Goal: Download file/media

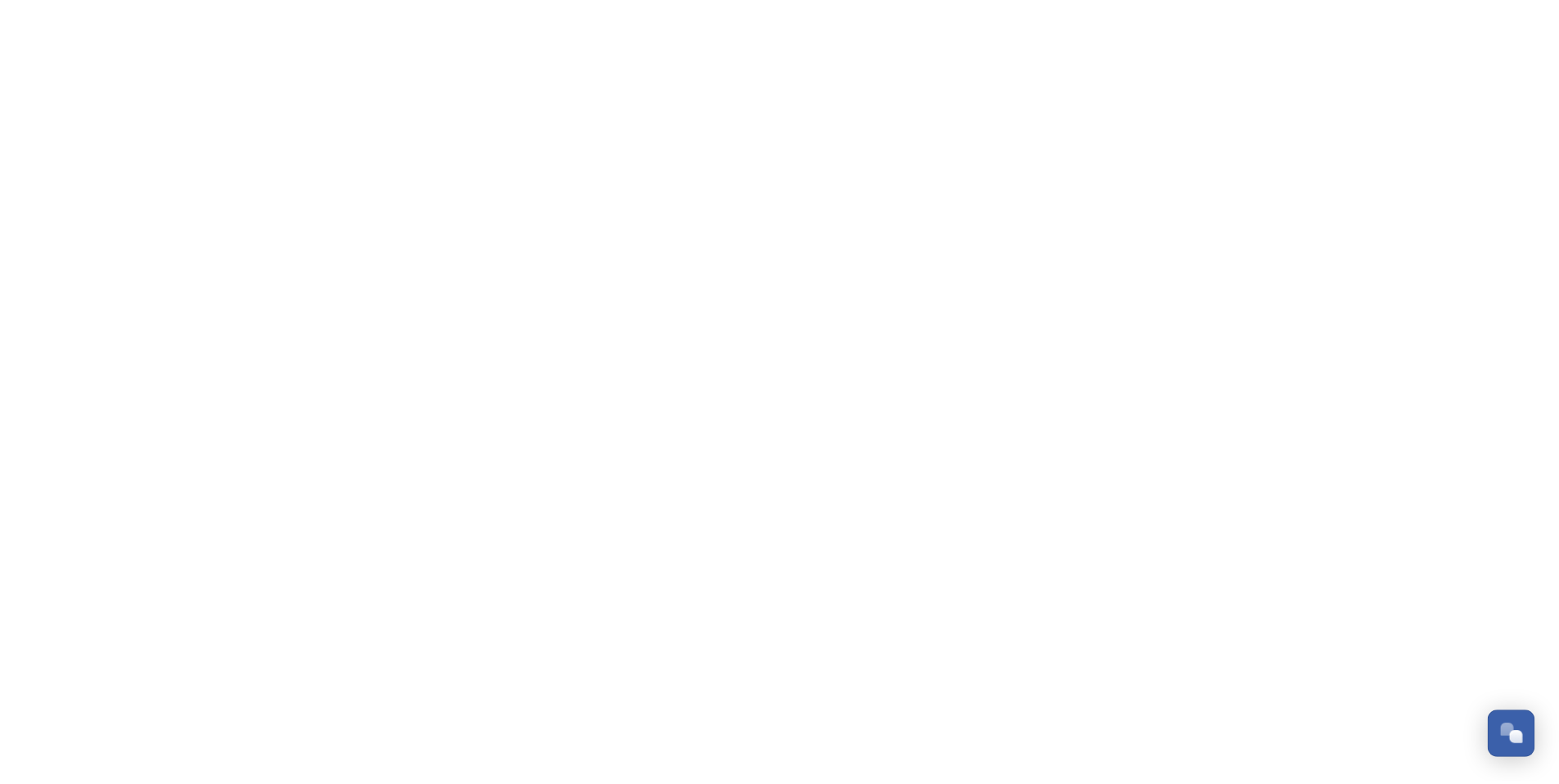
scroll to position [4926, 0]
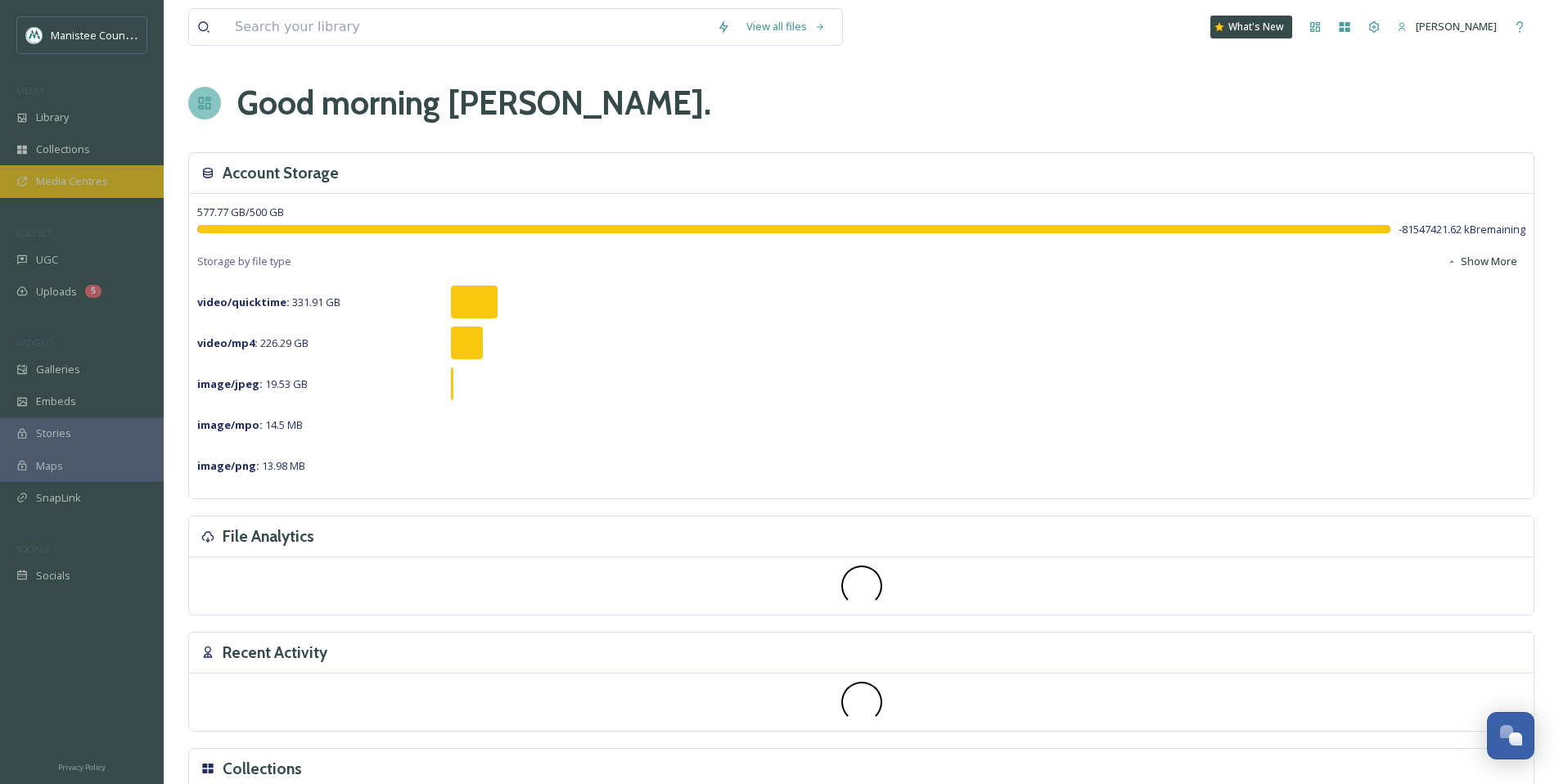
click at [94, 191] on div "Media Centres" at bounding box center [82, 181] width 163 height 32
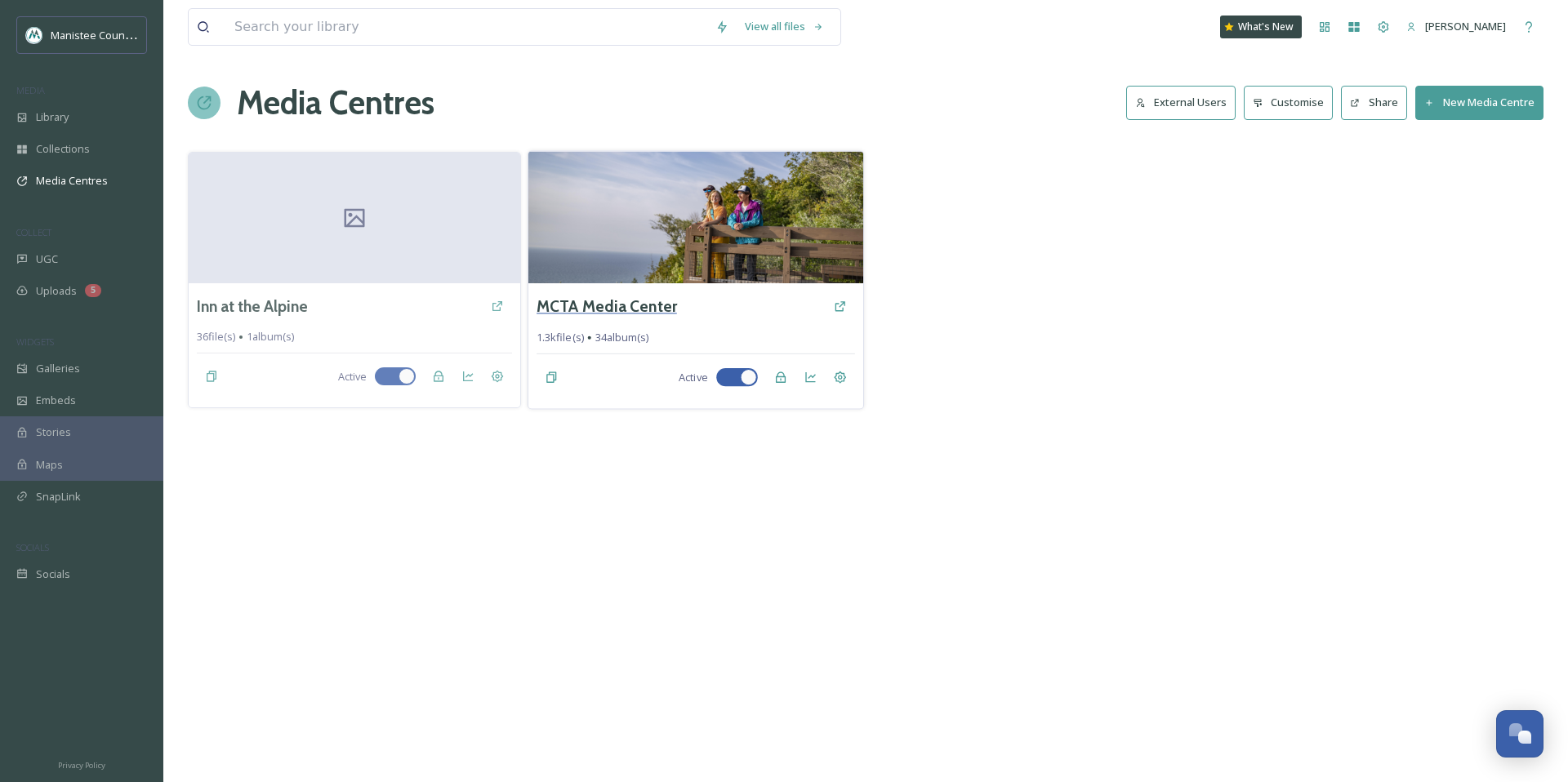
click at [649, 303] on h3 "MCTA Media Center" at bounding box center [607, 306] width 141 height 23
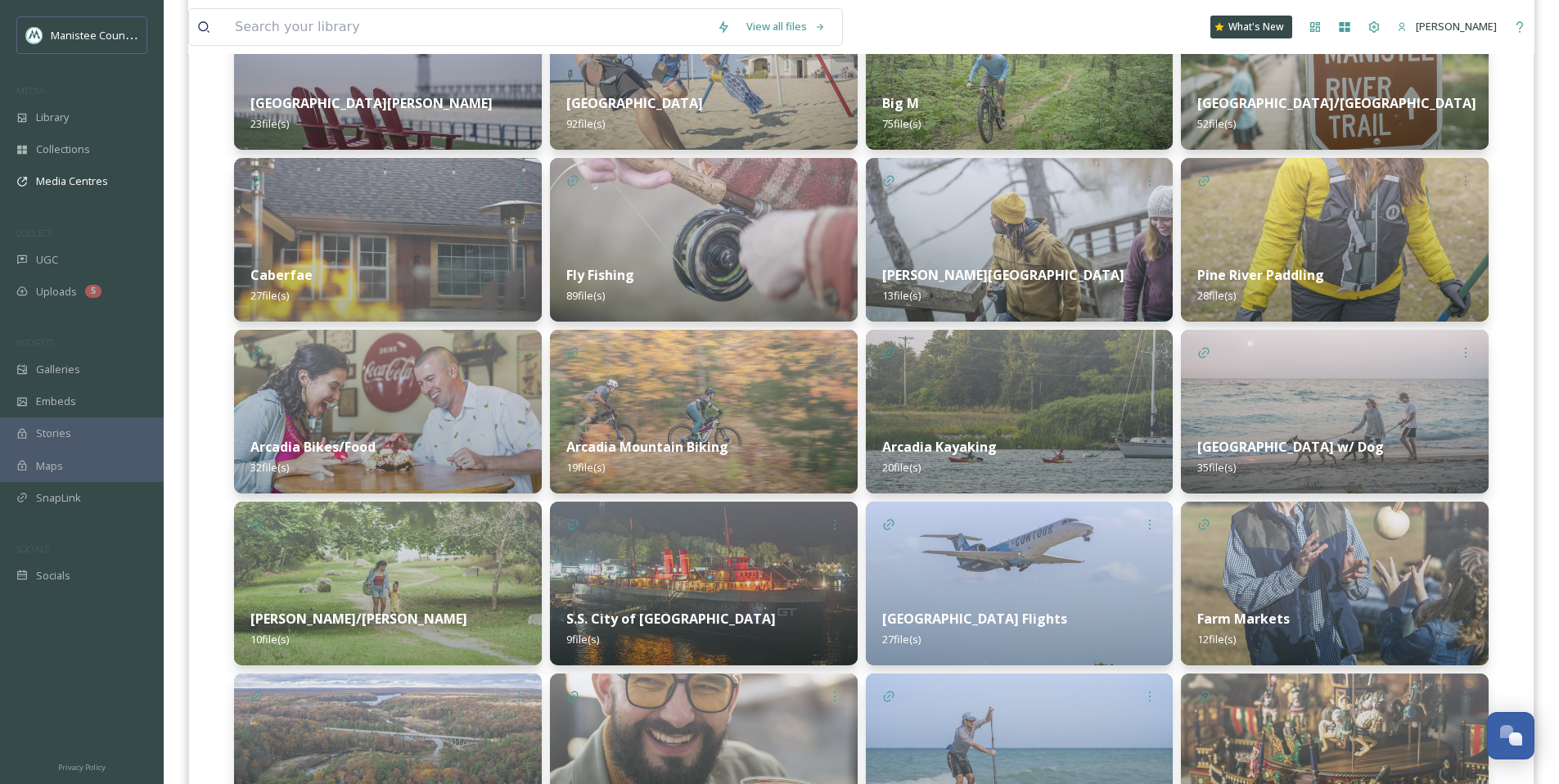
scroll to position [832, 0]
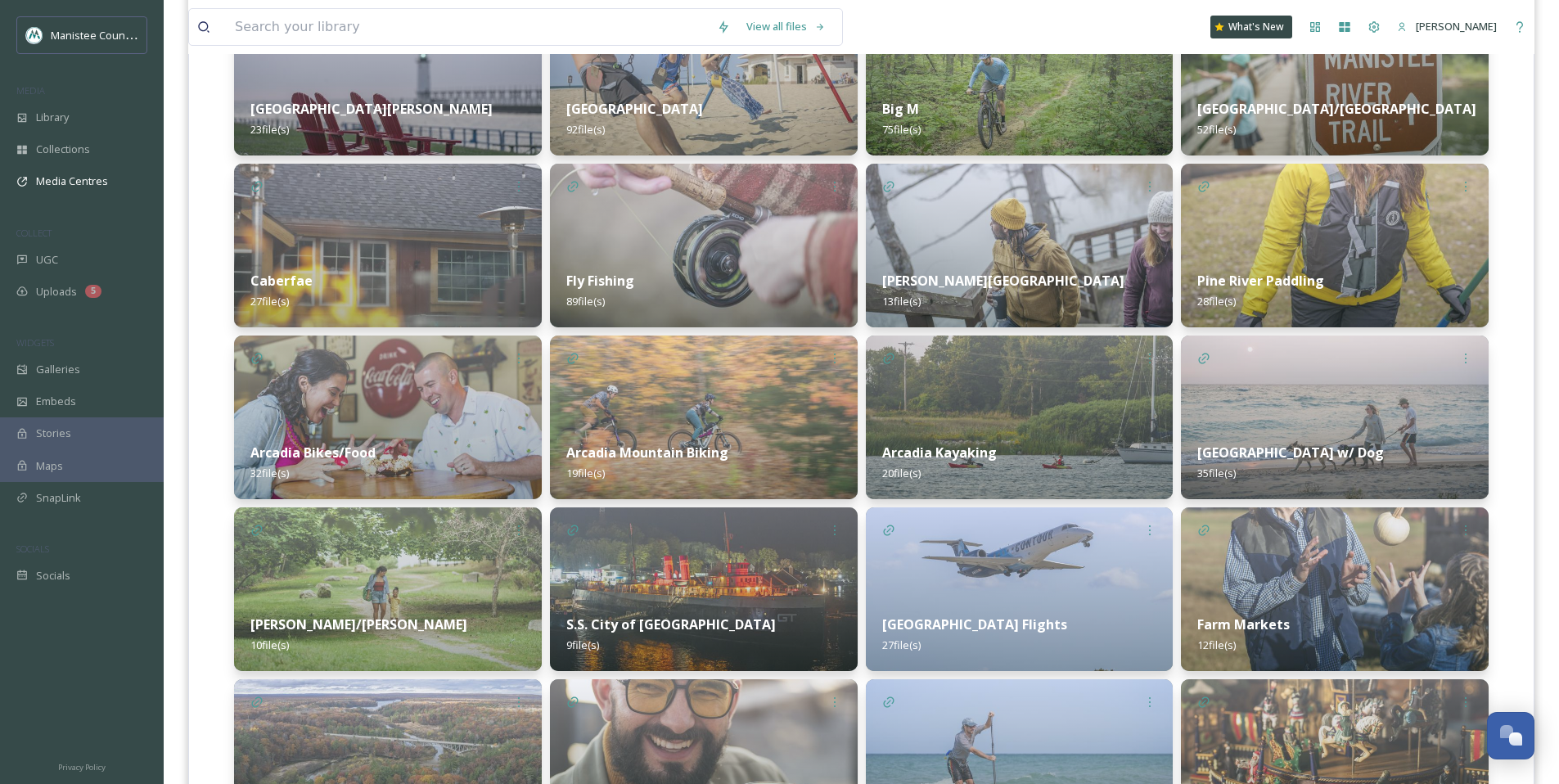
click at [1356, 602] on div "Farm Markets 12 file(s)" at bounding box center [1335, 634] width 308 height 73
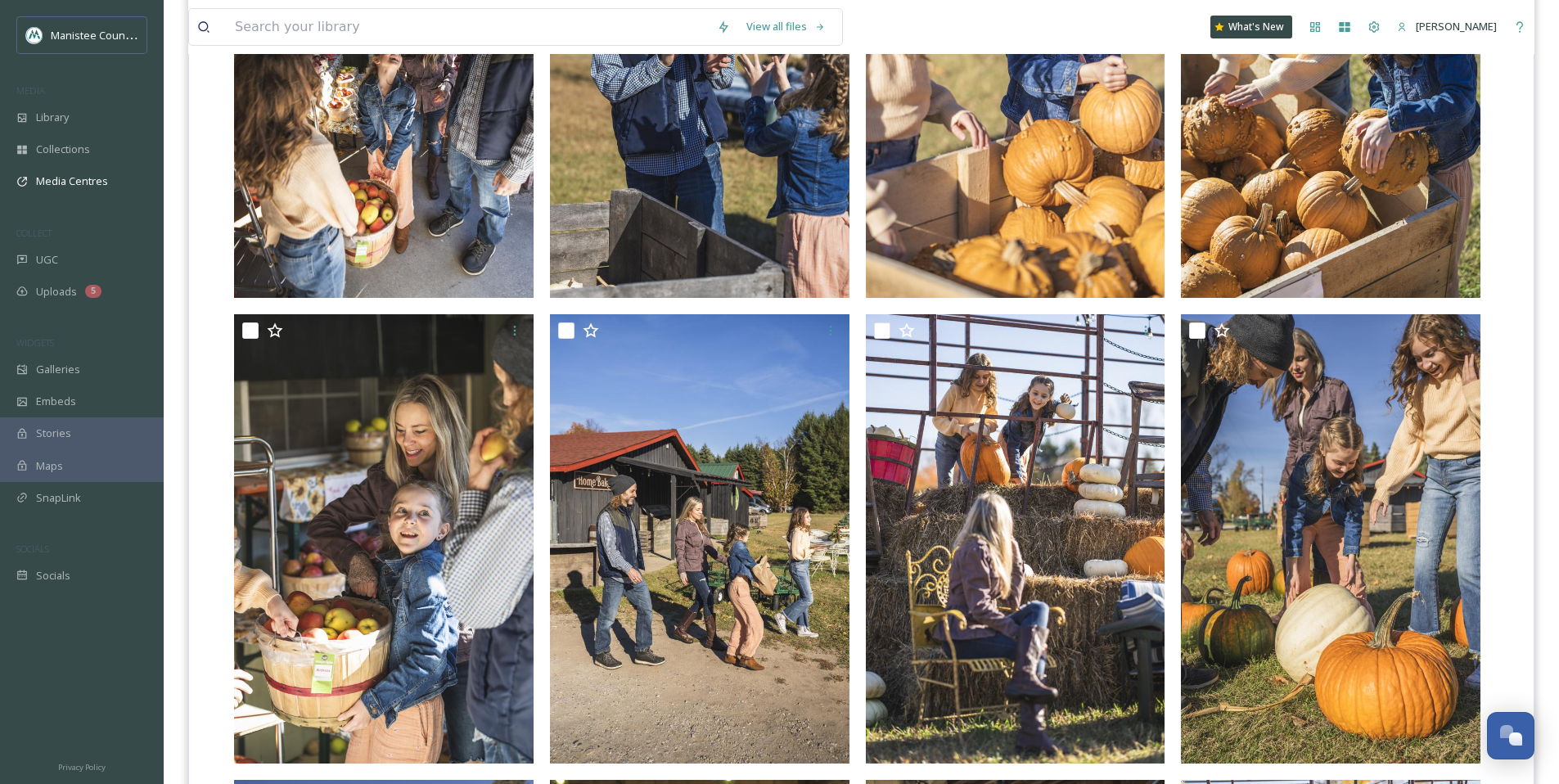
scroll to position [632, 0]
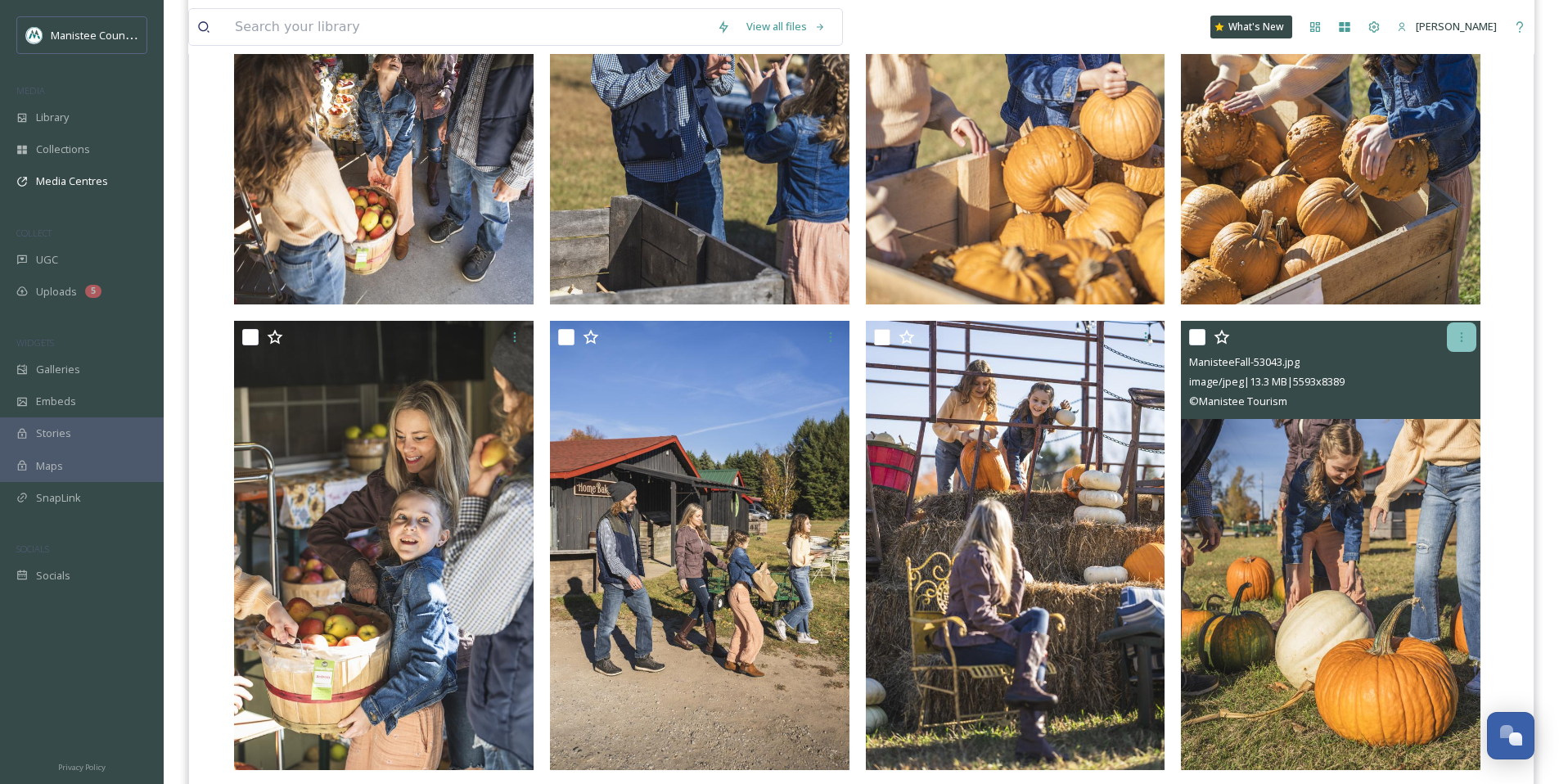
click at [1459, 334] on icon at bounding box center [1461, 337] width 13 height 13
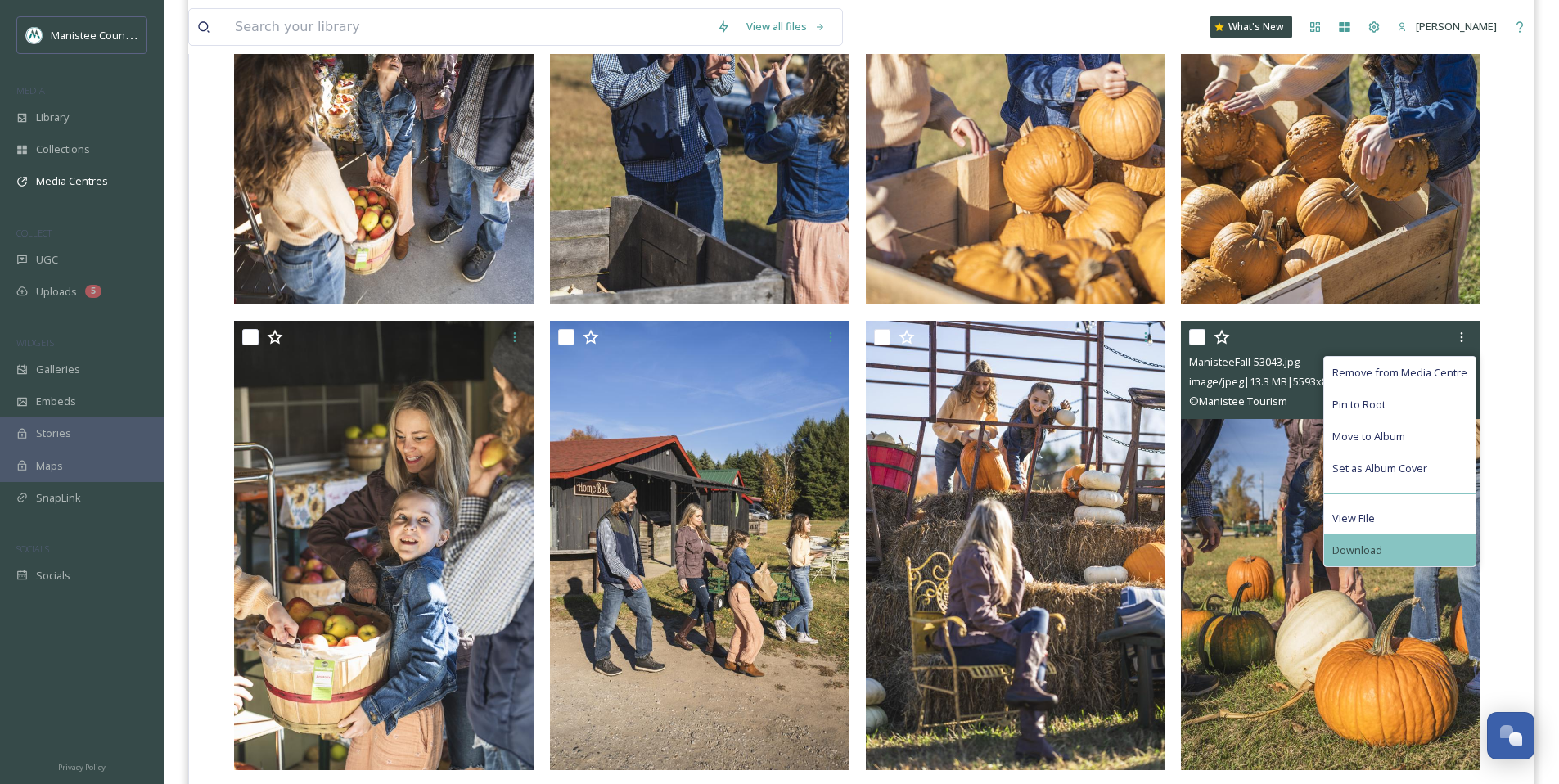
click at [1387, 539] on div "Download" at bounding box center [1399, 550] width 151 height 32
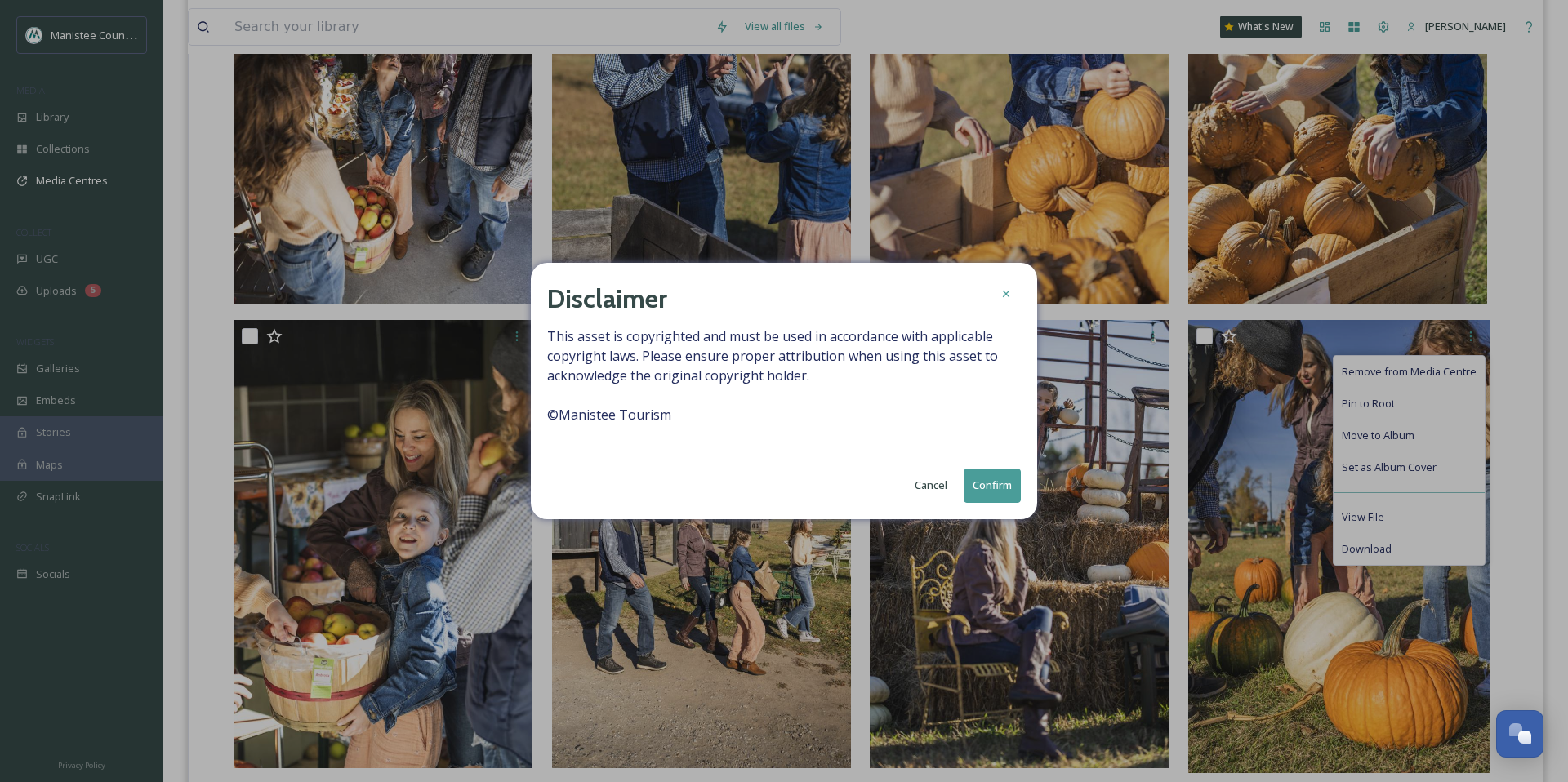
click at [1000, 484] on button "Confirm" at bounding box center [992, 485] width 57 height 33
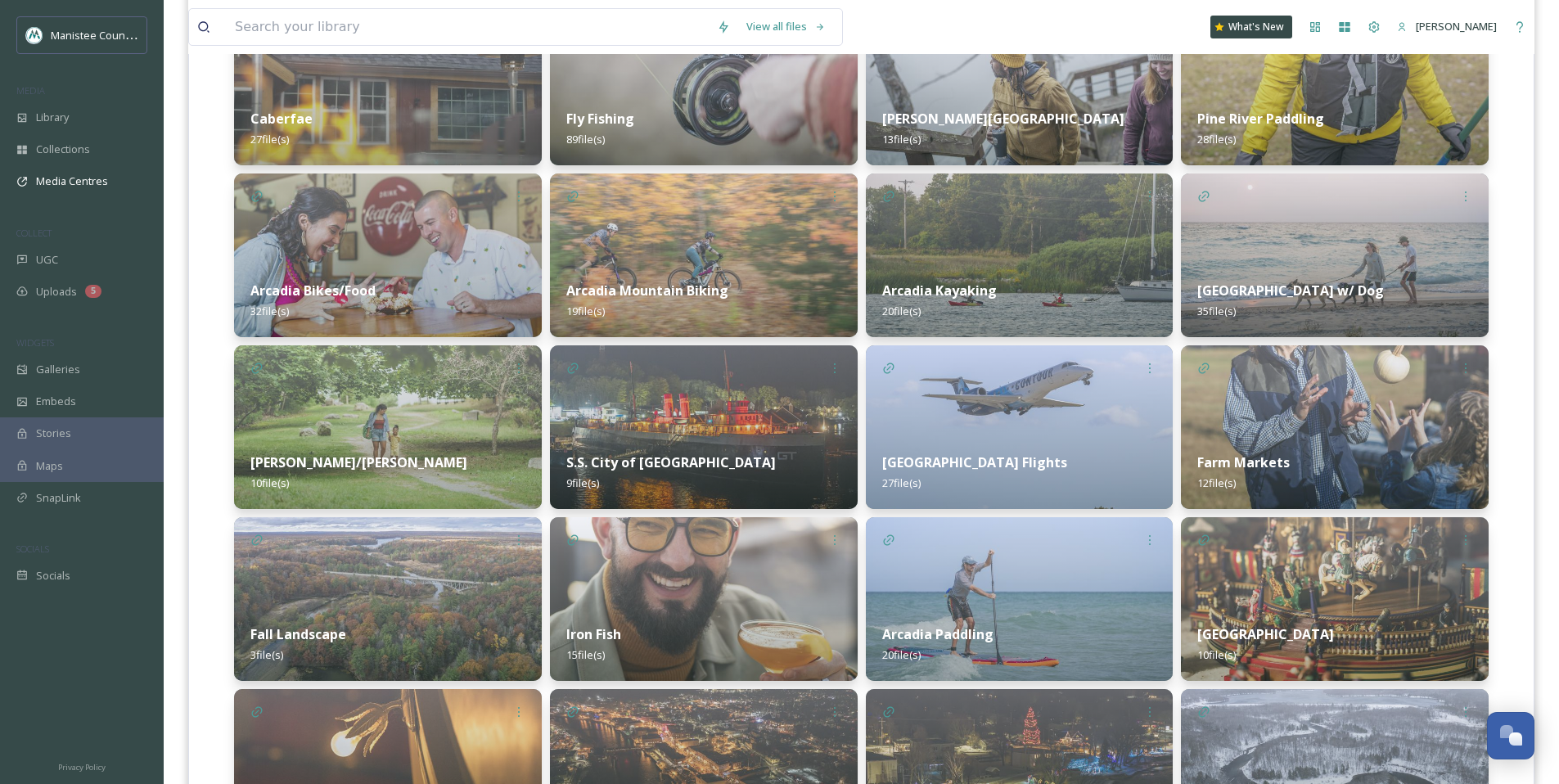
scroll to position [995, 0]
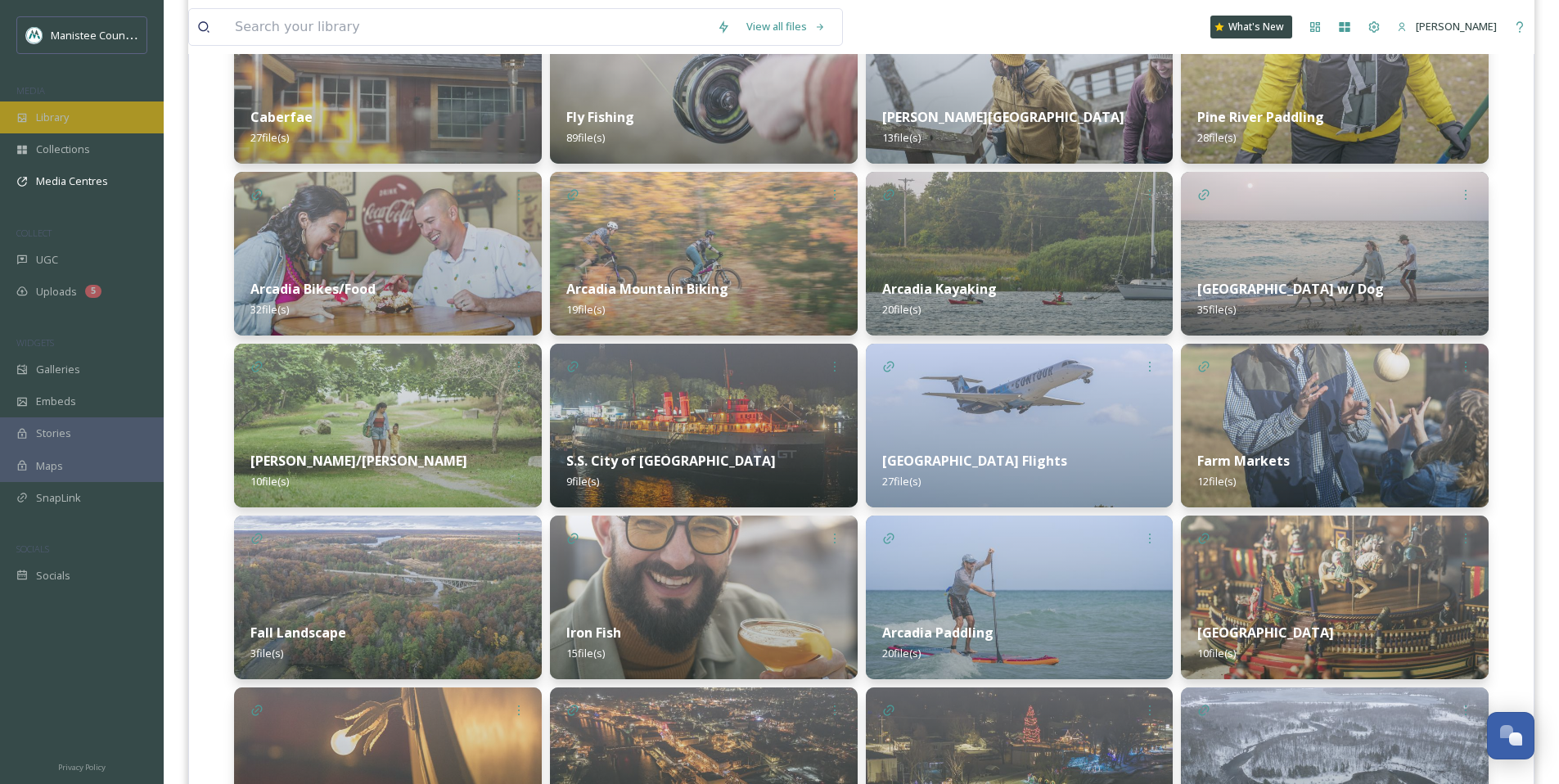
click at [60, 107] on div "Library" at bounding box center [82, 118] width 163 height 32
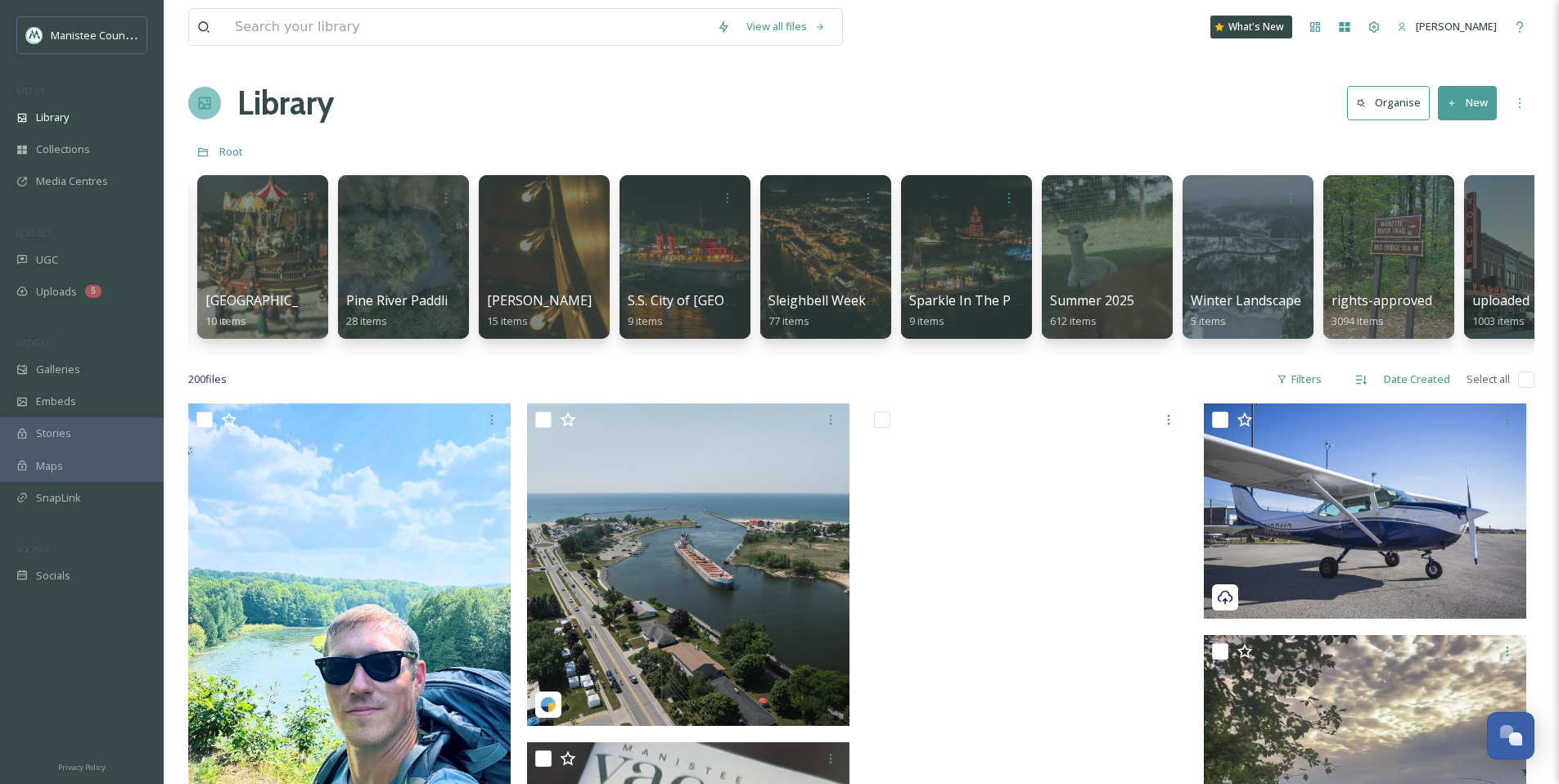
scroll to position [0, 4284]
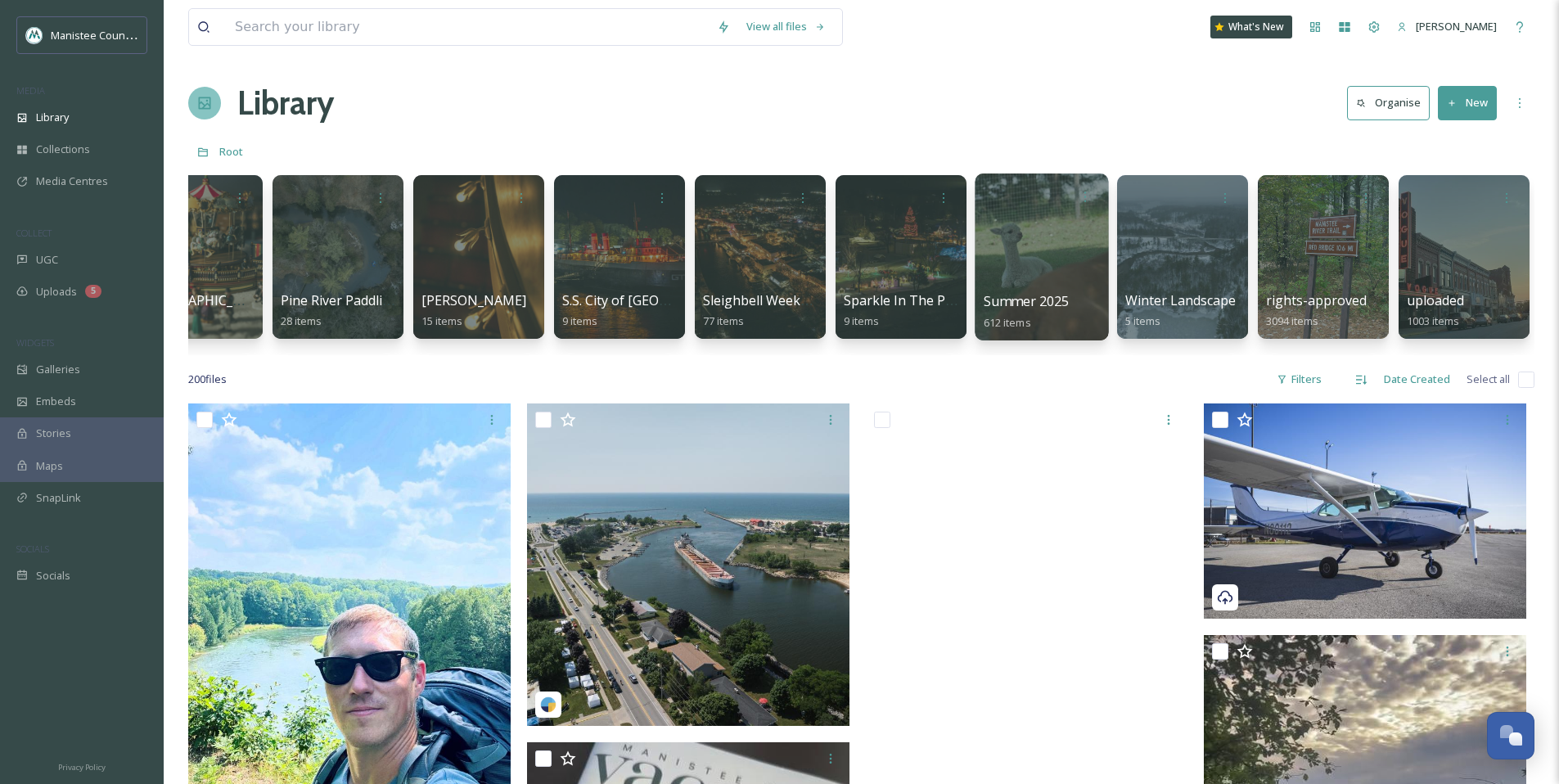
click at [1002, 234] on div at bounding box center [1041, 257] width 133 height 167
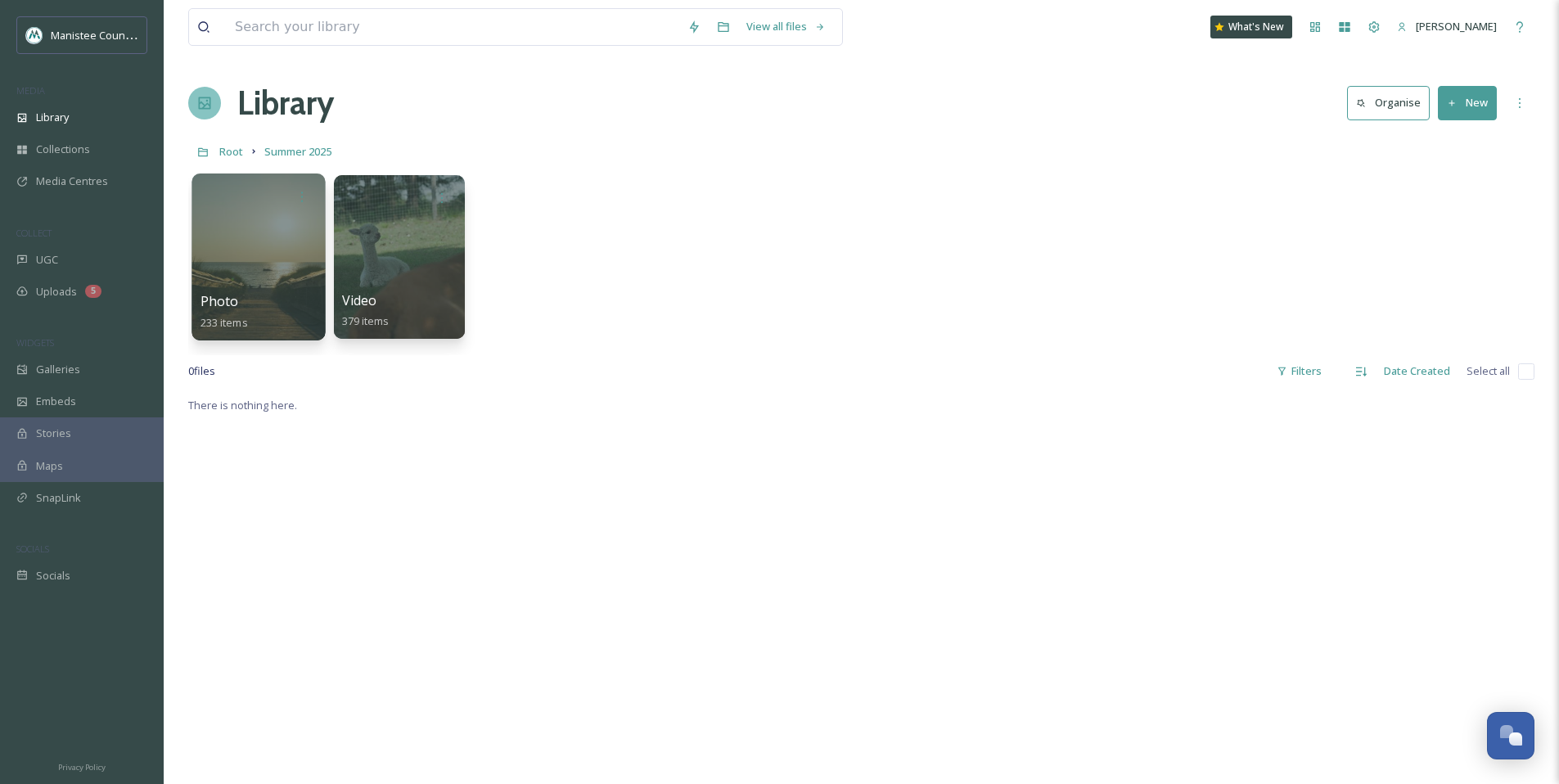
click at [300, 245] on div at bounding box center [259, 257] width 133 height 167
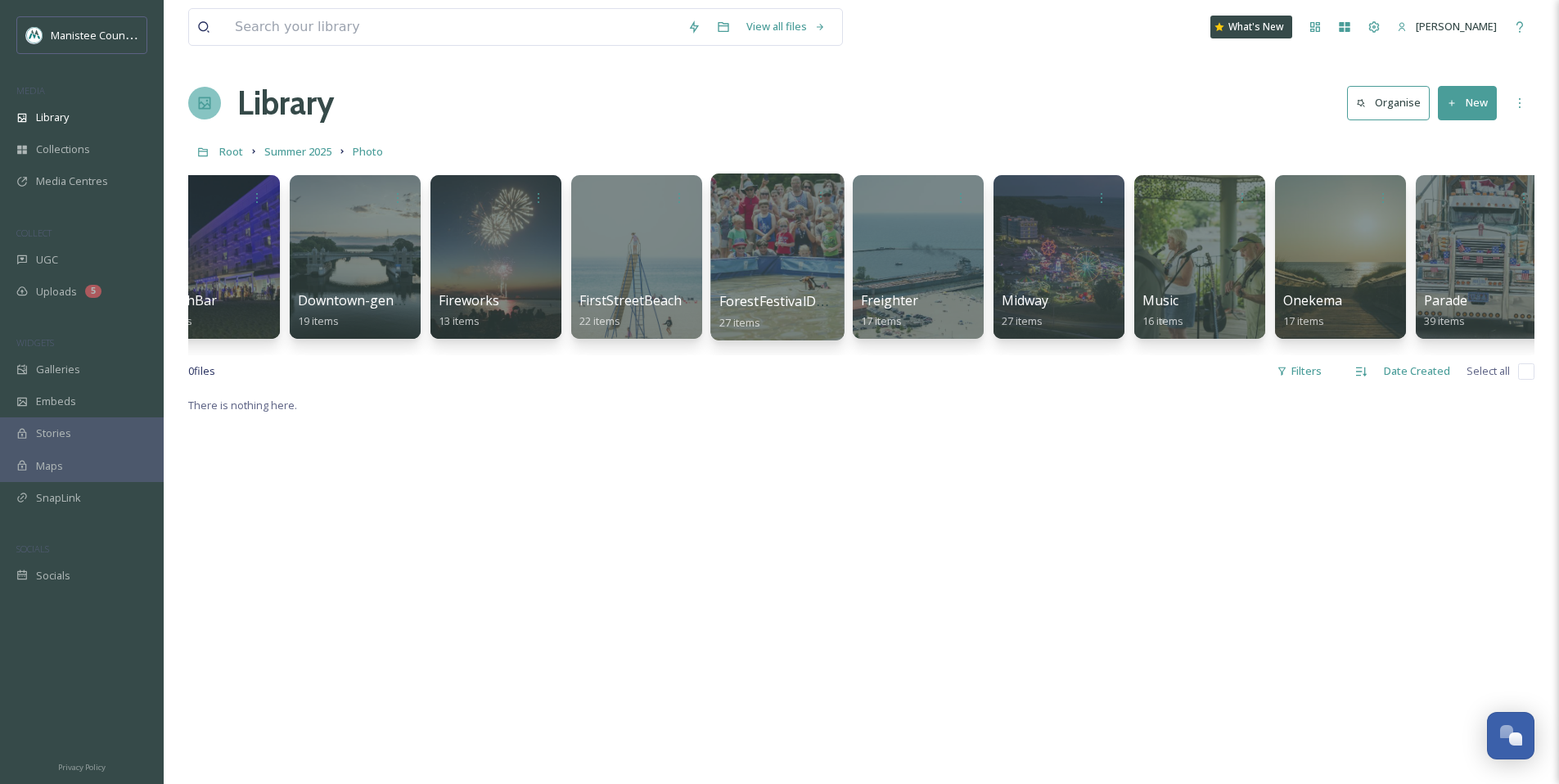
scroll to position [0, 343]
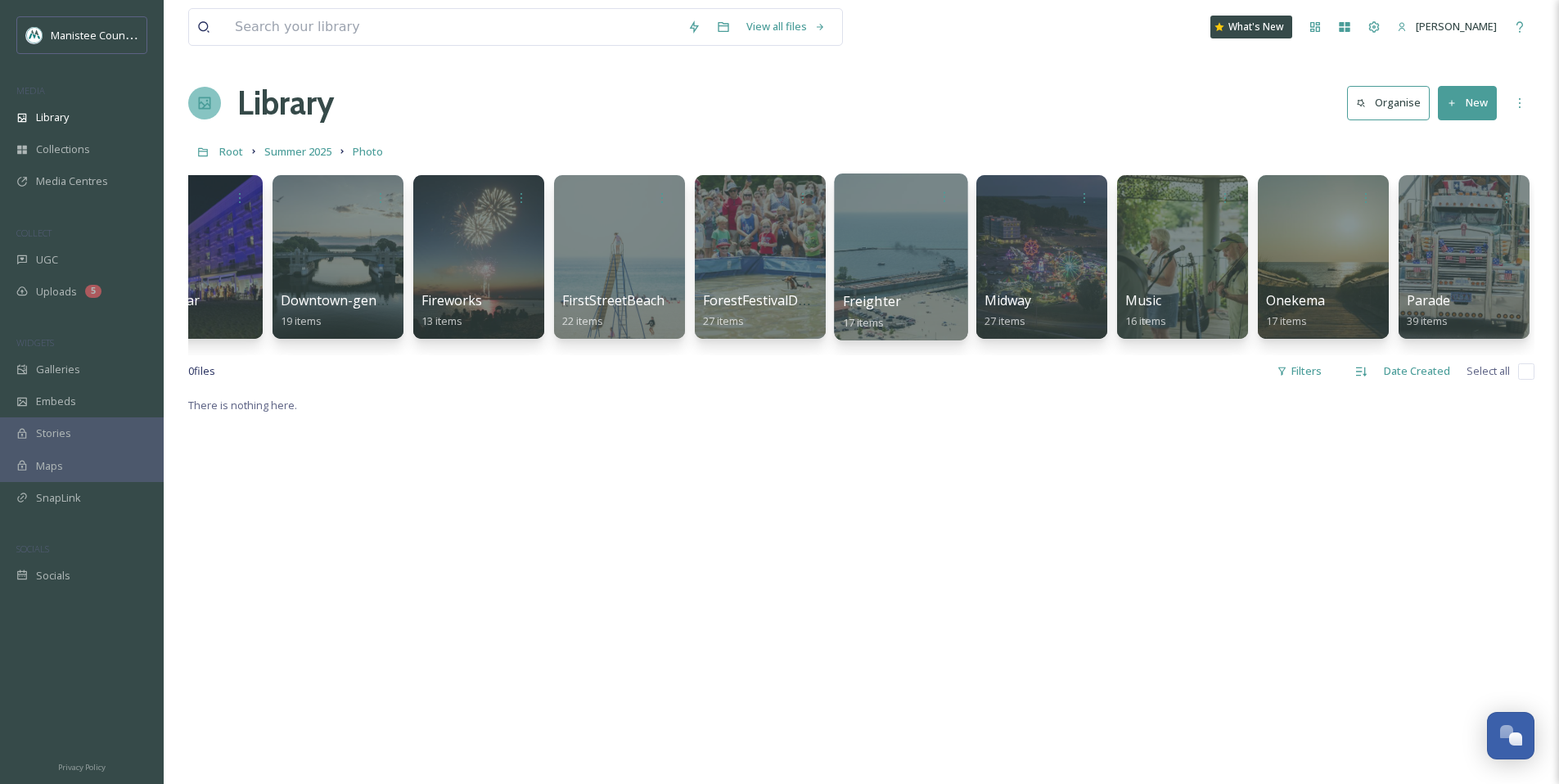
click at [904, 258] on div at bounding box center [901, 257] width 133 height 167
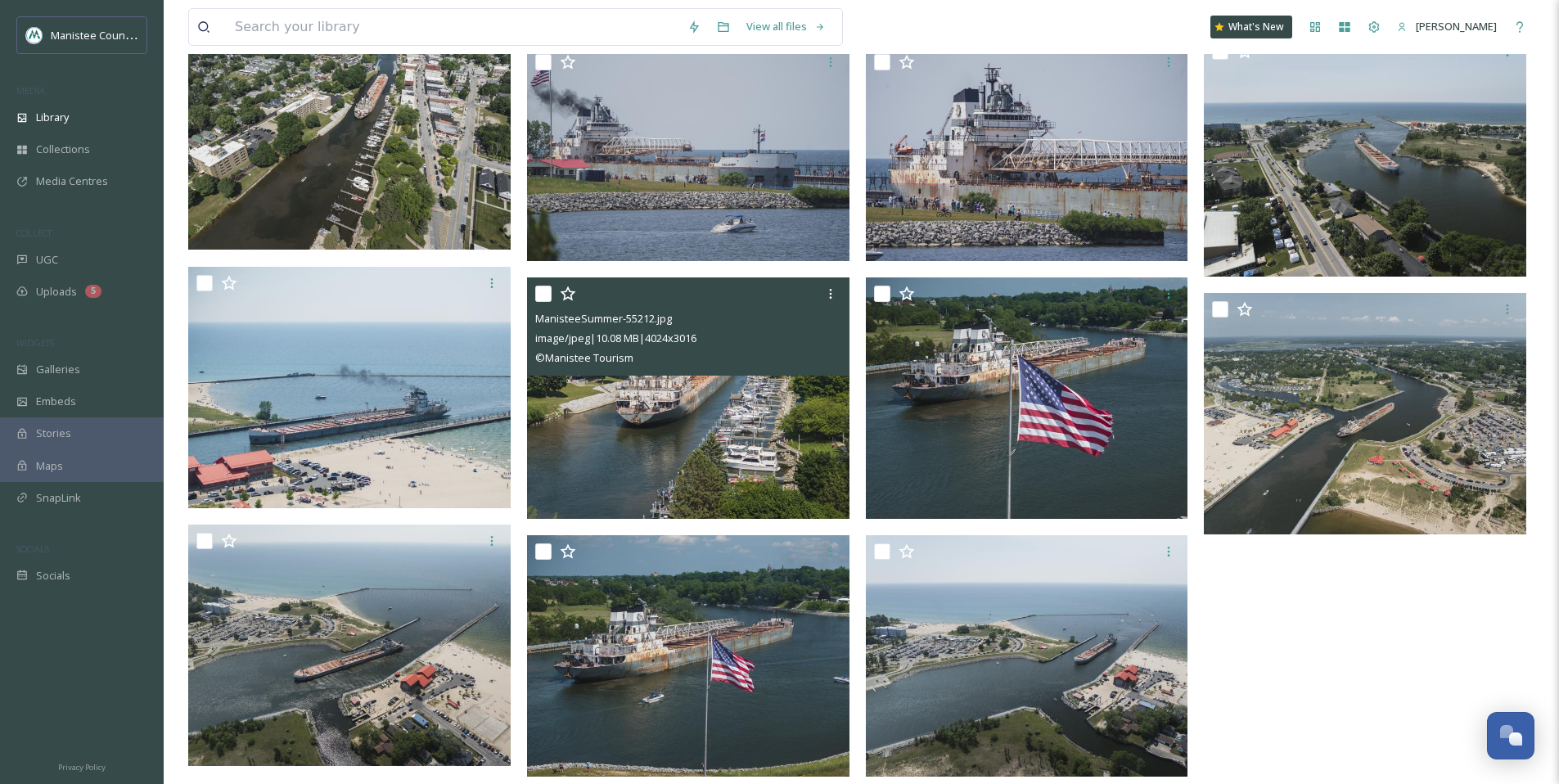
scroll to position [698, 0]
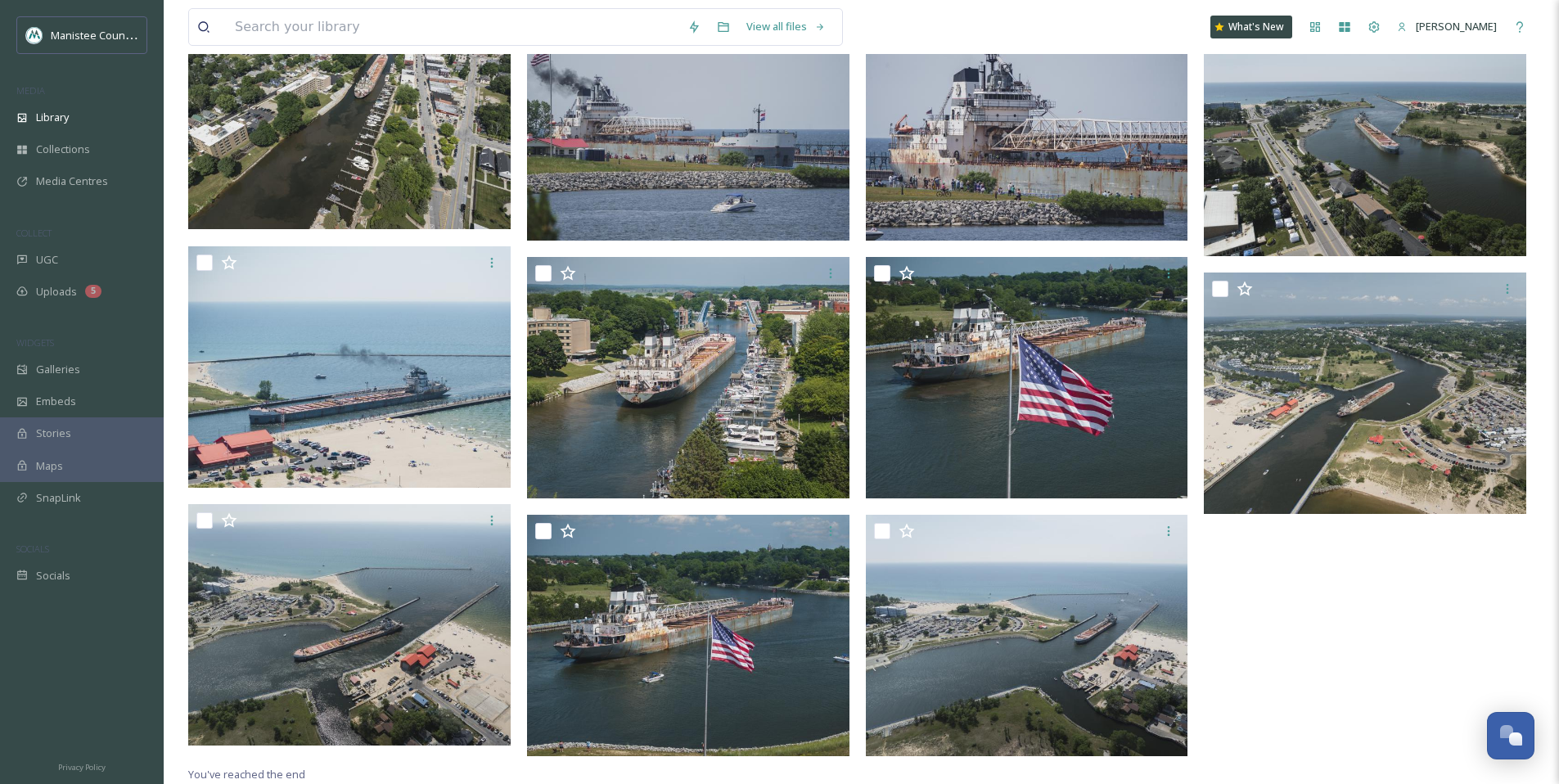
click at [1451, 592] on div at bounding box center [1369, 144] width 330 height 1239
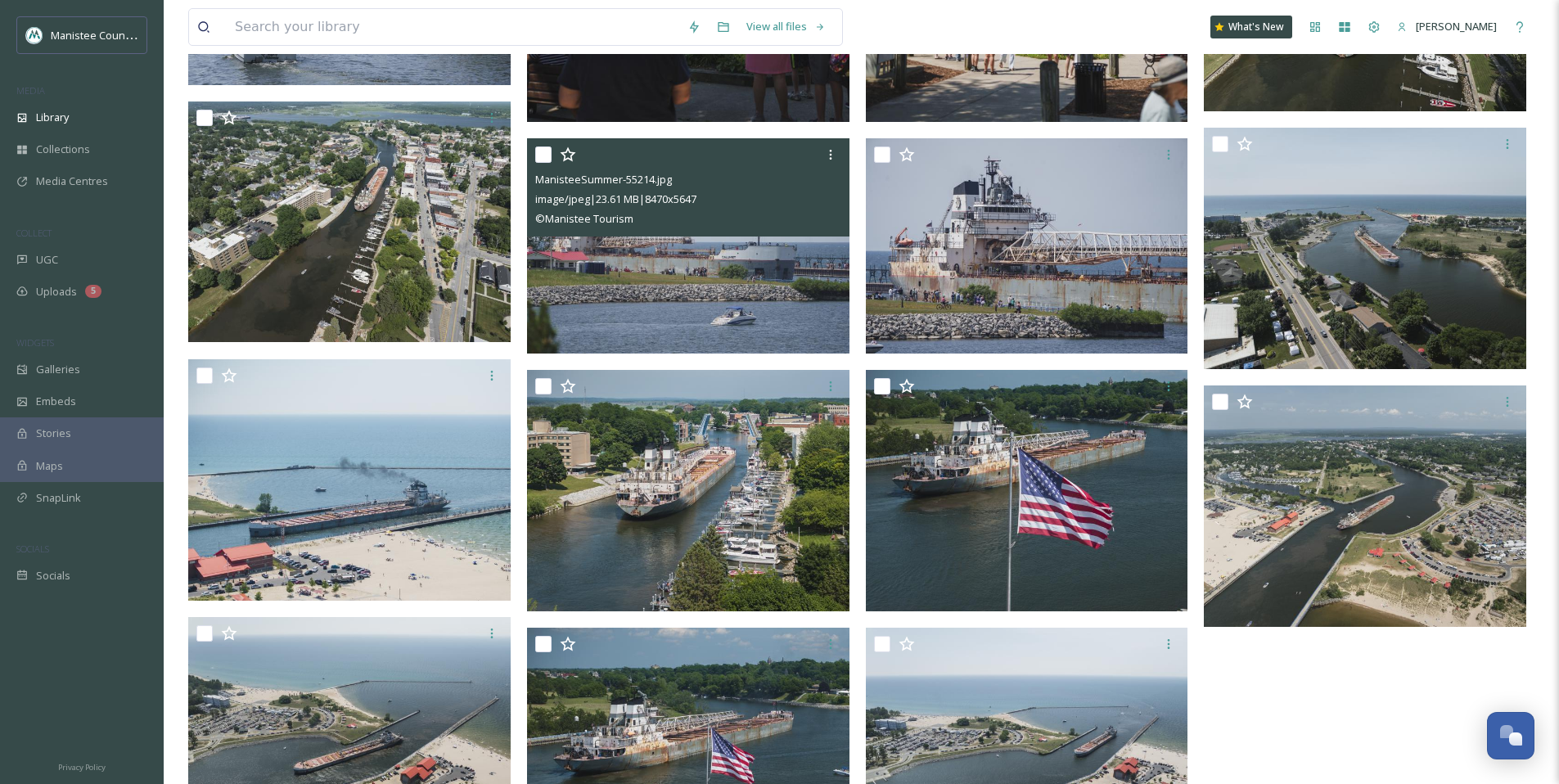
scroll to position [602, 0]
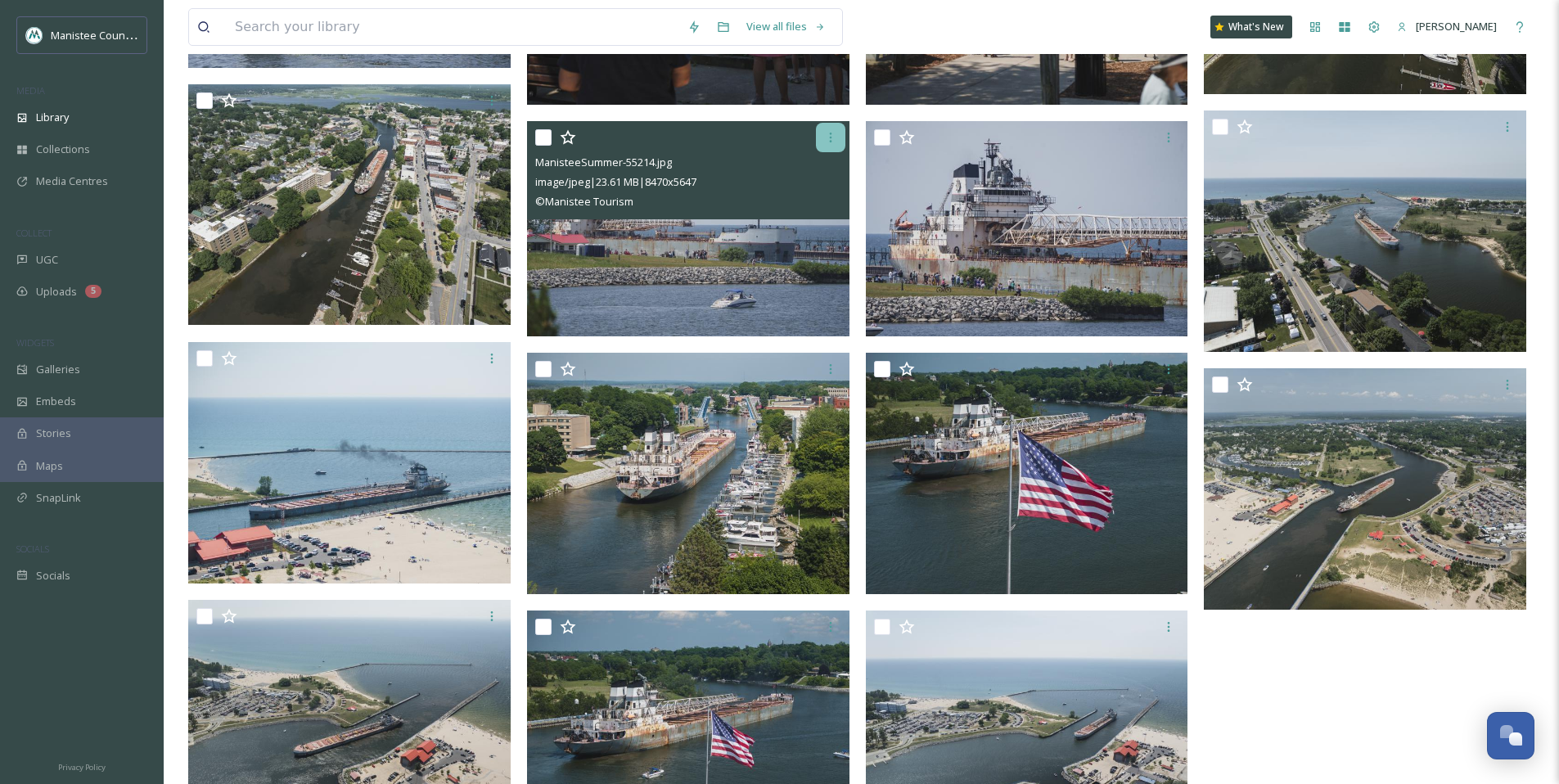
click at [829, 141] on icon at bounding box center [830, 138] width 3 height 10
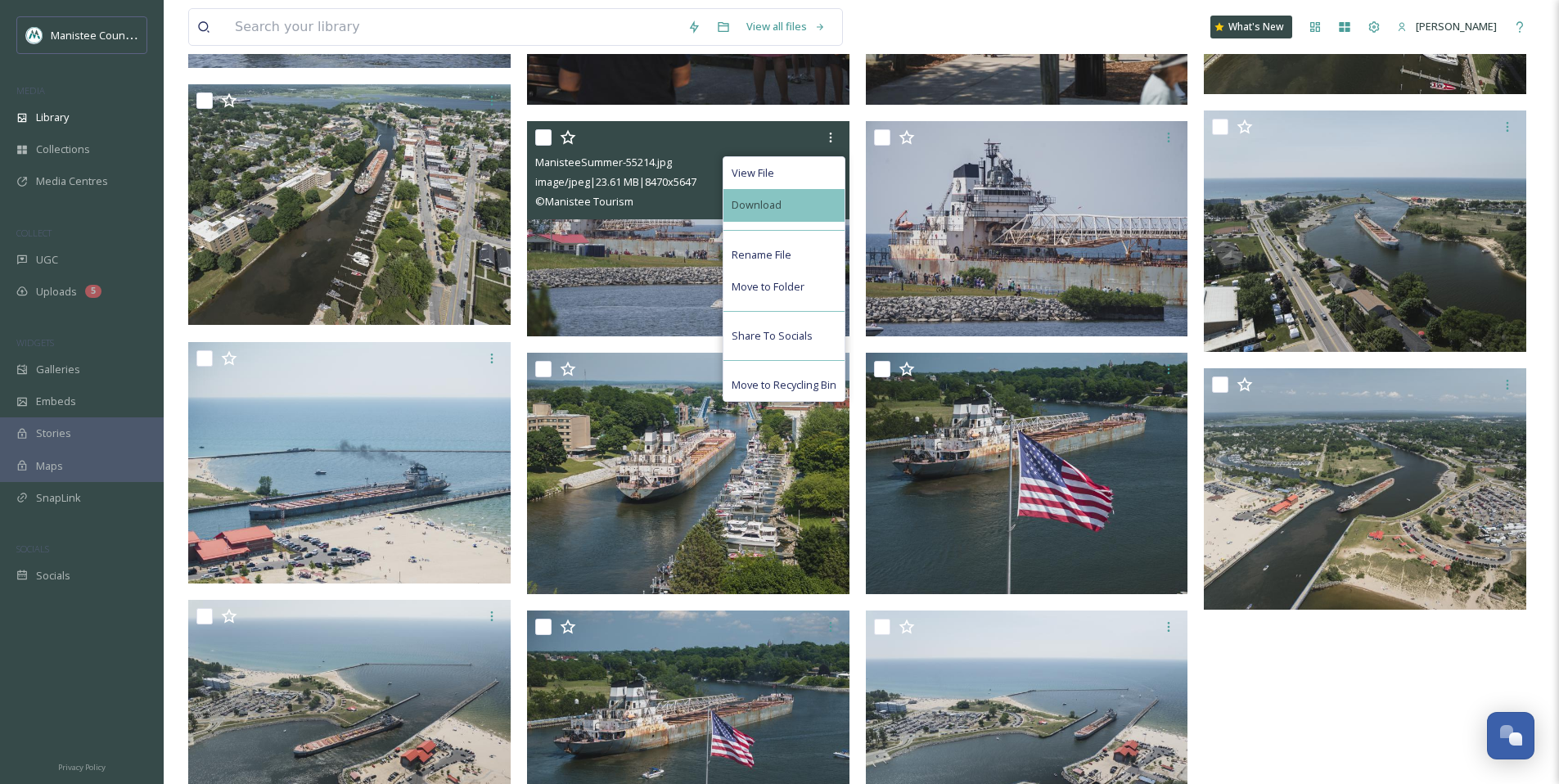
click at [797, 194] on div "Download" at bounding box center [783, 205] width 121 height 32
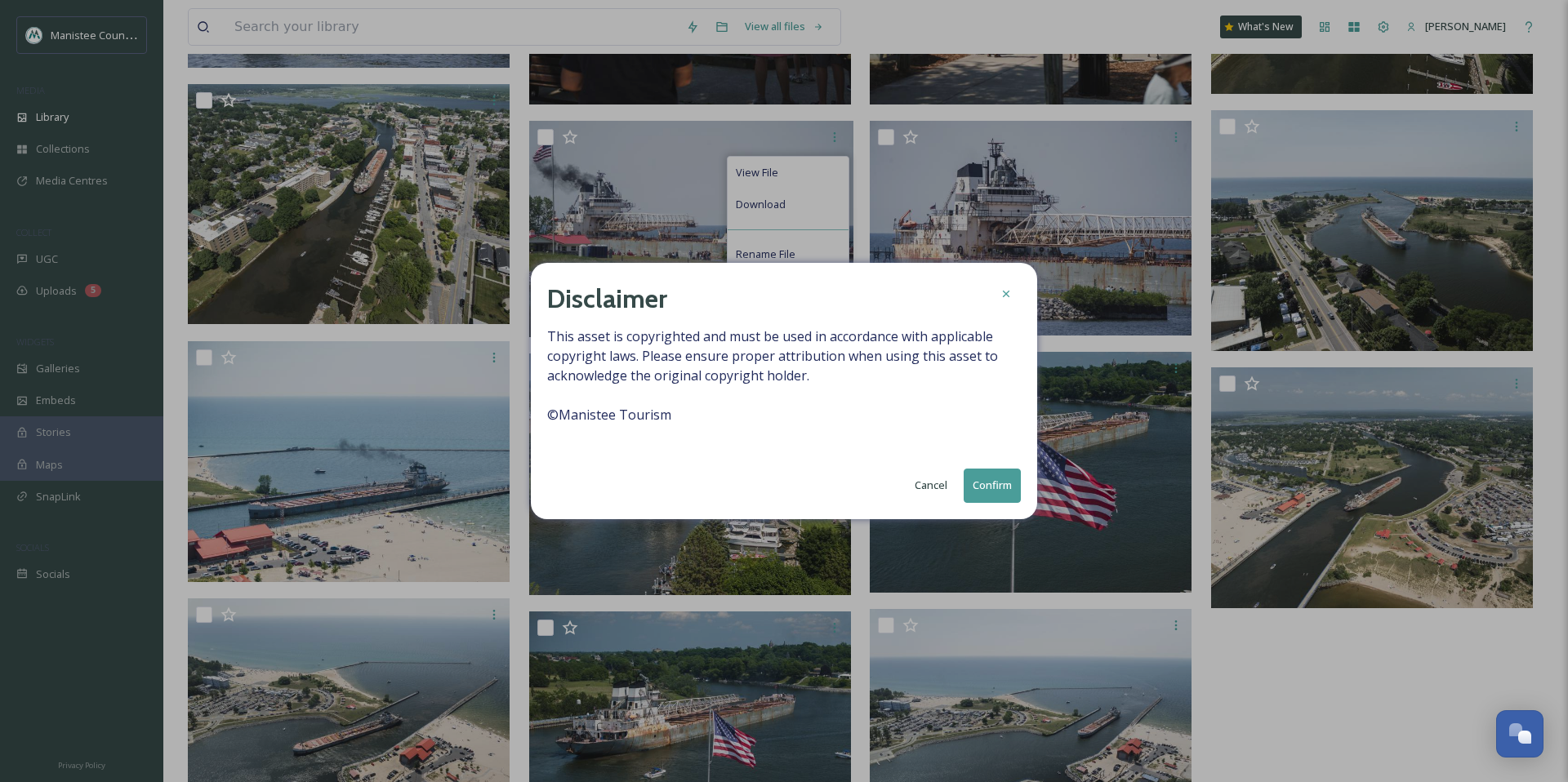
click at [981, 487] on button "Confirm" at bounding box center [992, 485] width 57 height 33
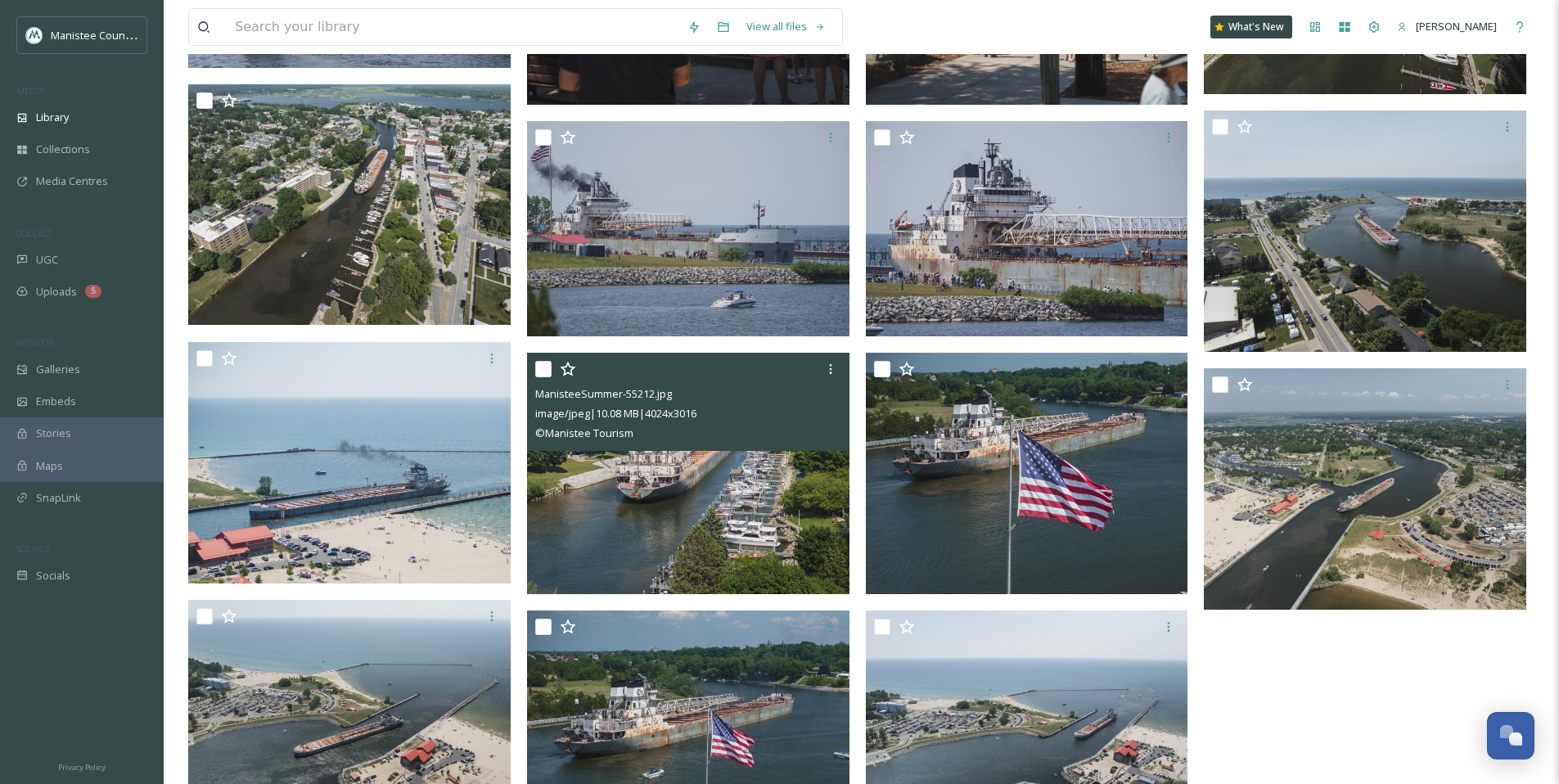
click at [752, 517] on img at bounding box center [688, 474] width 323 height 242
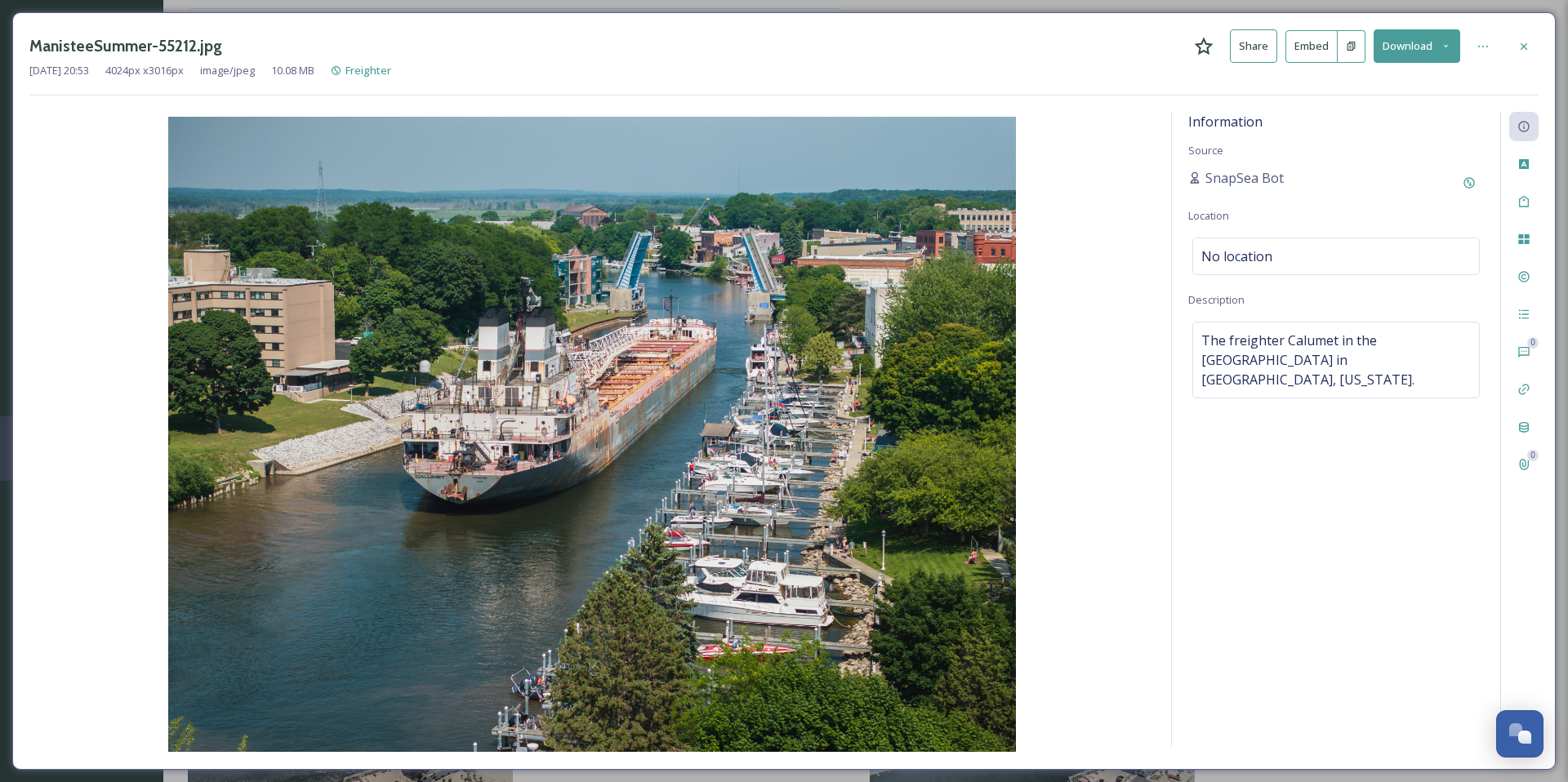
click at [1445, 47] on icon at bounding box center [1446, 46] width 11 height 11
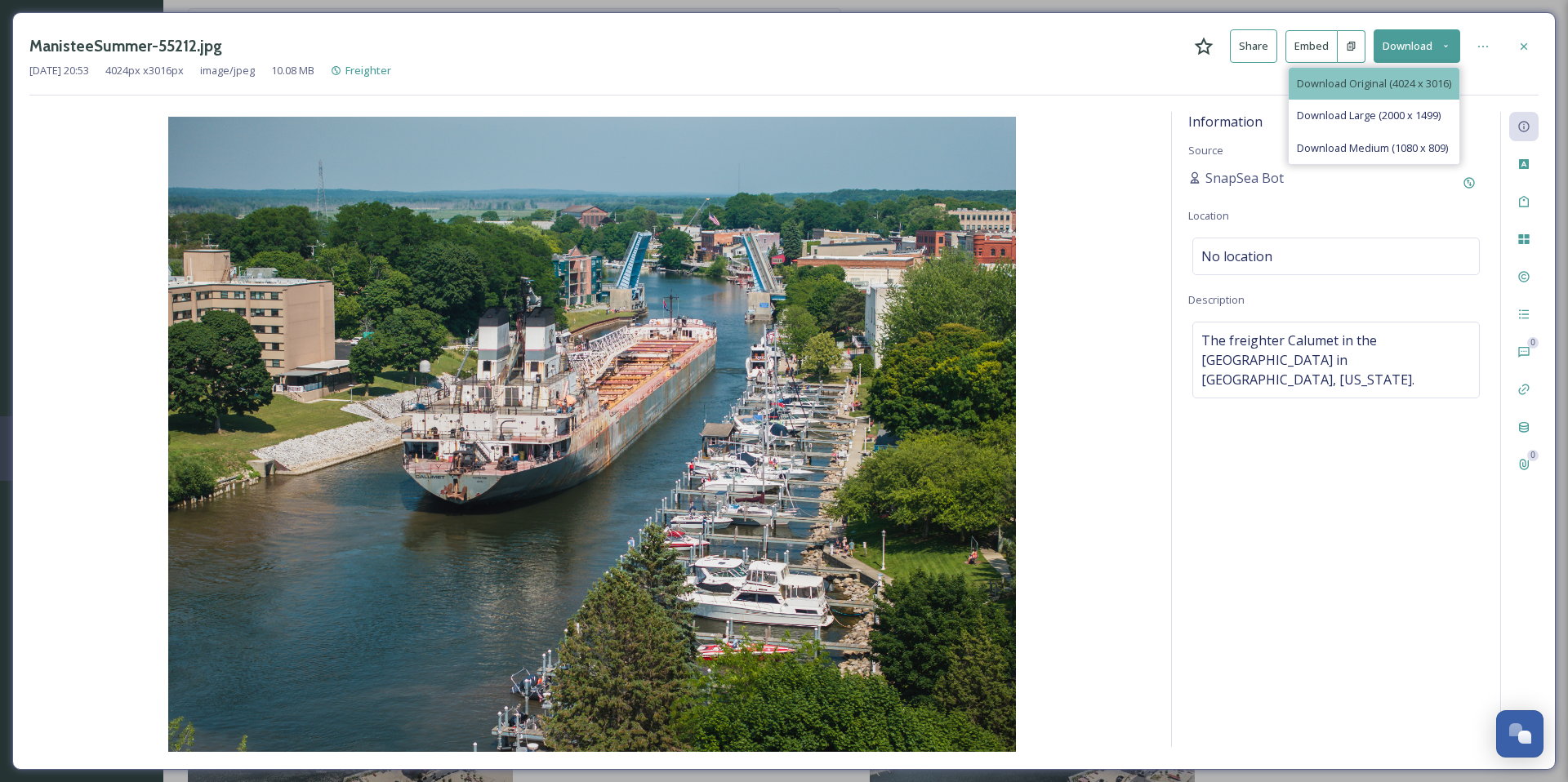
click at [1352, 72] on div "Download Original (4024 x 3016)" at bounding box center [1373, 83] width 171 height 32
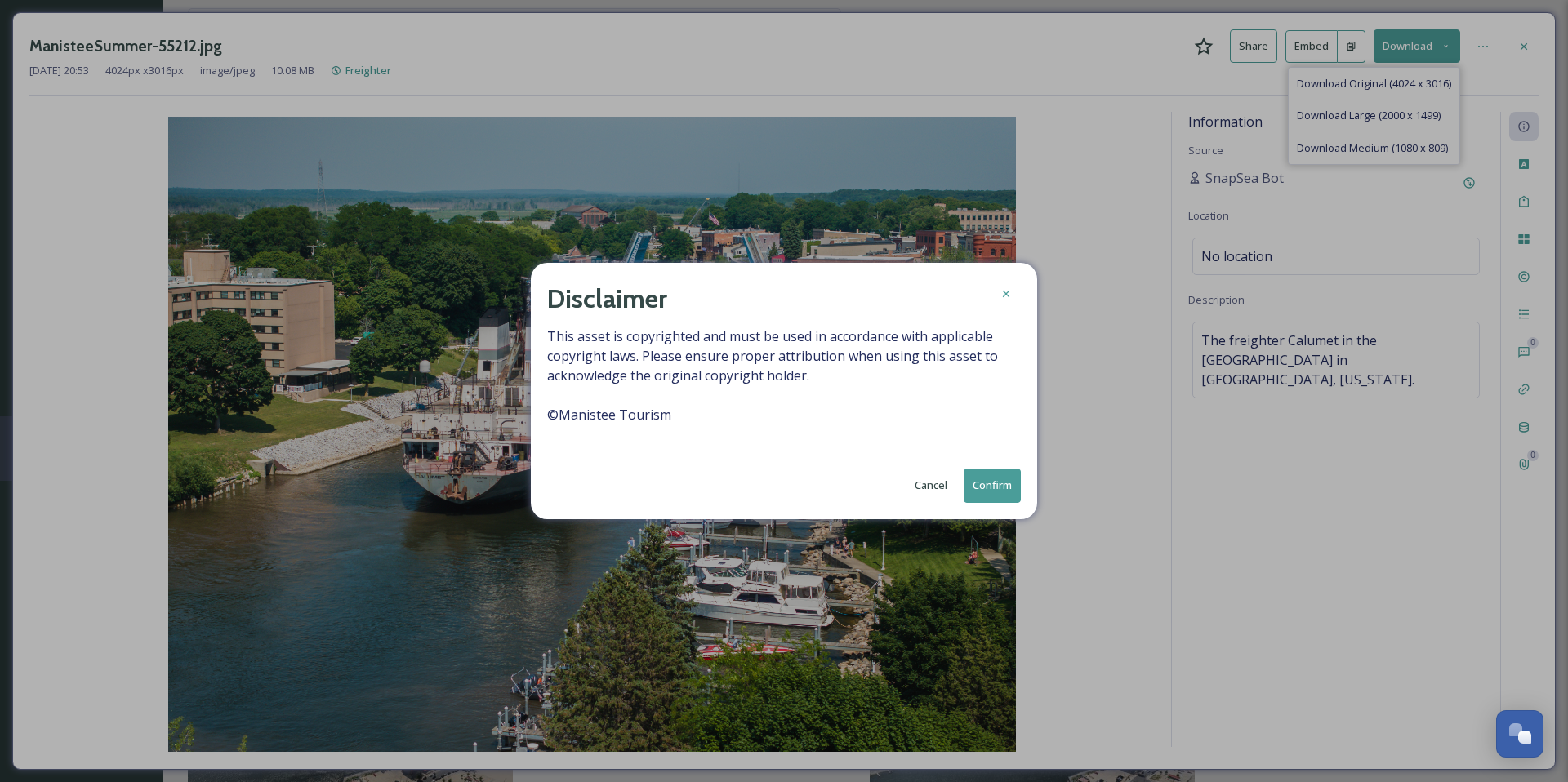
click at [997, 491] on button "Confirm" at bounding box center [992, 485] width 57 height 33
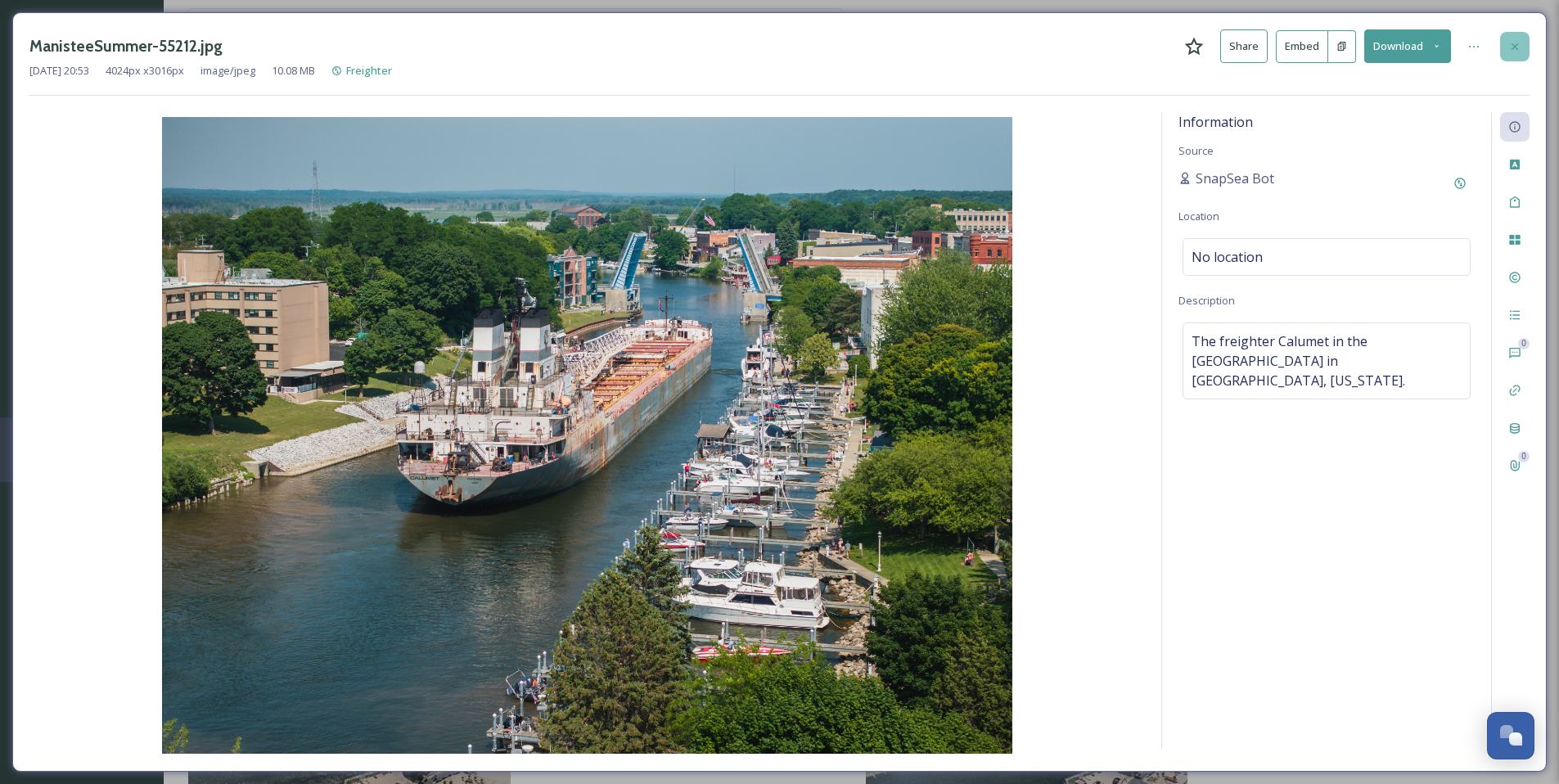
click at [1520, 52] on icon at bounding box center [1515, 47] width 13 height 13
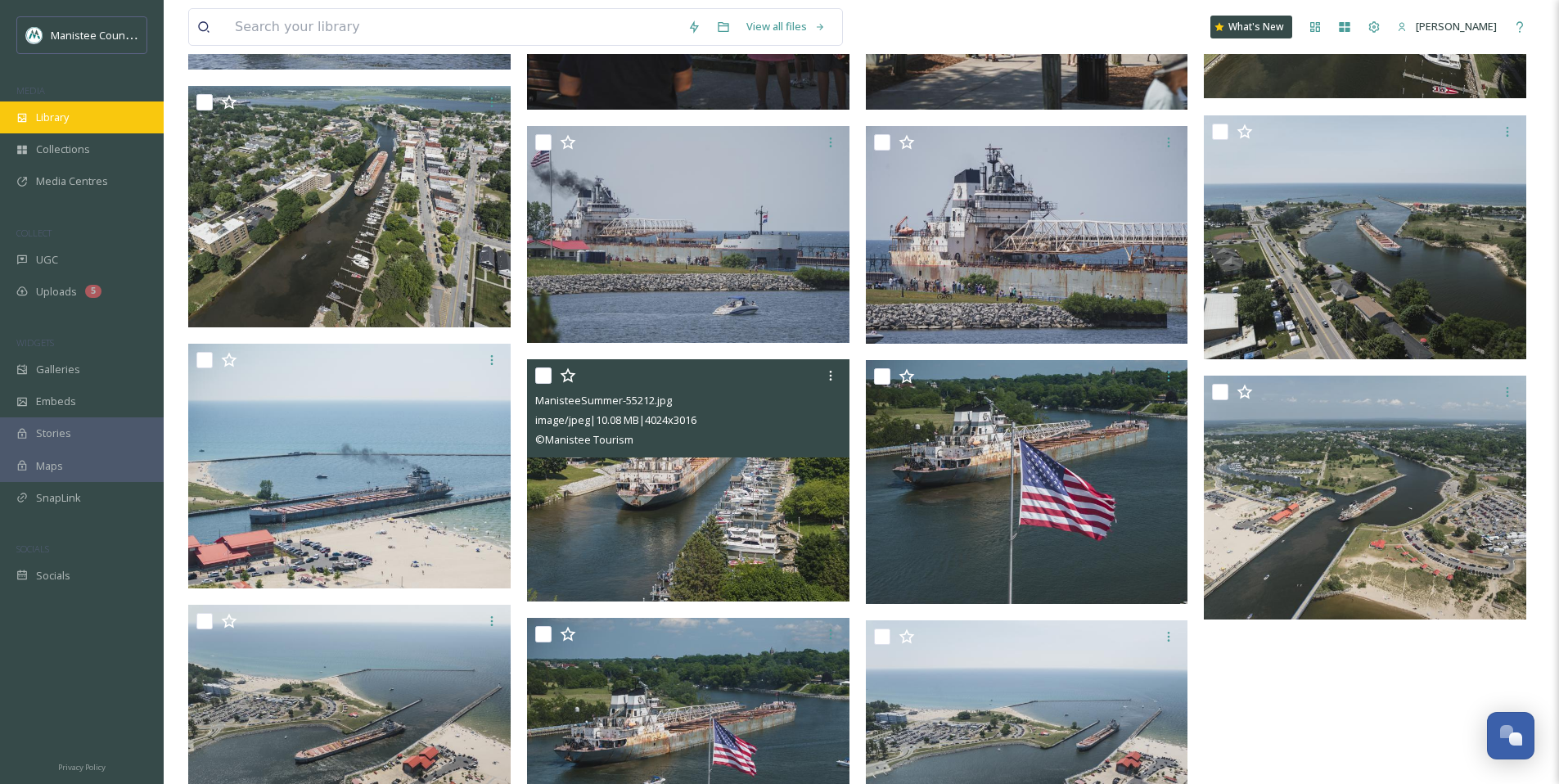
click at [53, 113] on span "Library" at bounding box center [52, 117] width 33 height 16
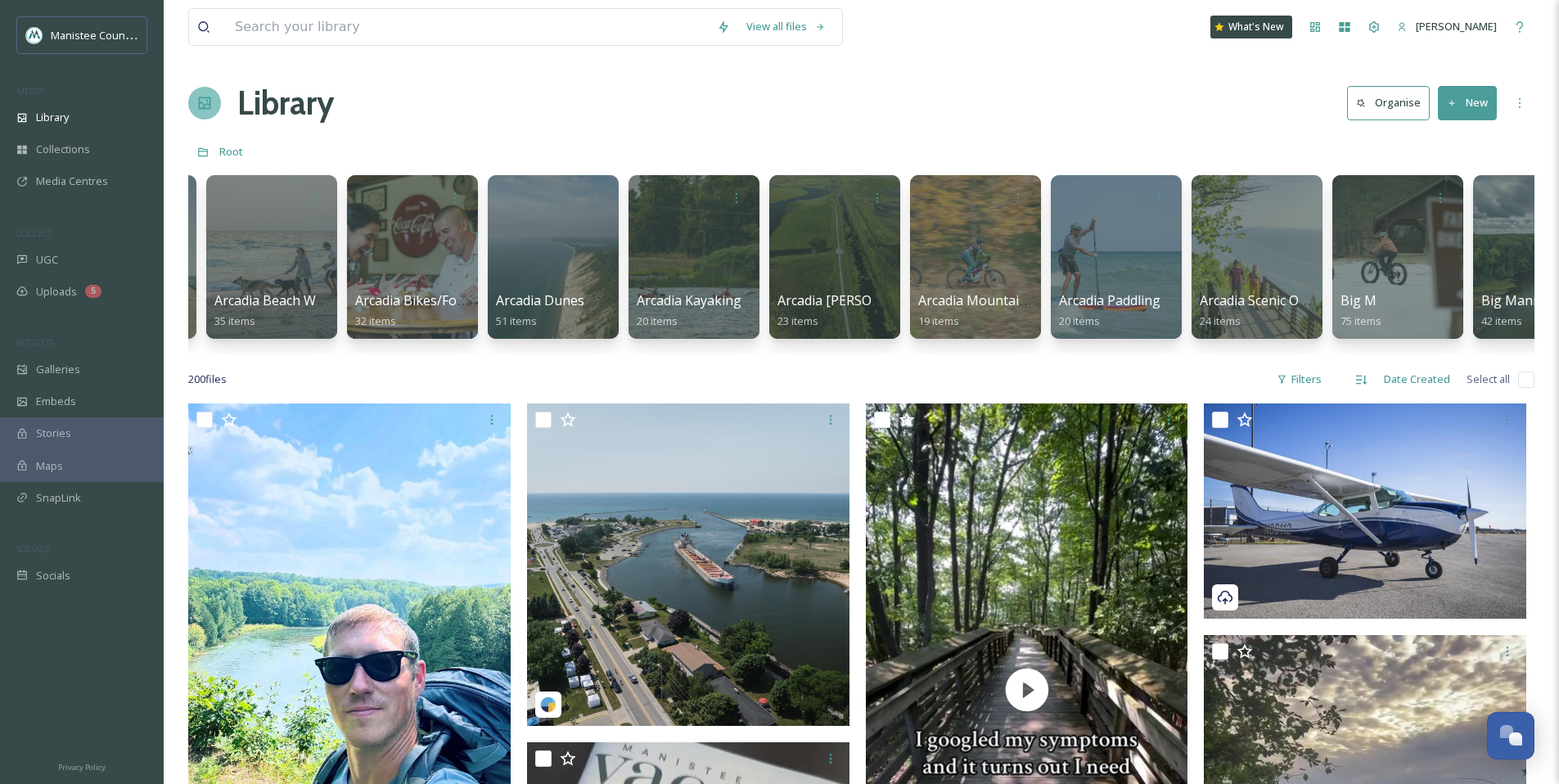
scroll to position [0, 158]
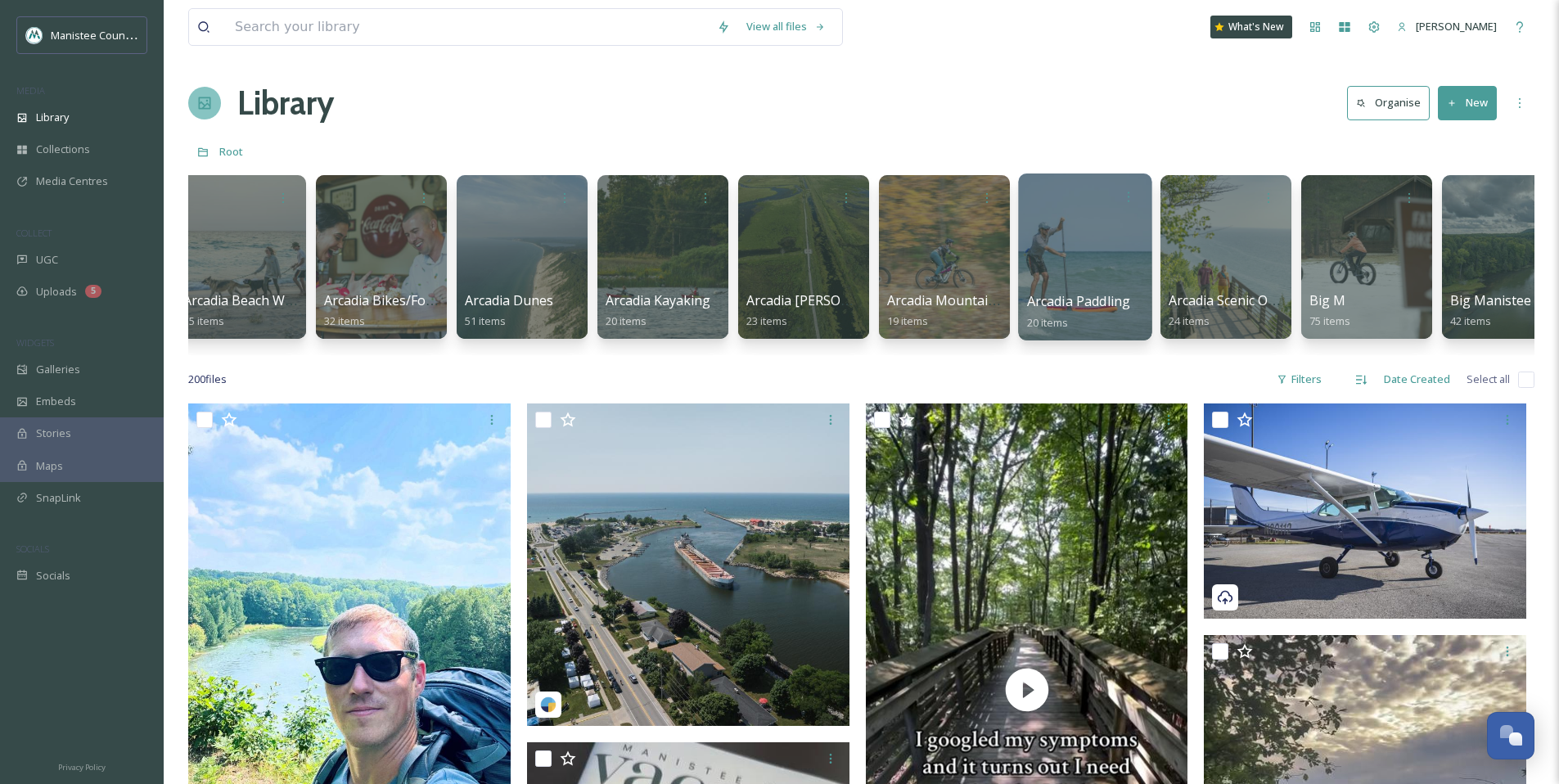
click at [1094, 238] on div at bounding box center [1084, 257] width 133 height 167
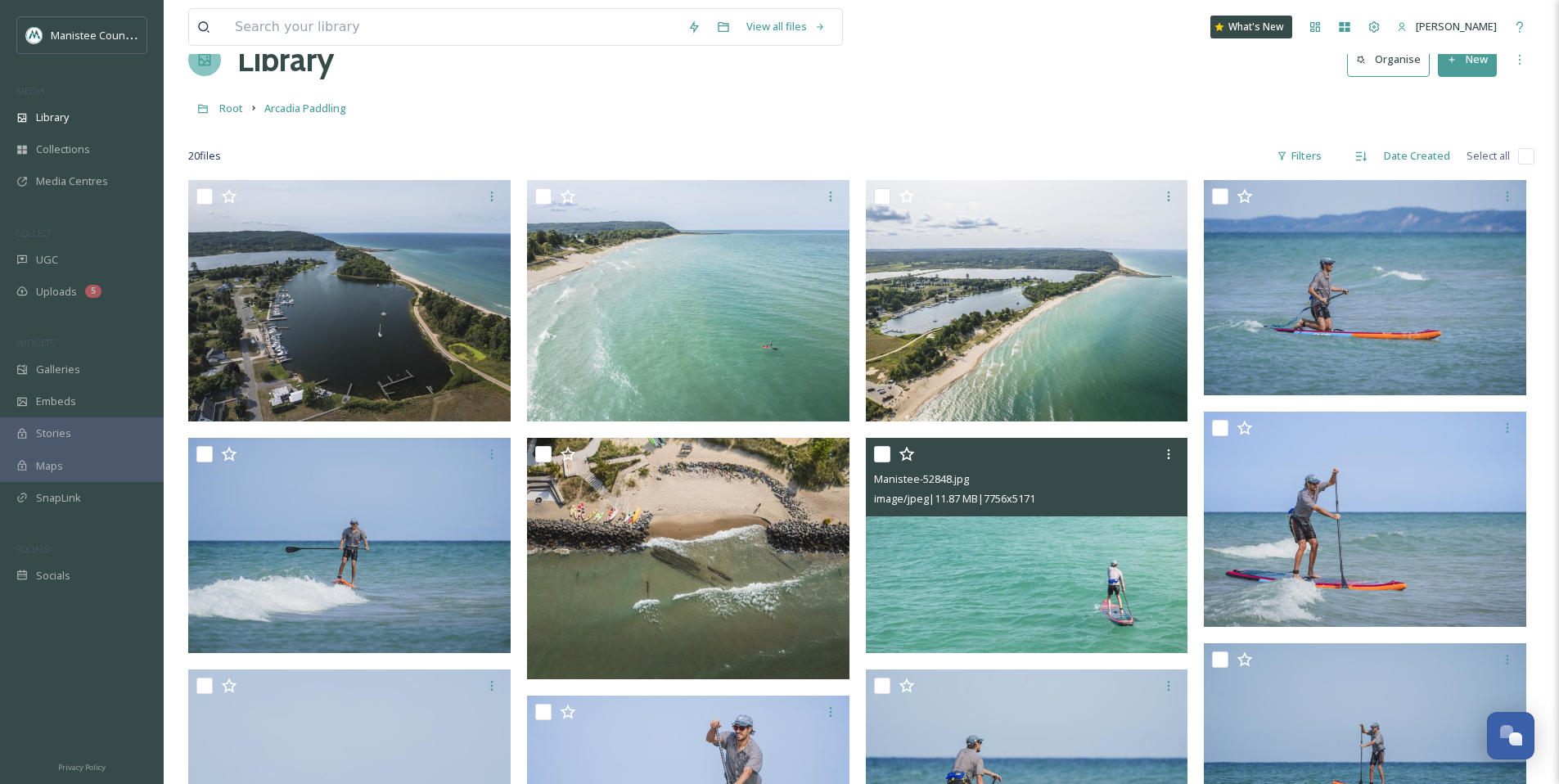
scroll to position [38, 0]
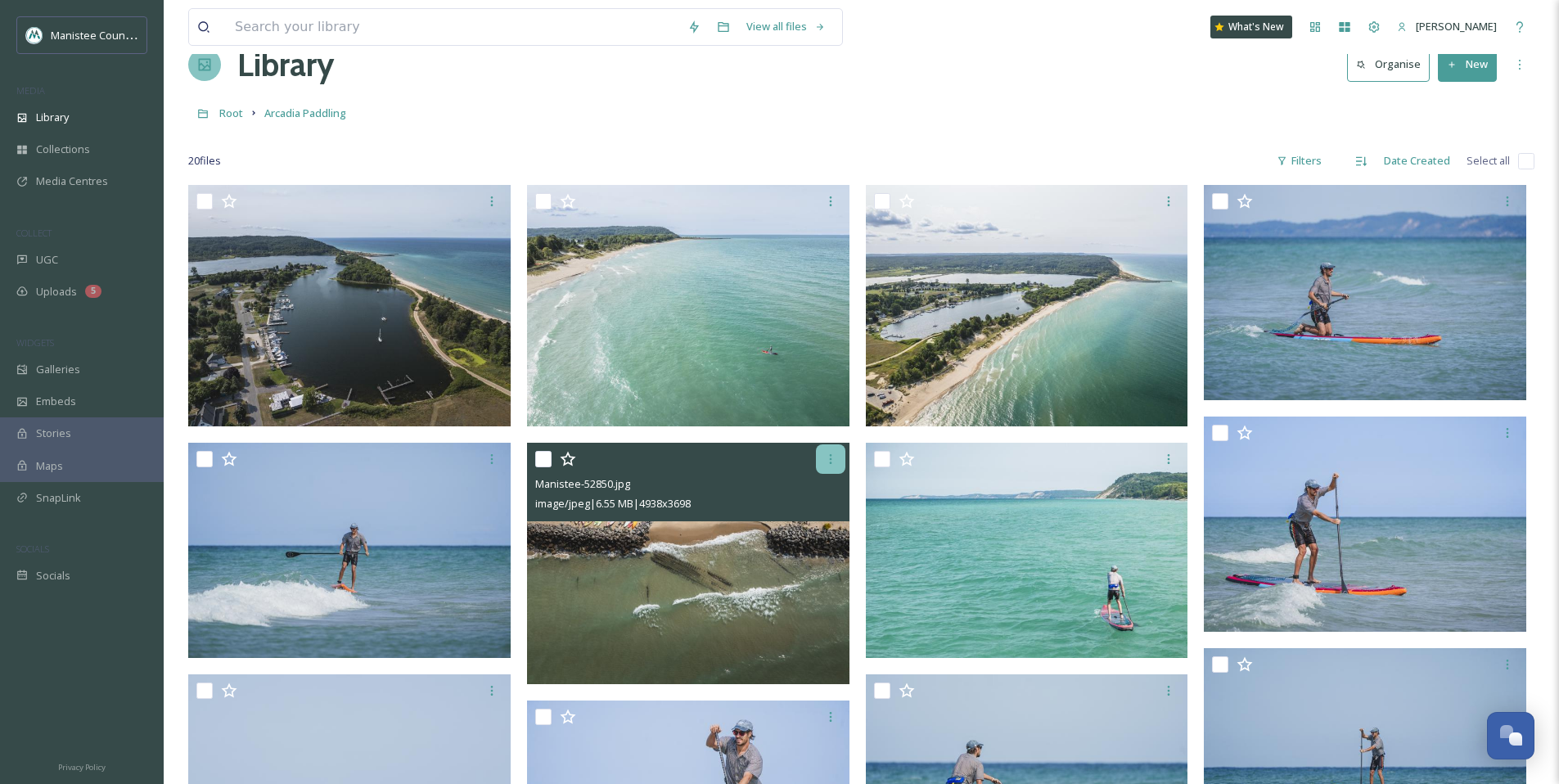
click at [832, 460] on icon at bounding box center [831, 460] width 13 height 13
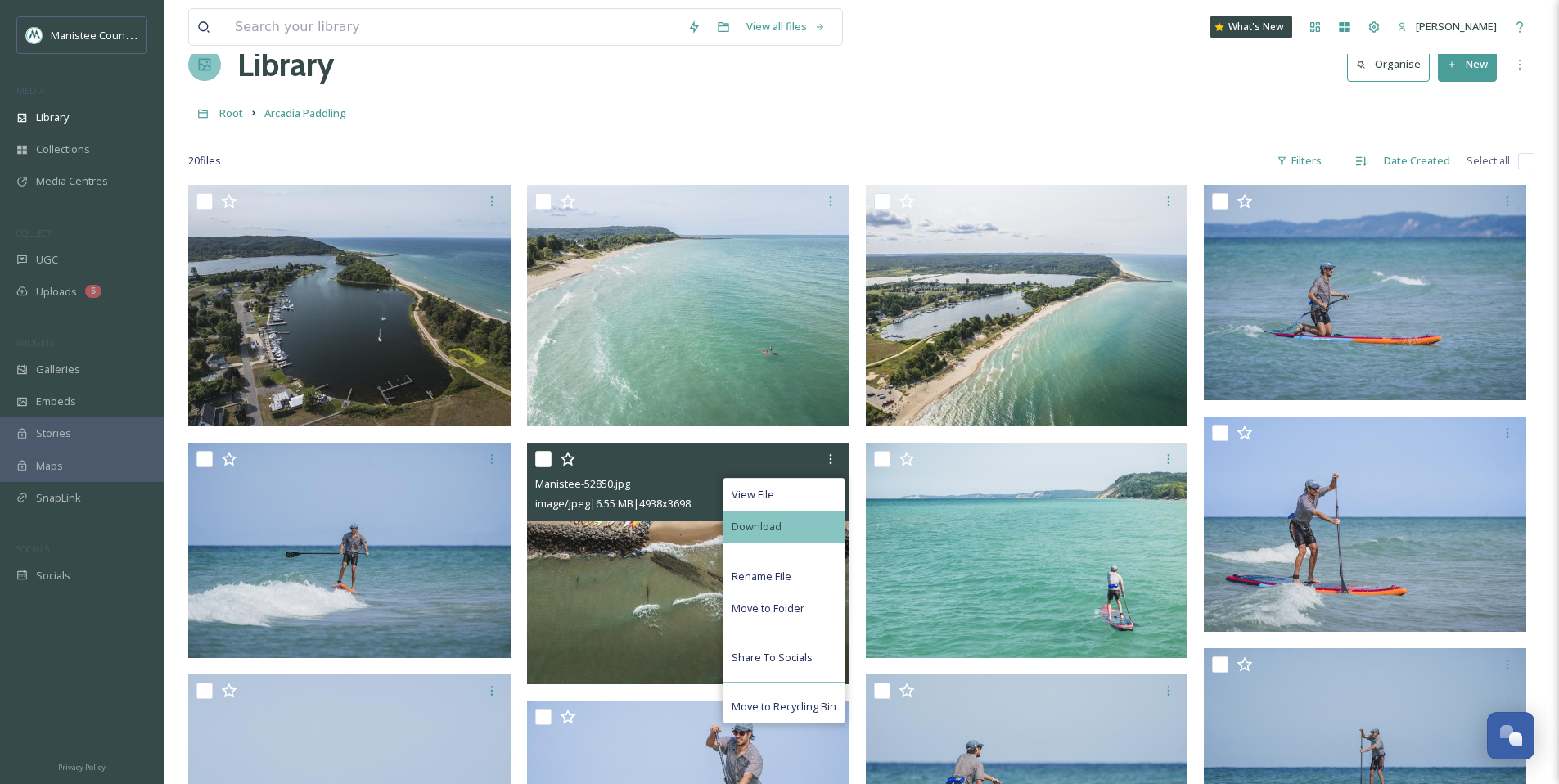
click at [806, 529] on div "Download" at bounding box center [783, 526] width 121 height 32
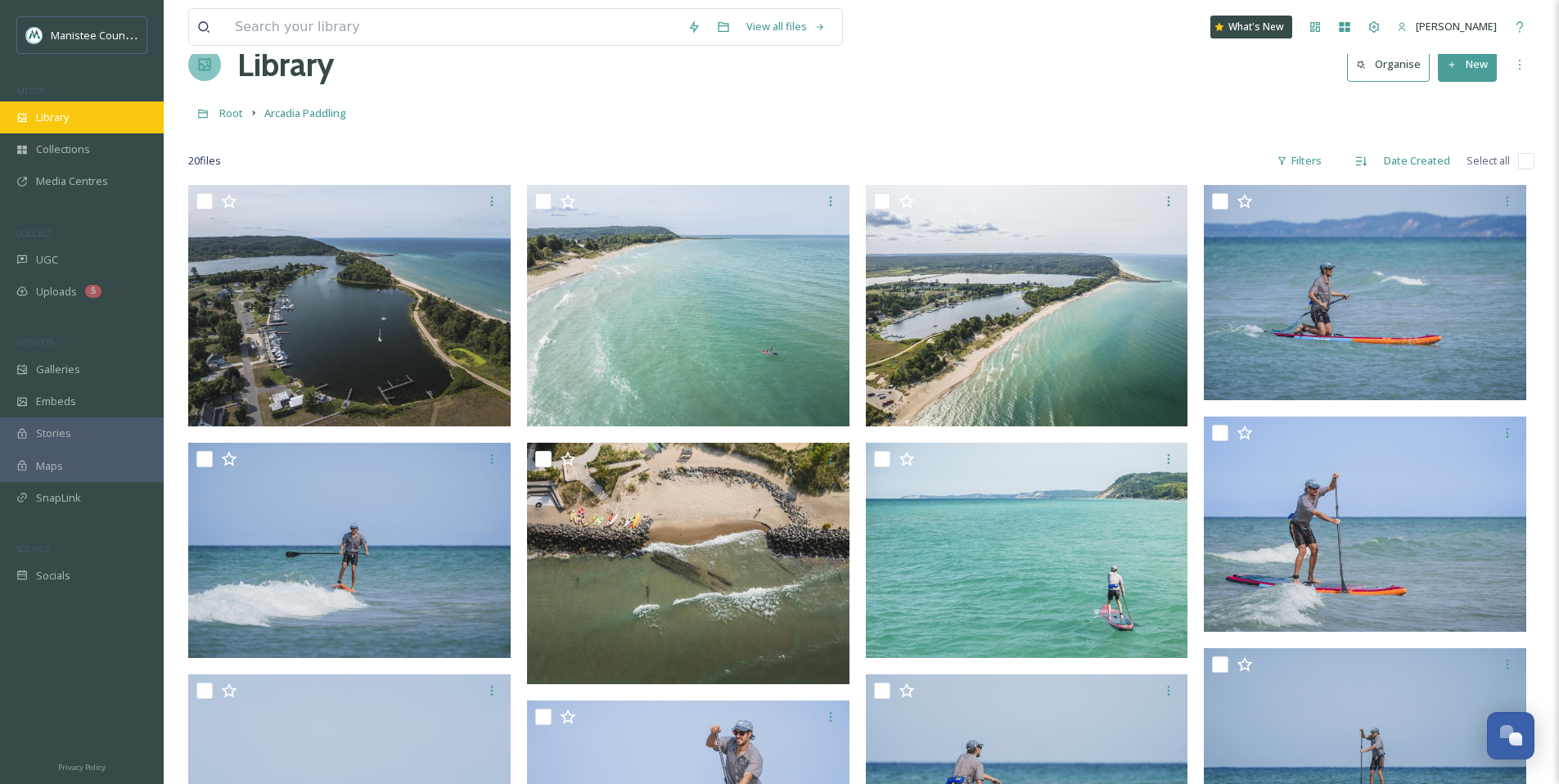
click at [88, 115] on div "Library" at bounding box center [82, 118] width 163 height 32
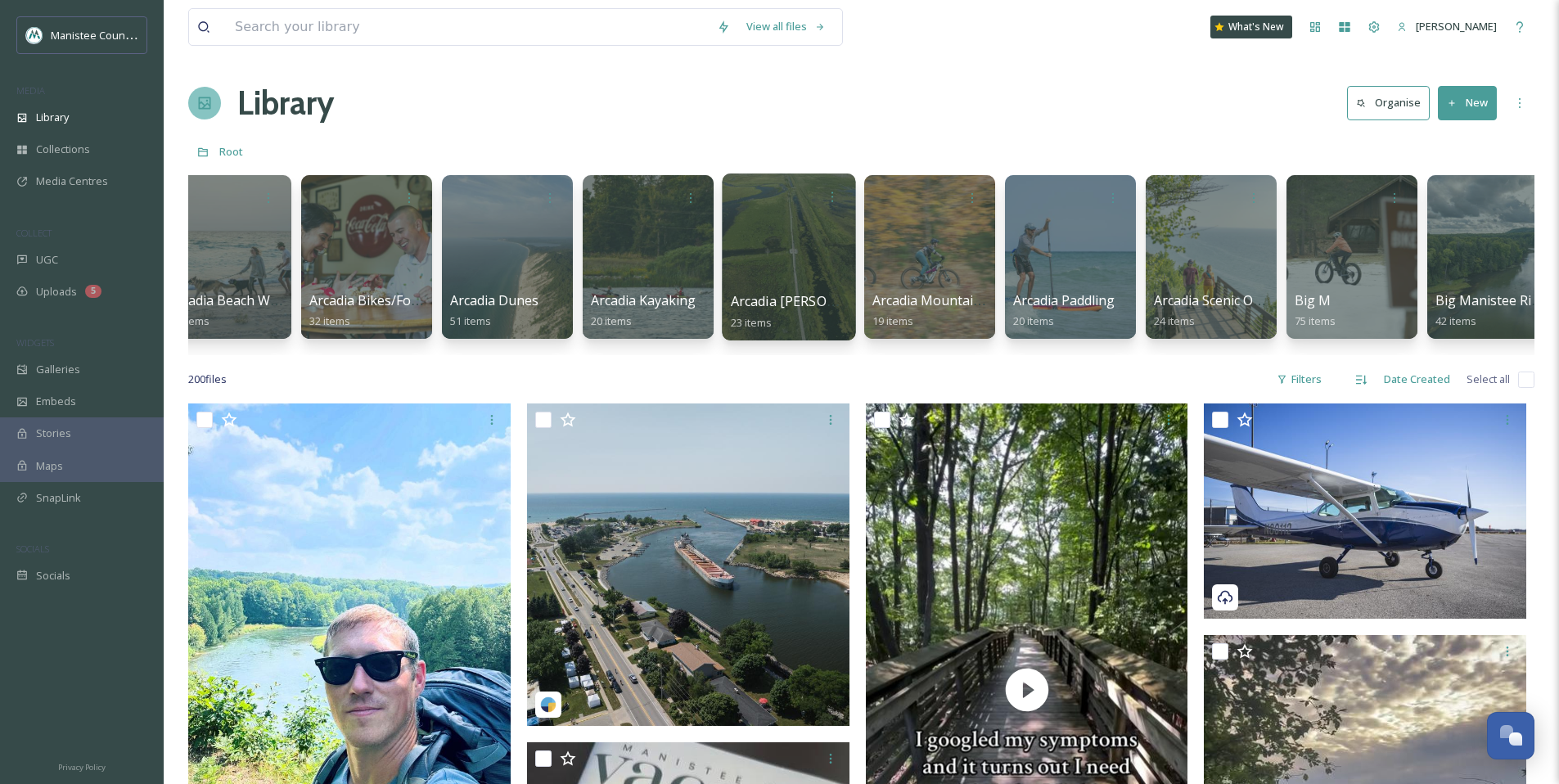
scroll to position [0, 174]
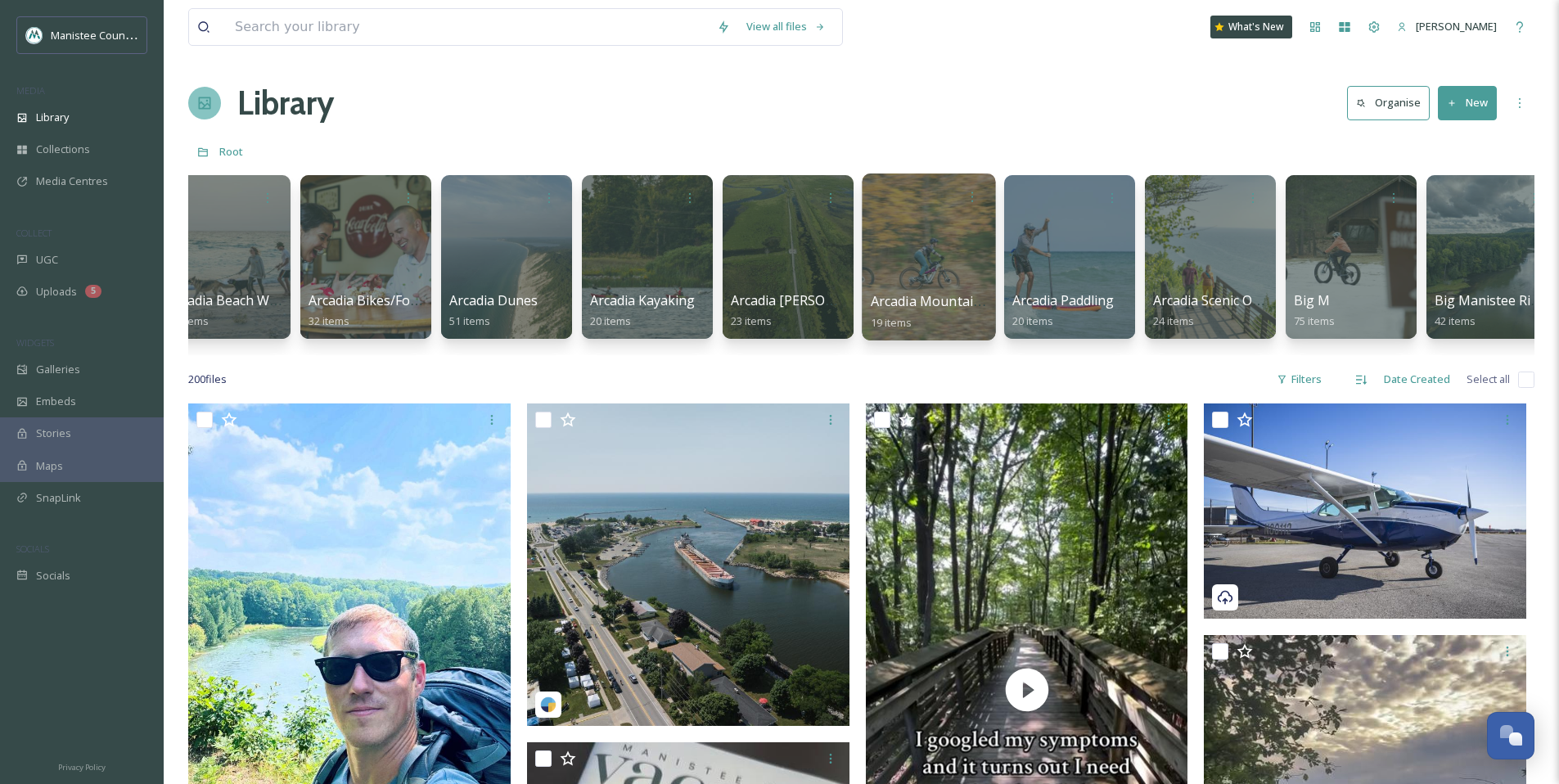
click at [891, 244] on div at bounding box center [928, 257] width 133 height 167
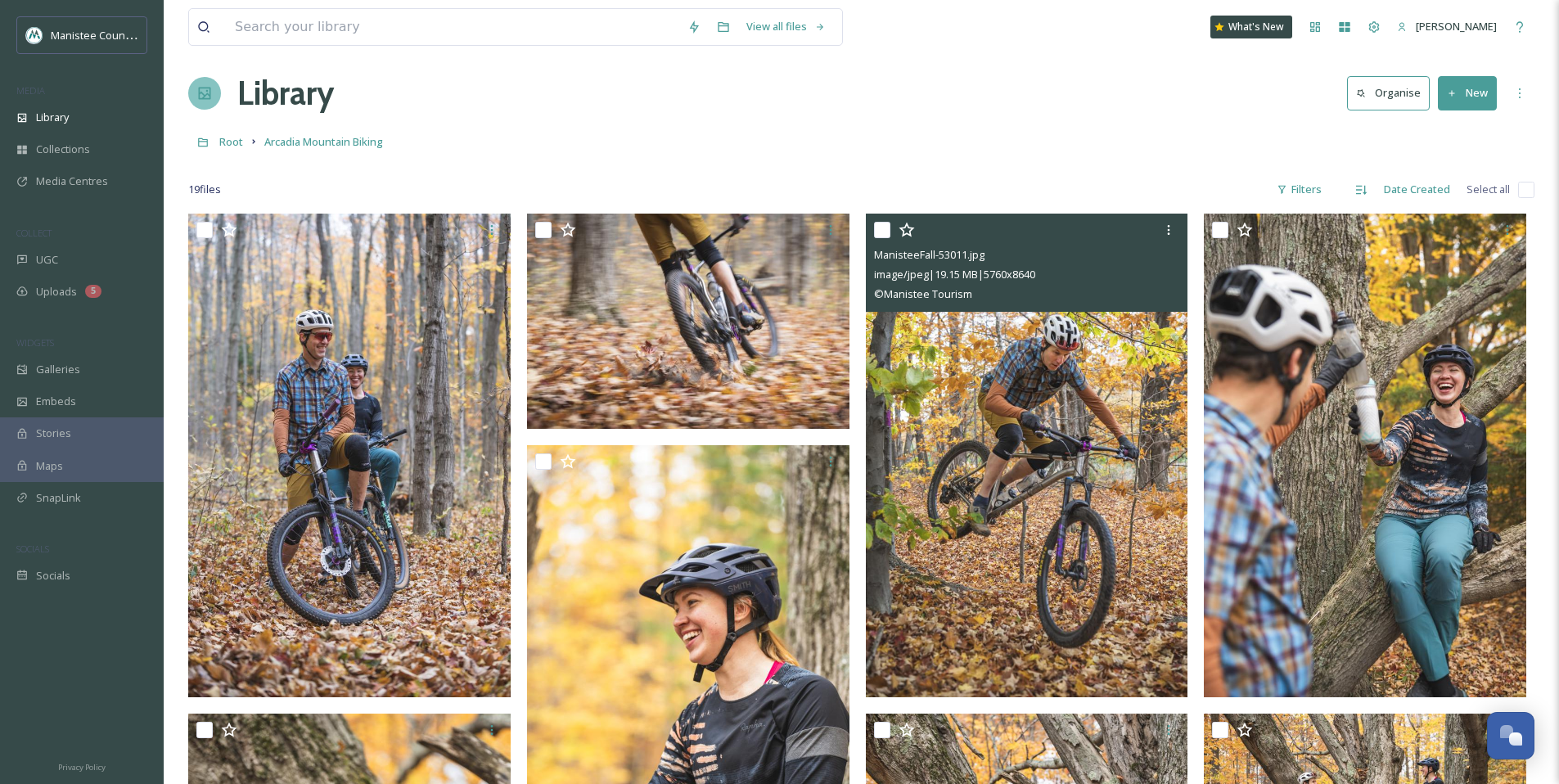
scroll to position [15, 0]
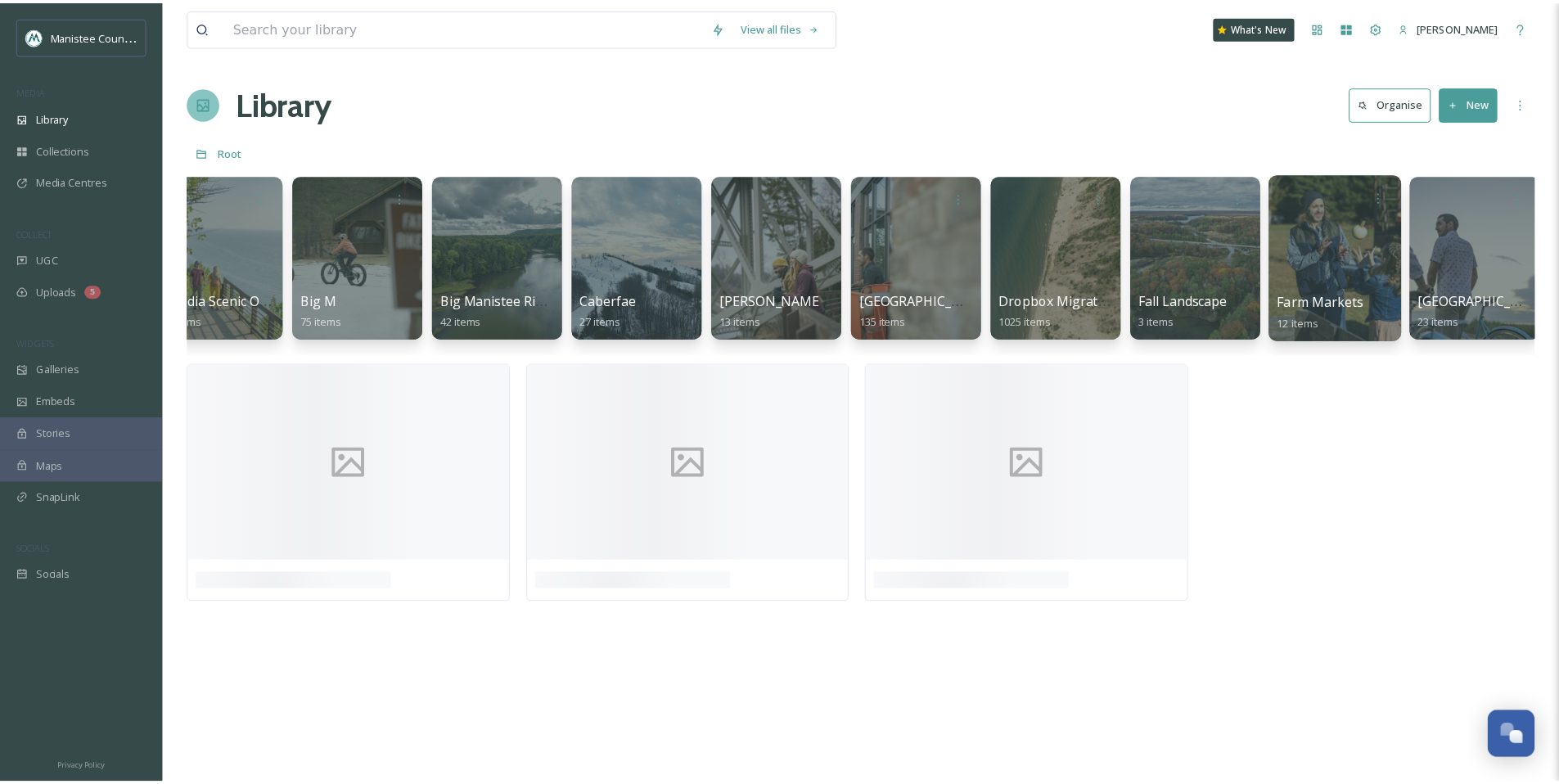
scroll to position [0, 1180]
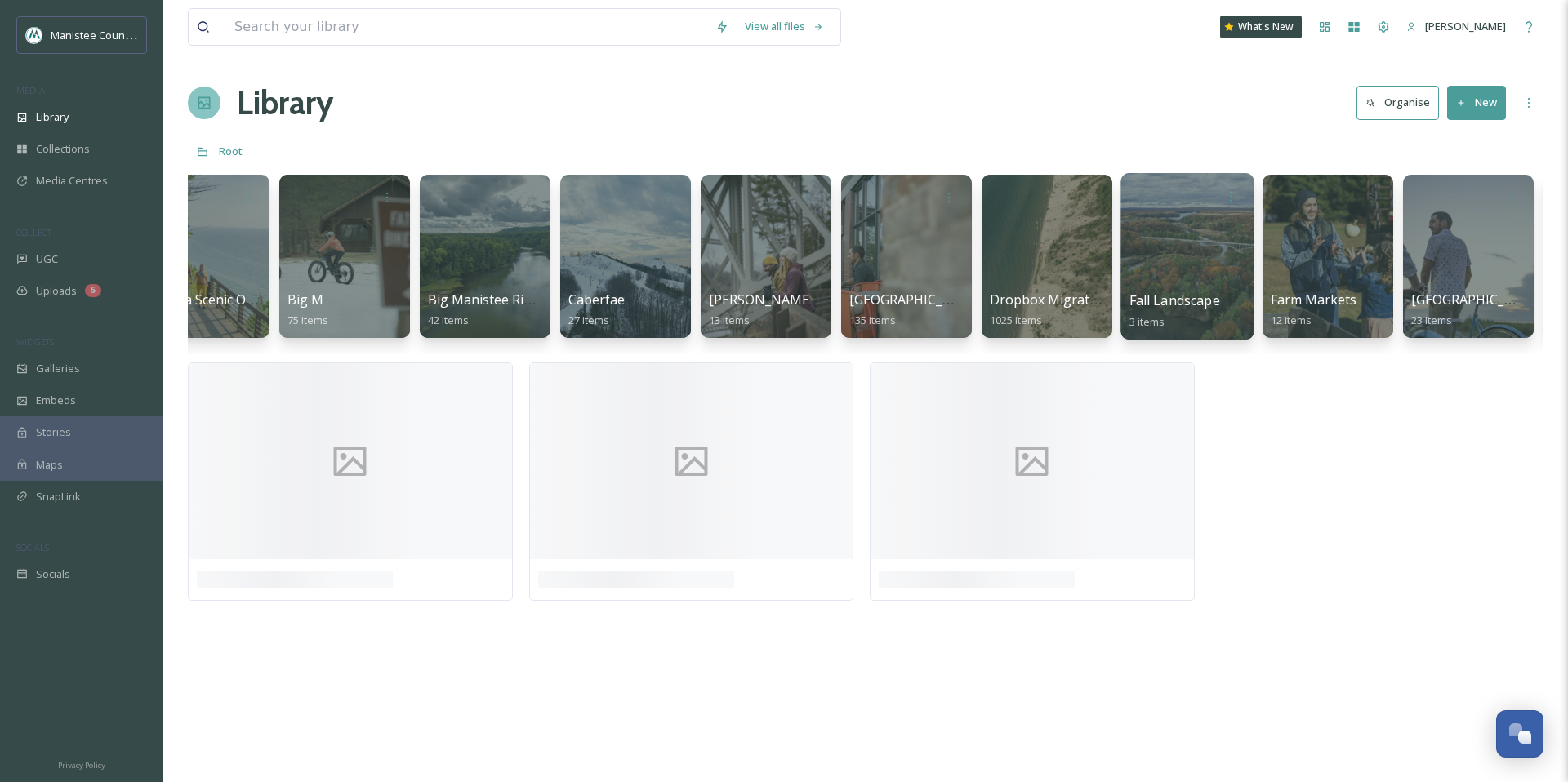
click at [1165, 257] on div at bounding box center [1187, 256] width 133 height 166
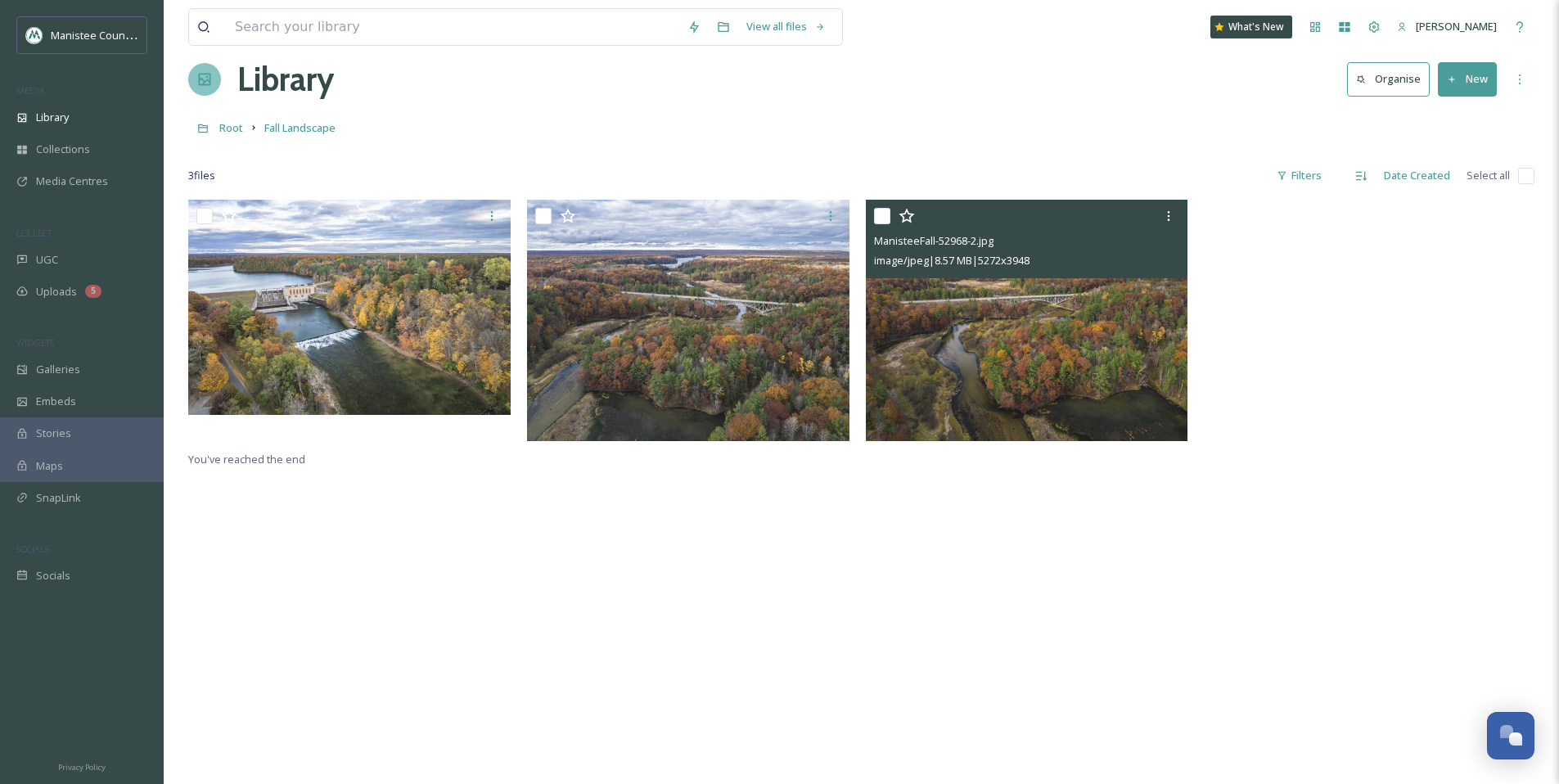
scroll to position [24, 0]
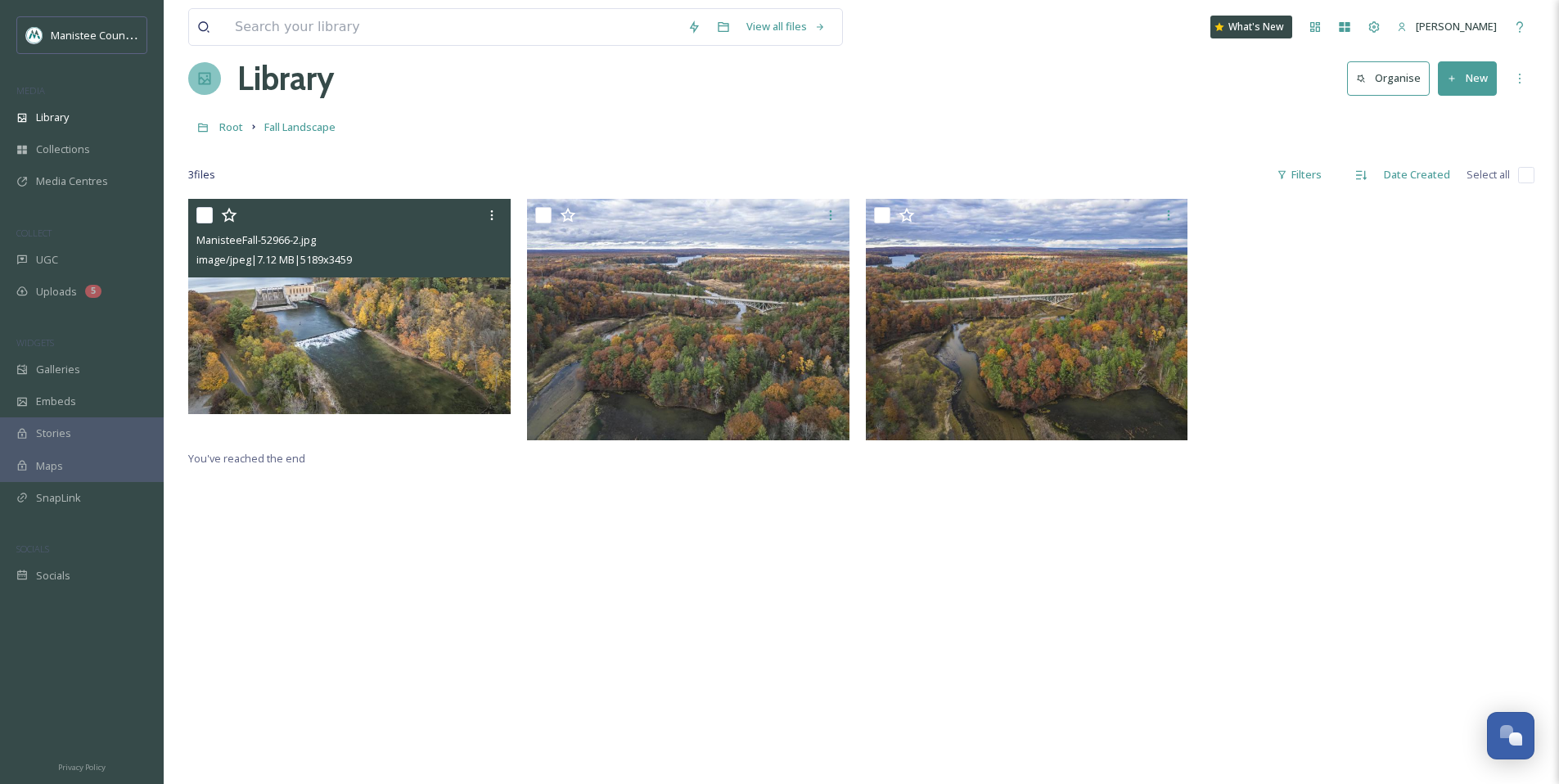
click at [329, 328] on img at bounding box center [350, 306] width 323 height 215
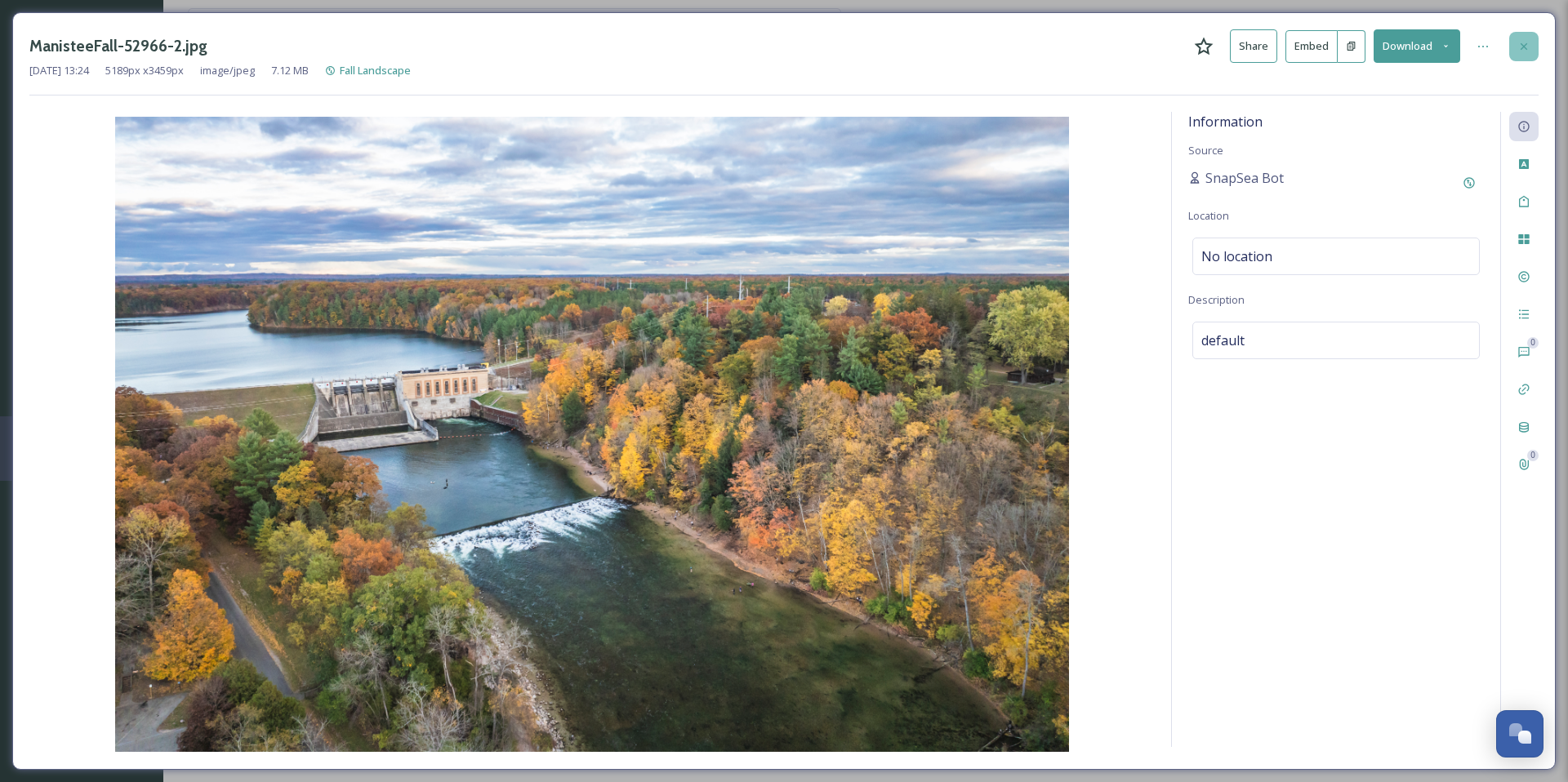
click at [1529, 52] on icon at bounding box center [1524, 47] width 13 height 13
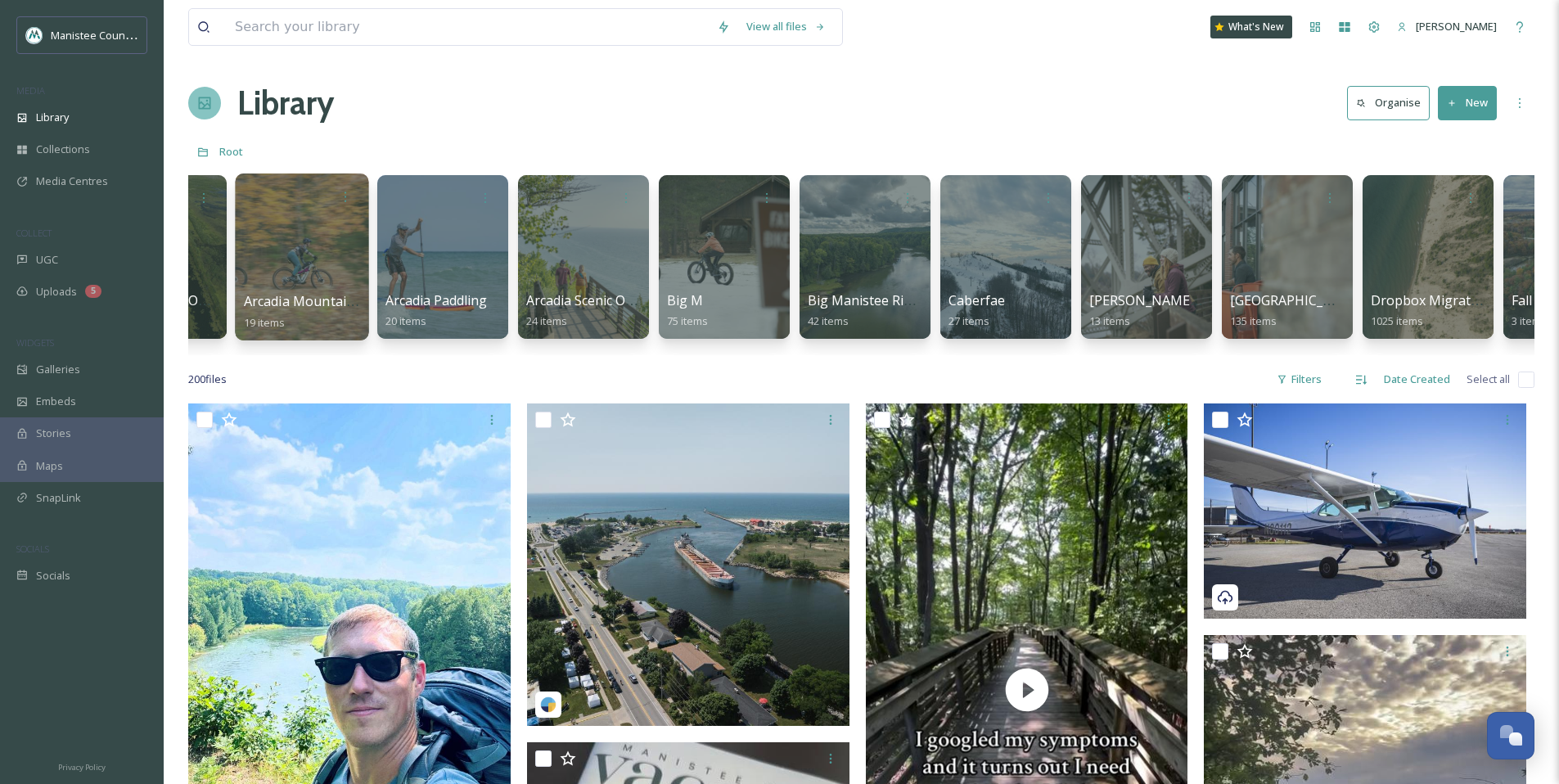
scroll to position [0, 802]
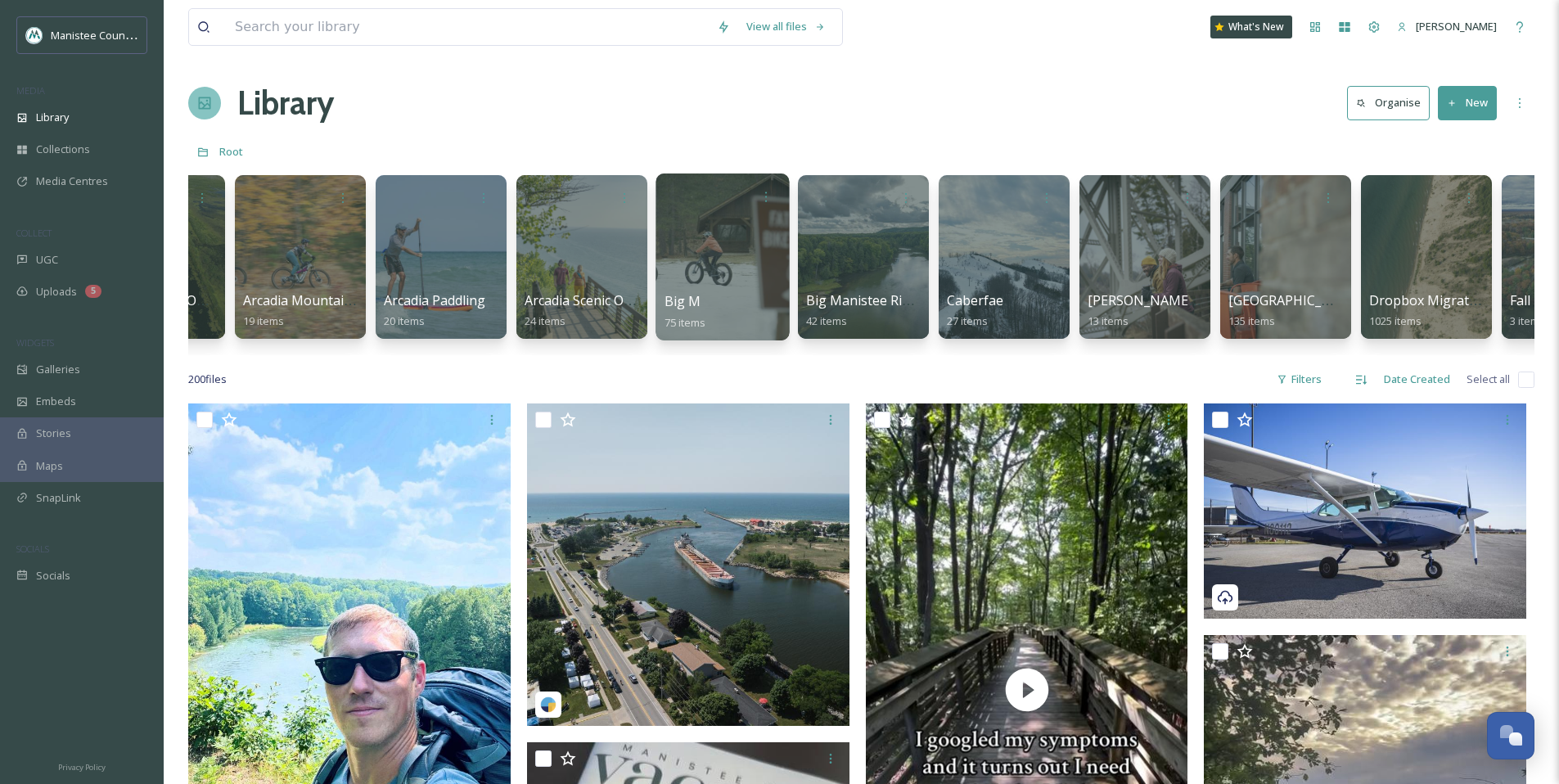
click at [744, 244] on div at bounding box center [722, 257] width 133 height 167
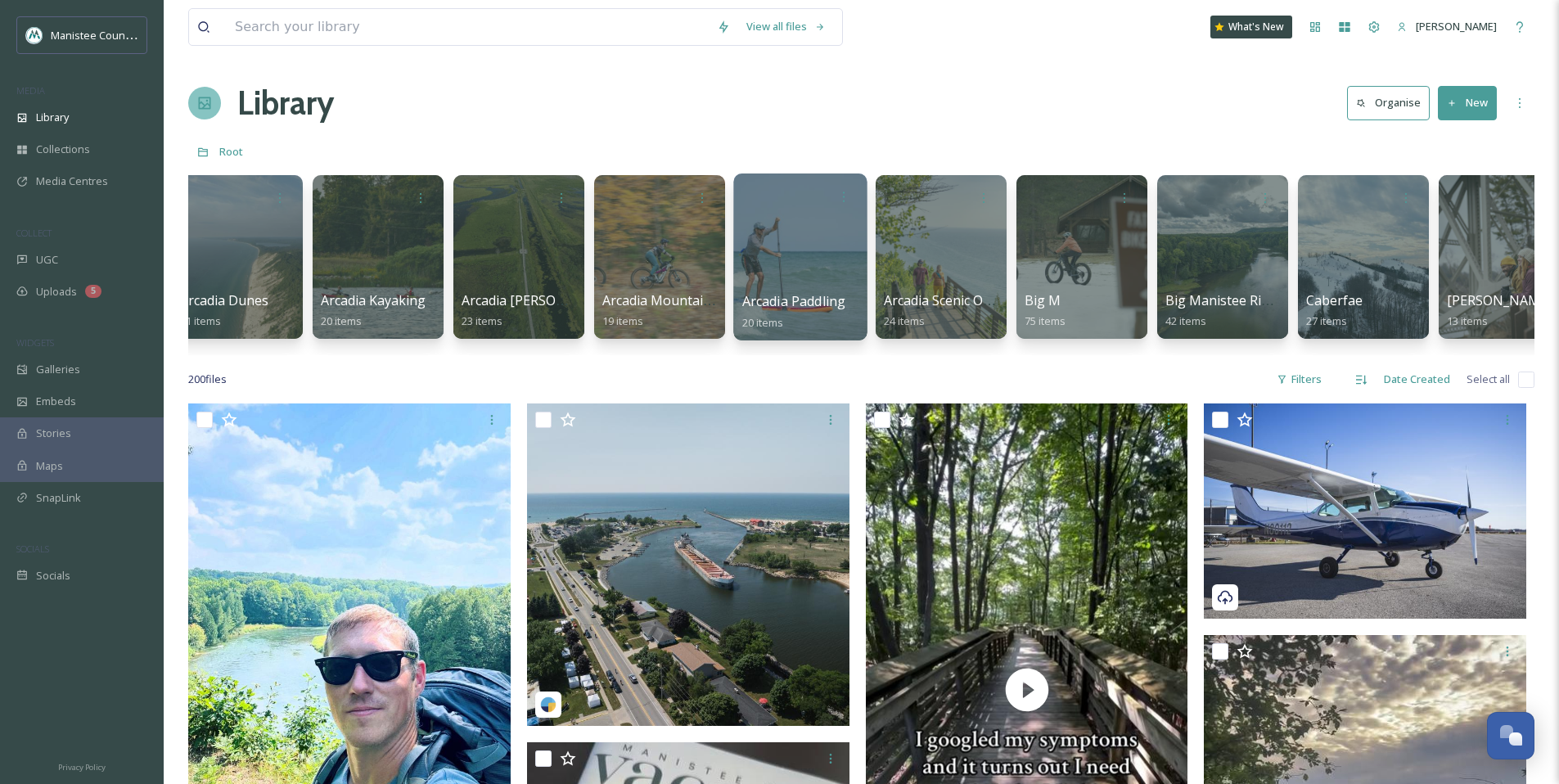
scroll to position [0, 457]
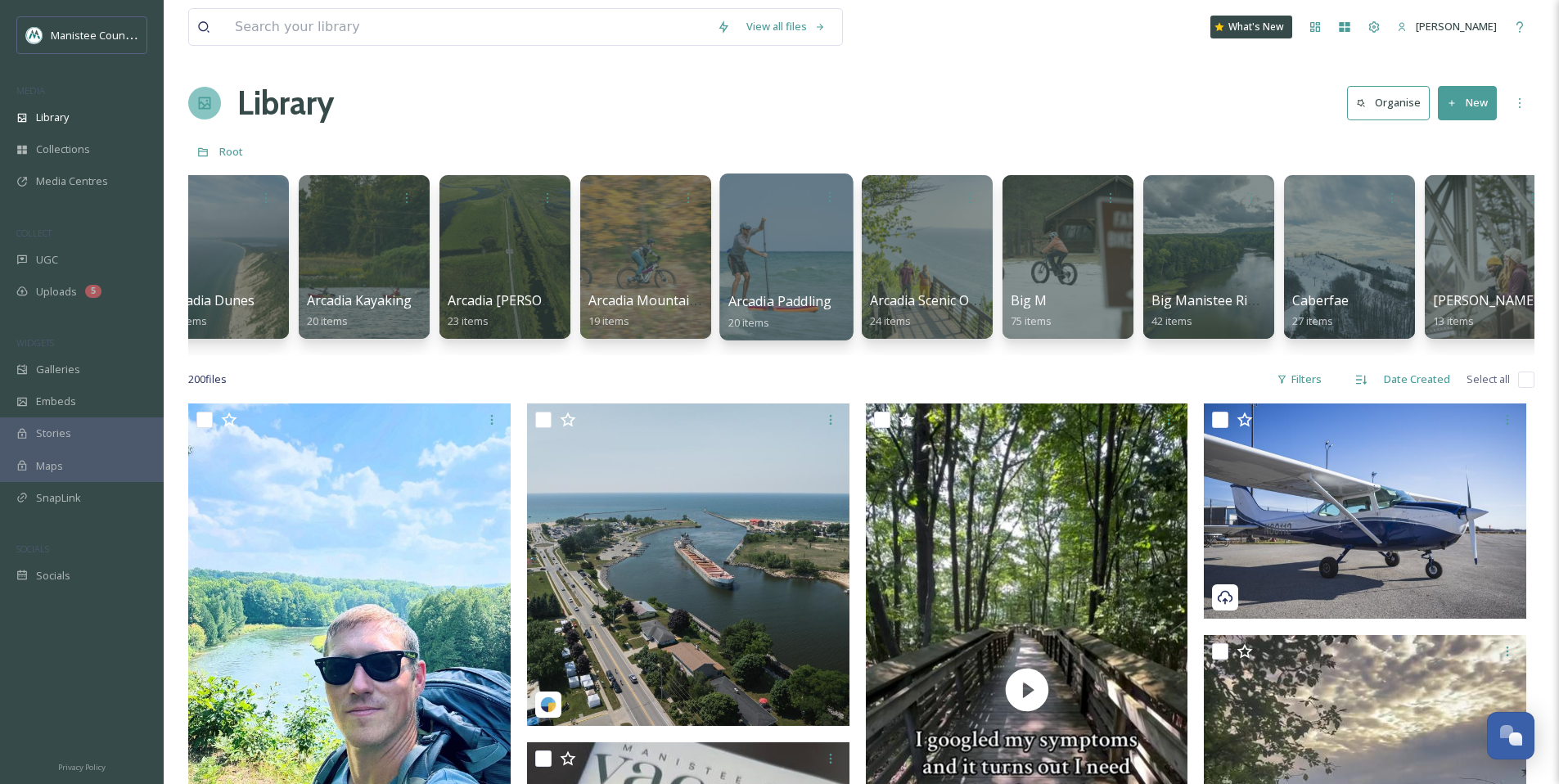
click at [1180, 262] on div at bounding box center [1208, 257] width 131 height 163
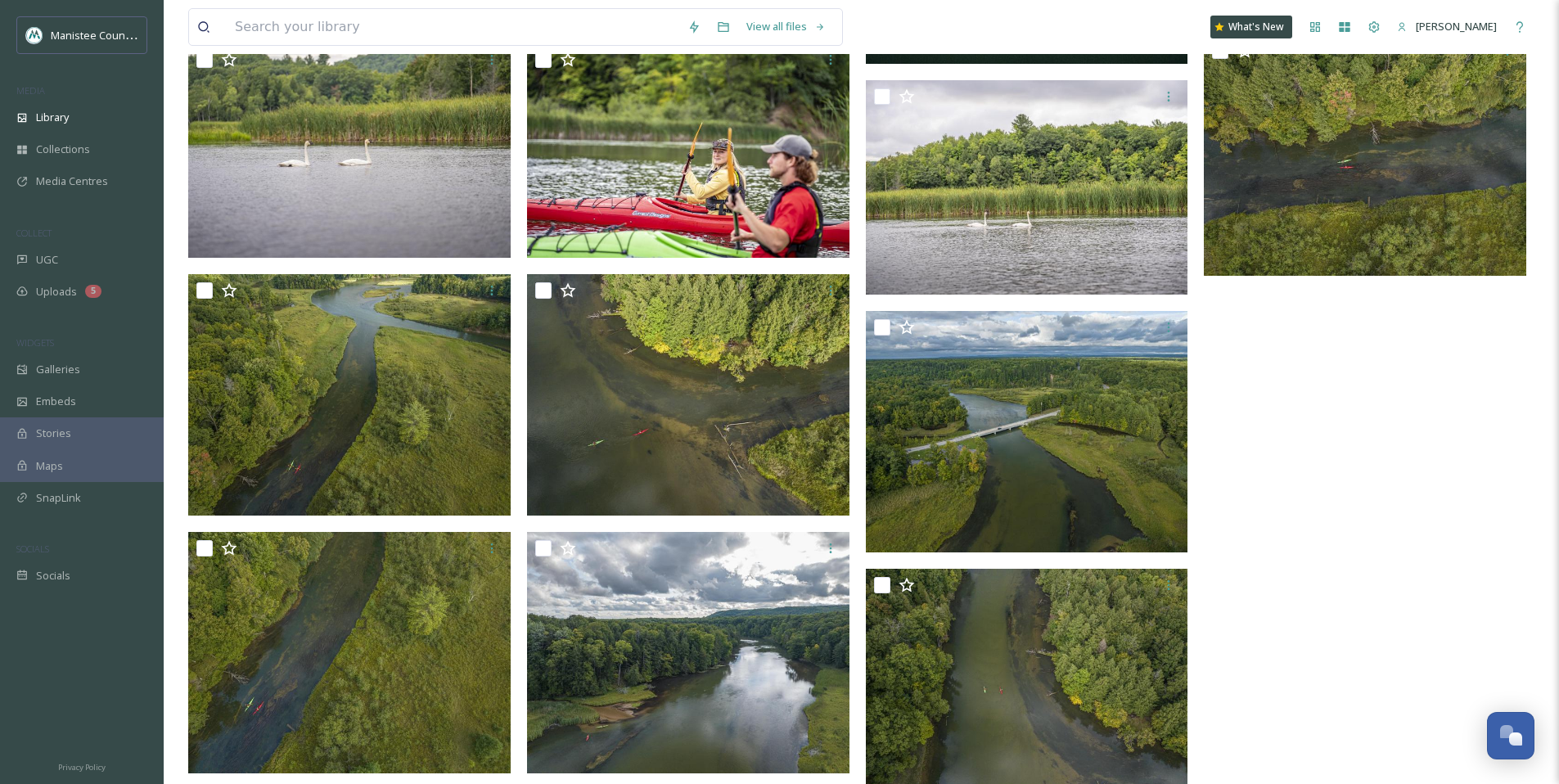
scroll to position [2354, 0]
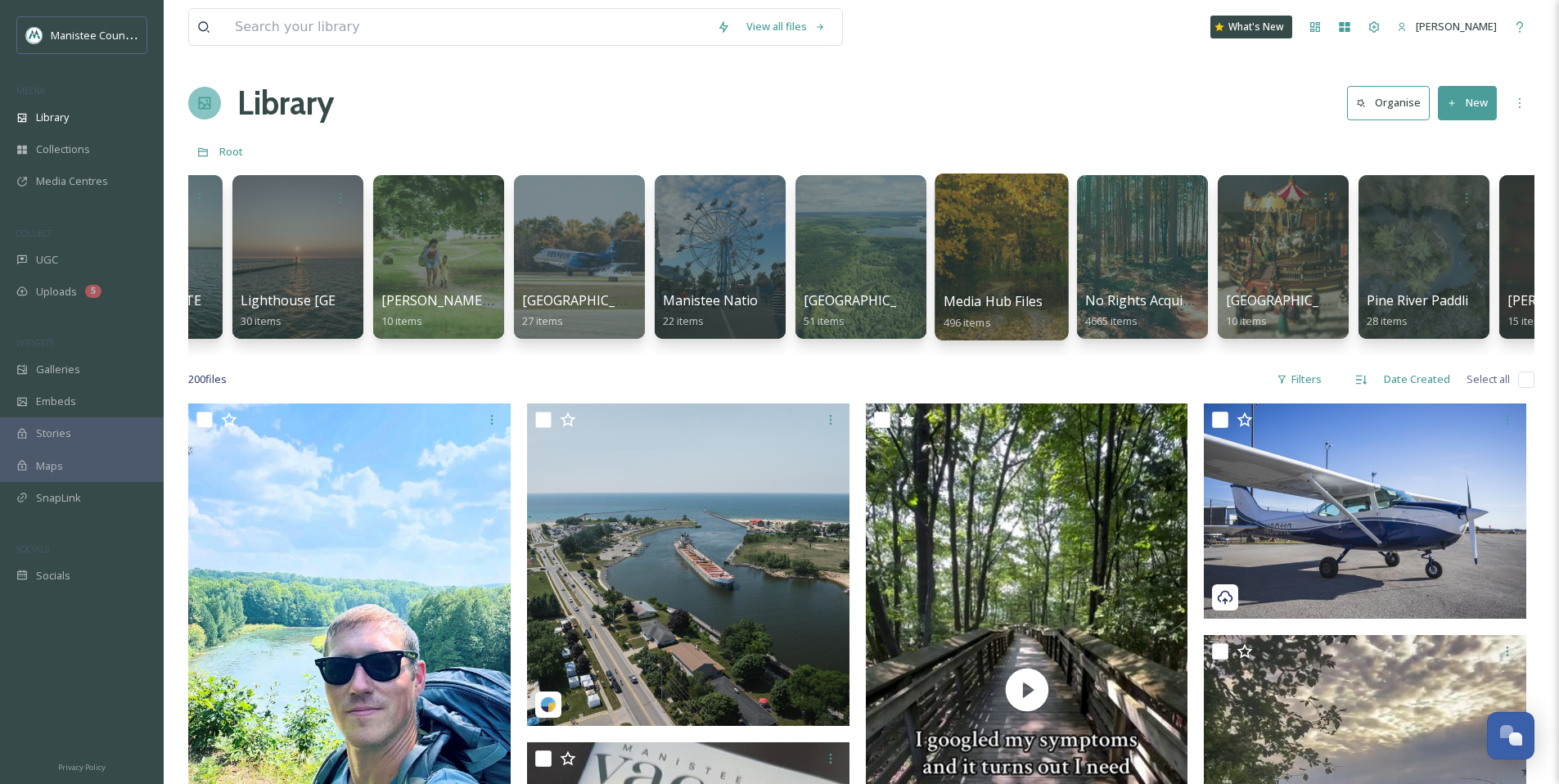
scroll to position [0, 3220]
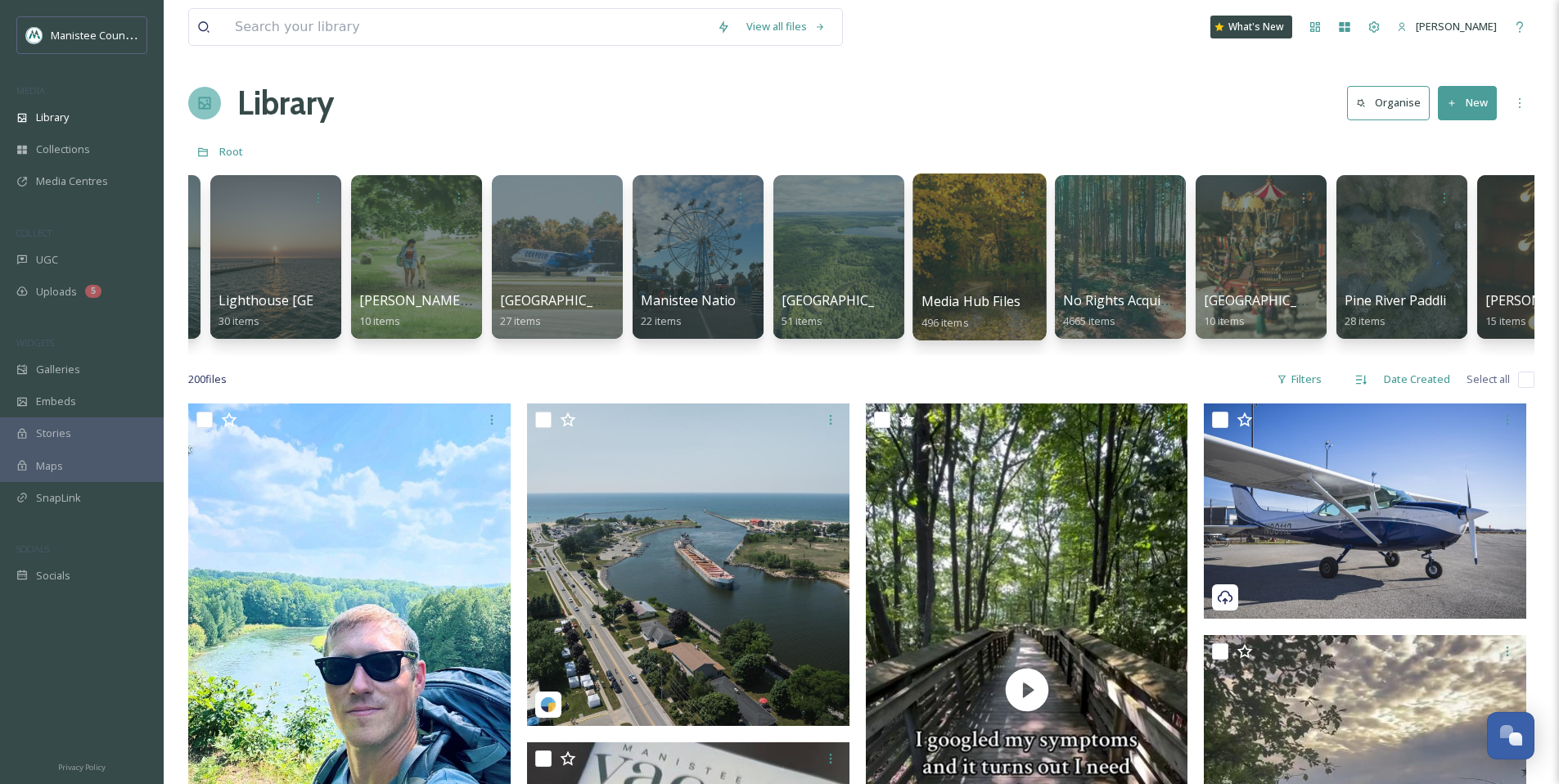
click at [988, 256] on div at bounding box center [979, 257] width 133 height 167
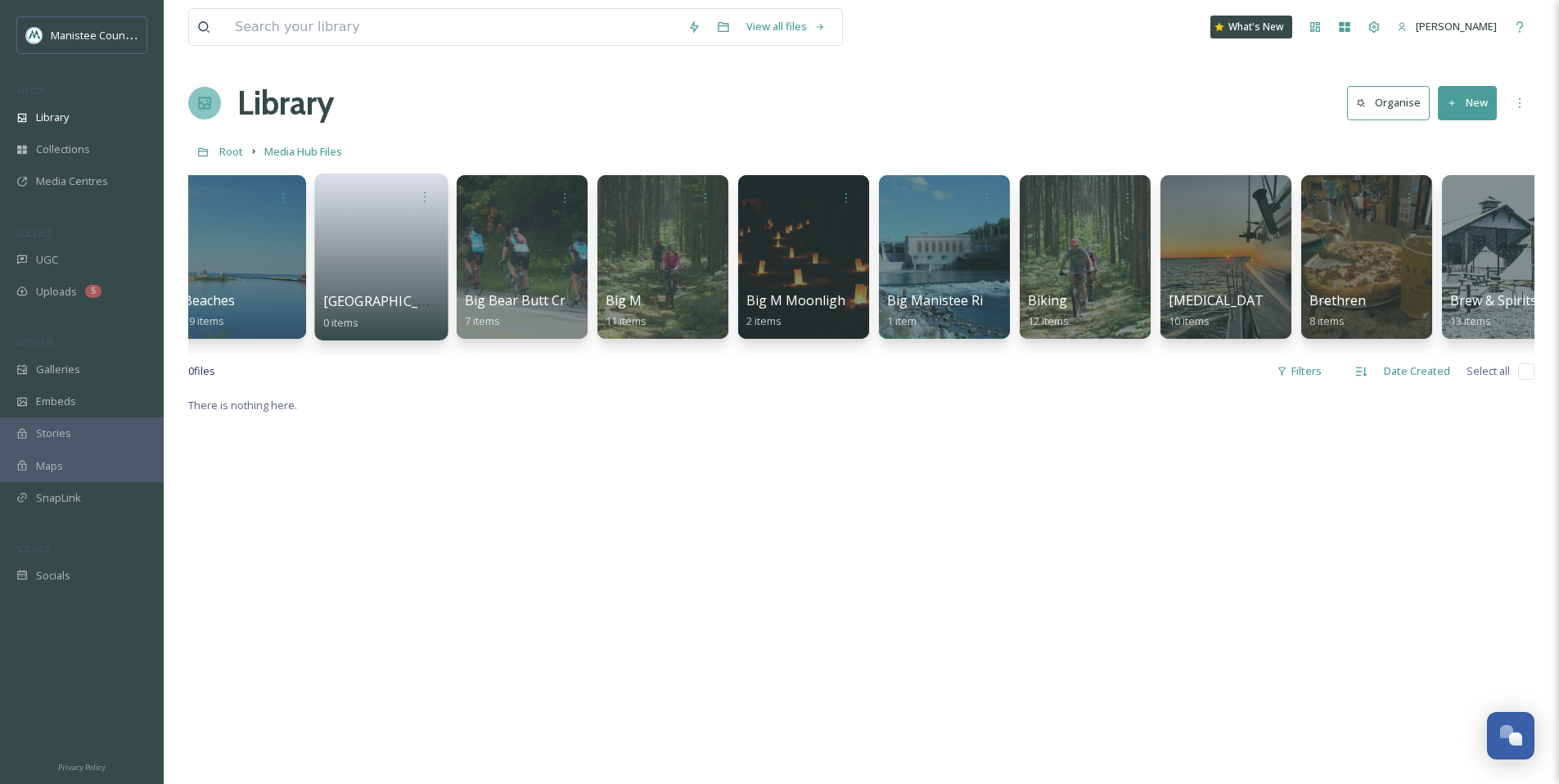
scroll to position [0, 724]
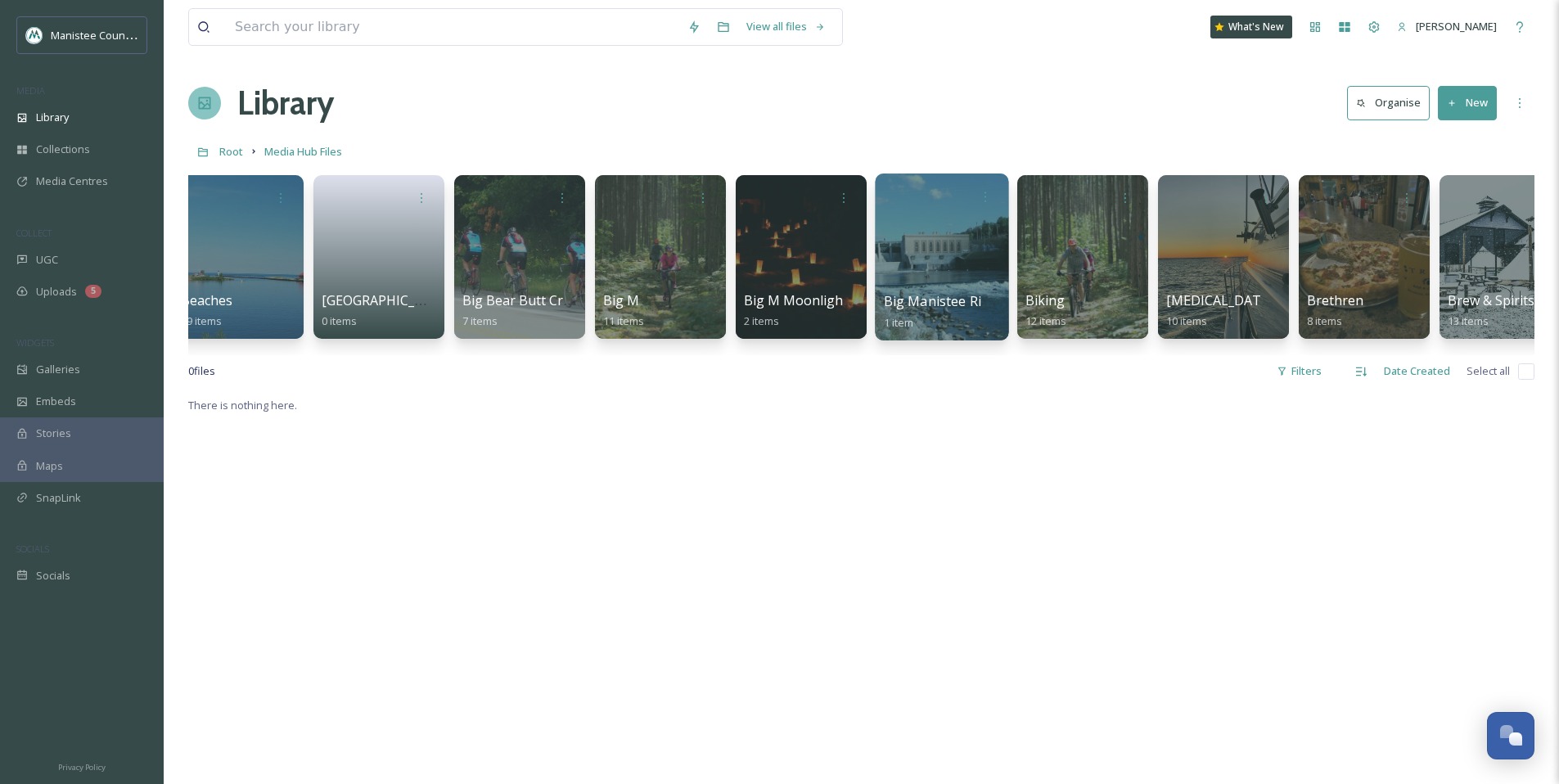
click at [951, 261] on div at bounding box center [942, 257] width 133 height 167
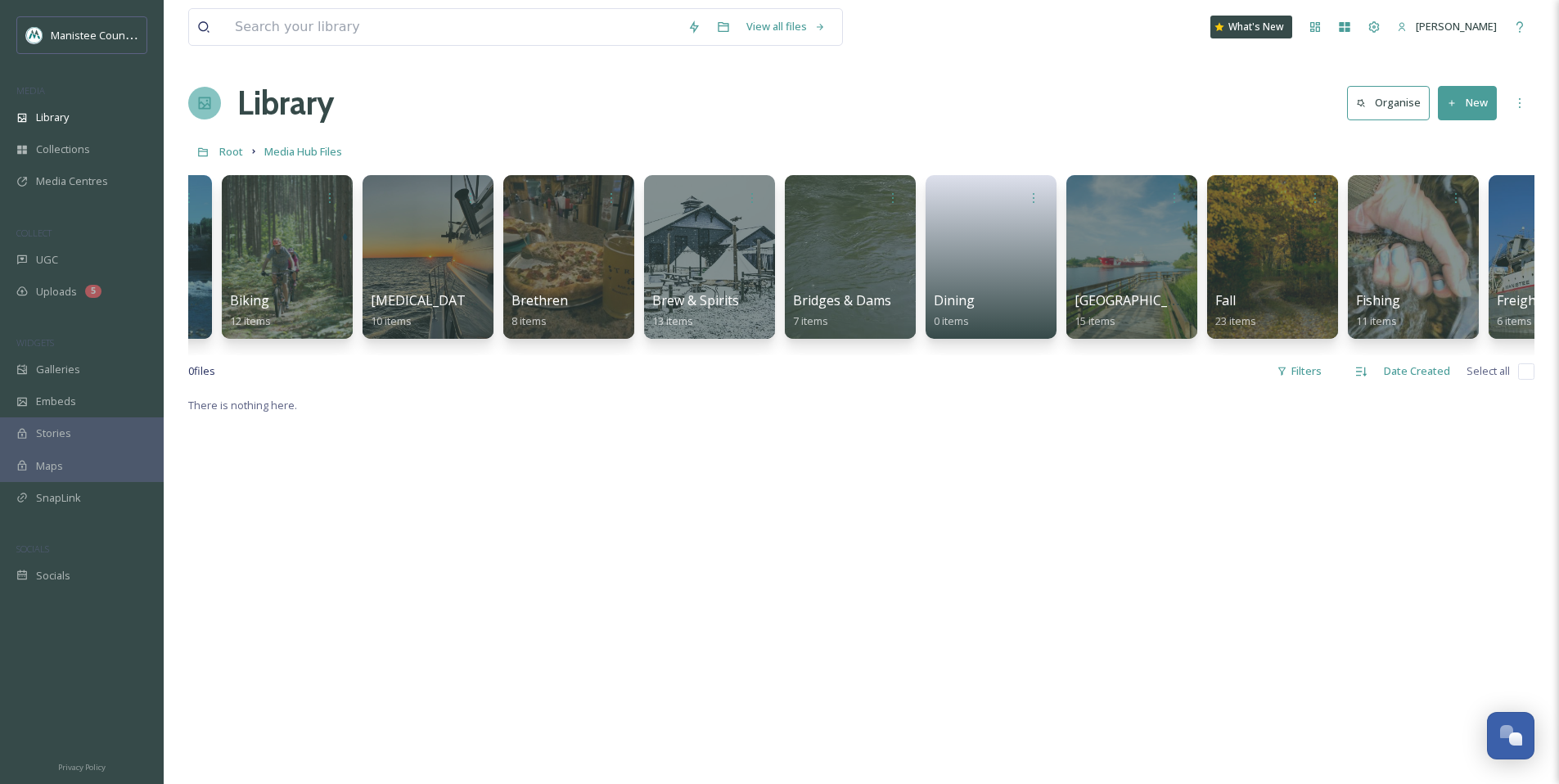
scroll to position [0, 1538]
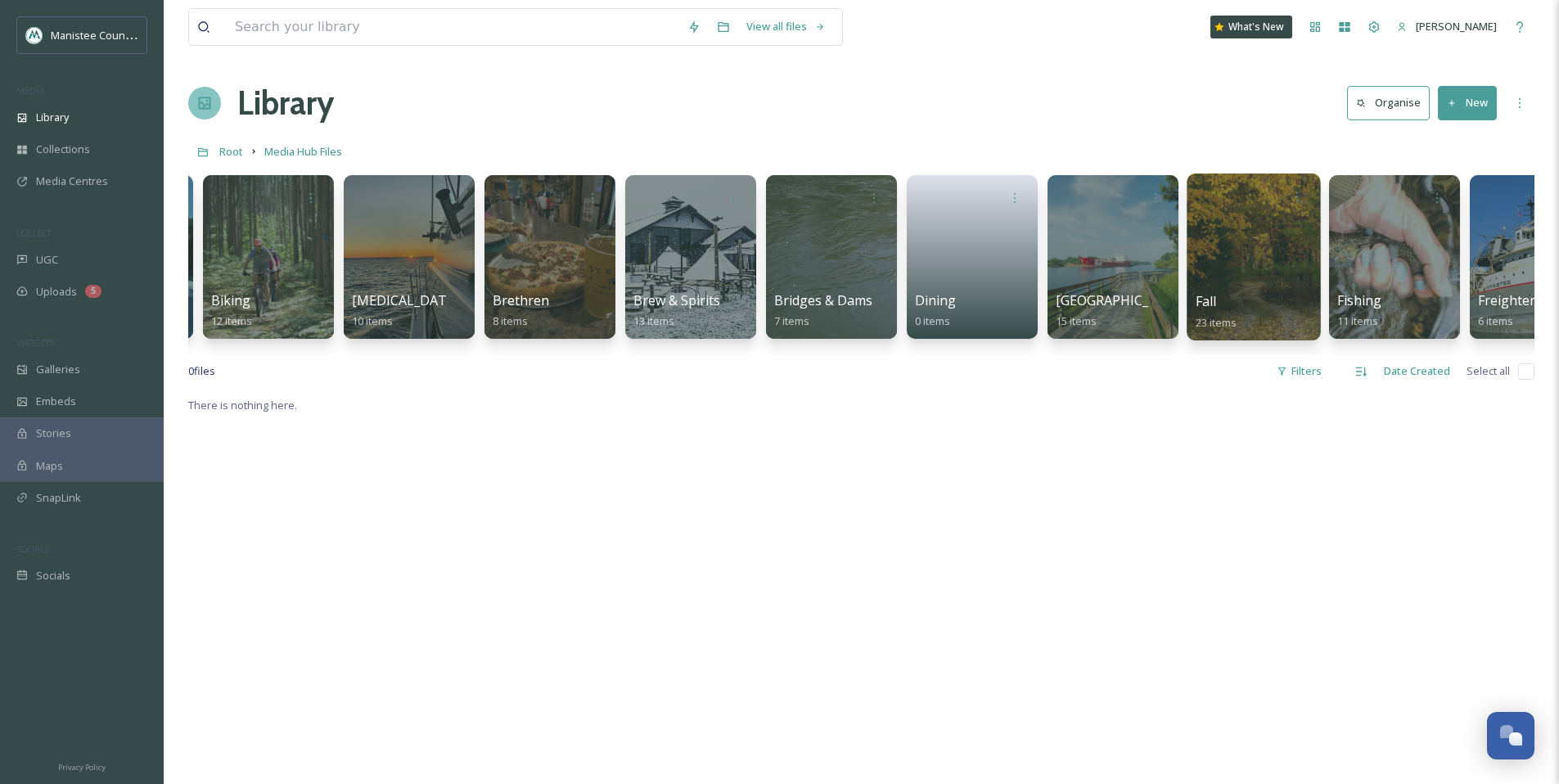
click at [1255, 237] on div at bounding box center [1253, 257] width 133 height 167
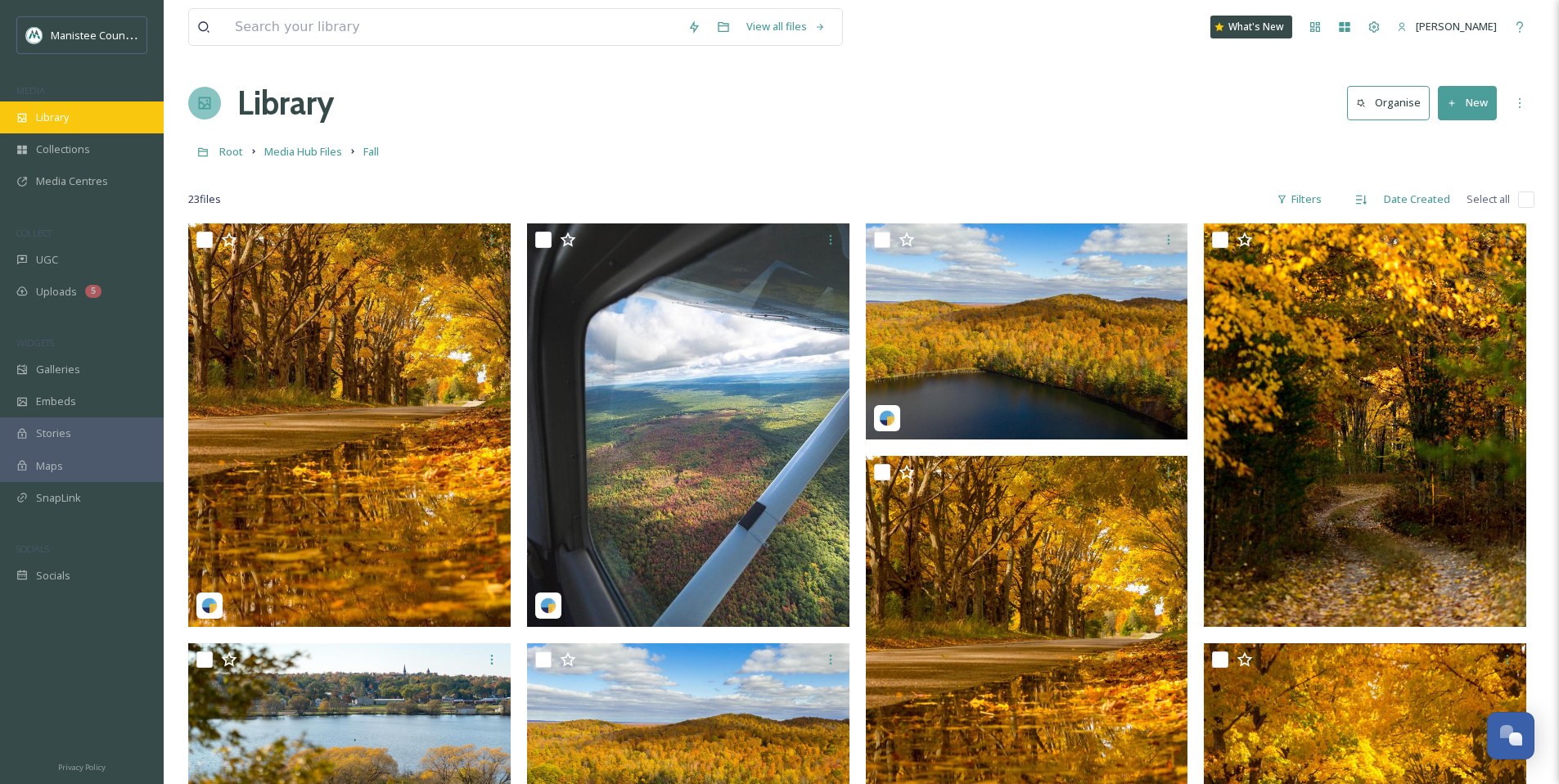
click at [50, 112] on span "Library" at bounding box center [52, 117] width 33 height 16
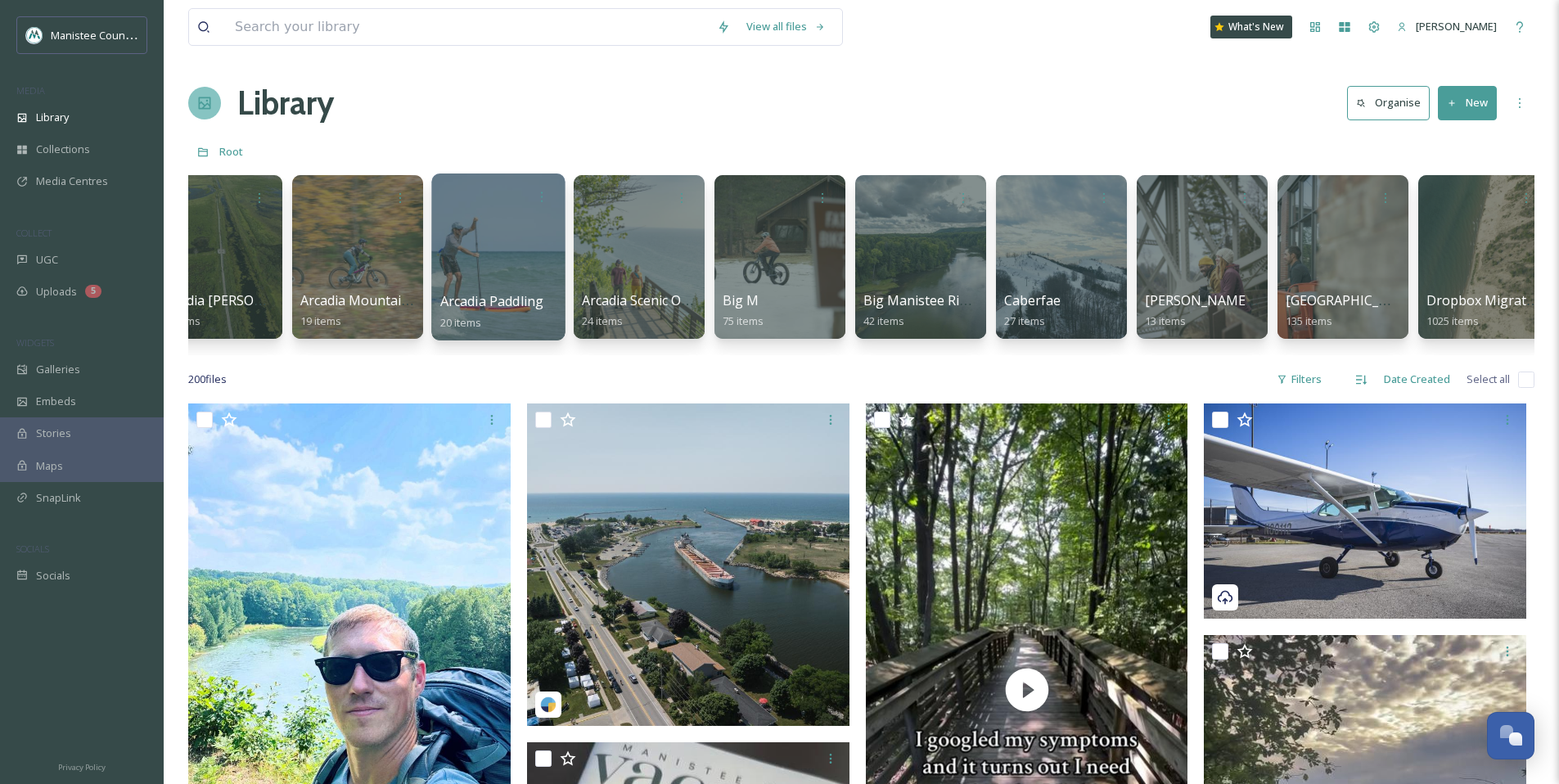
scroll to position [0, 747]
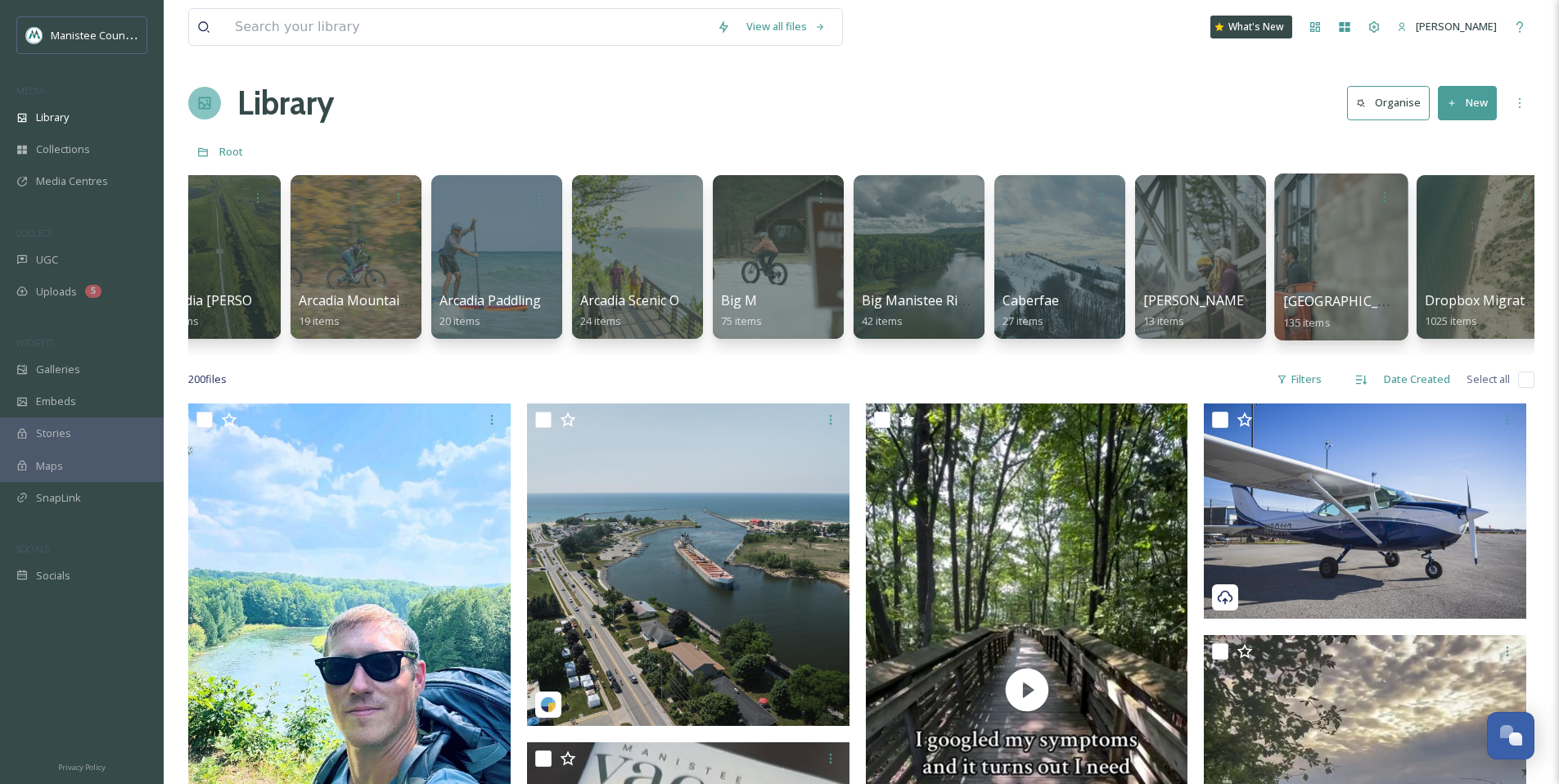
click at [1364, 274] on div at bounding box center [1340, 257] width 133 height 167
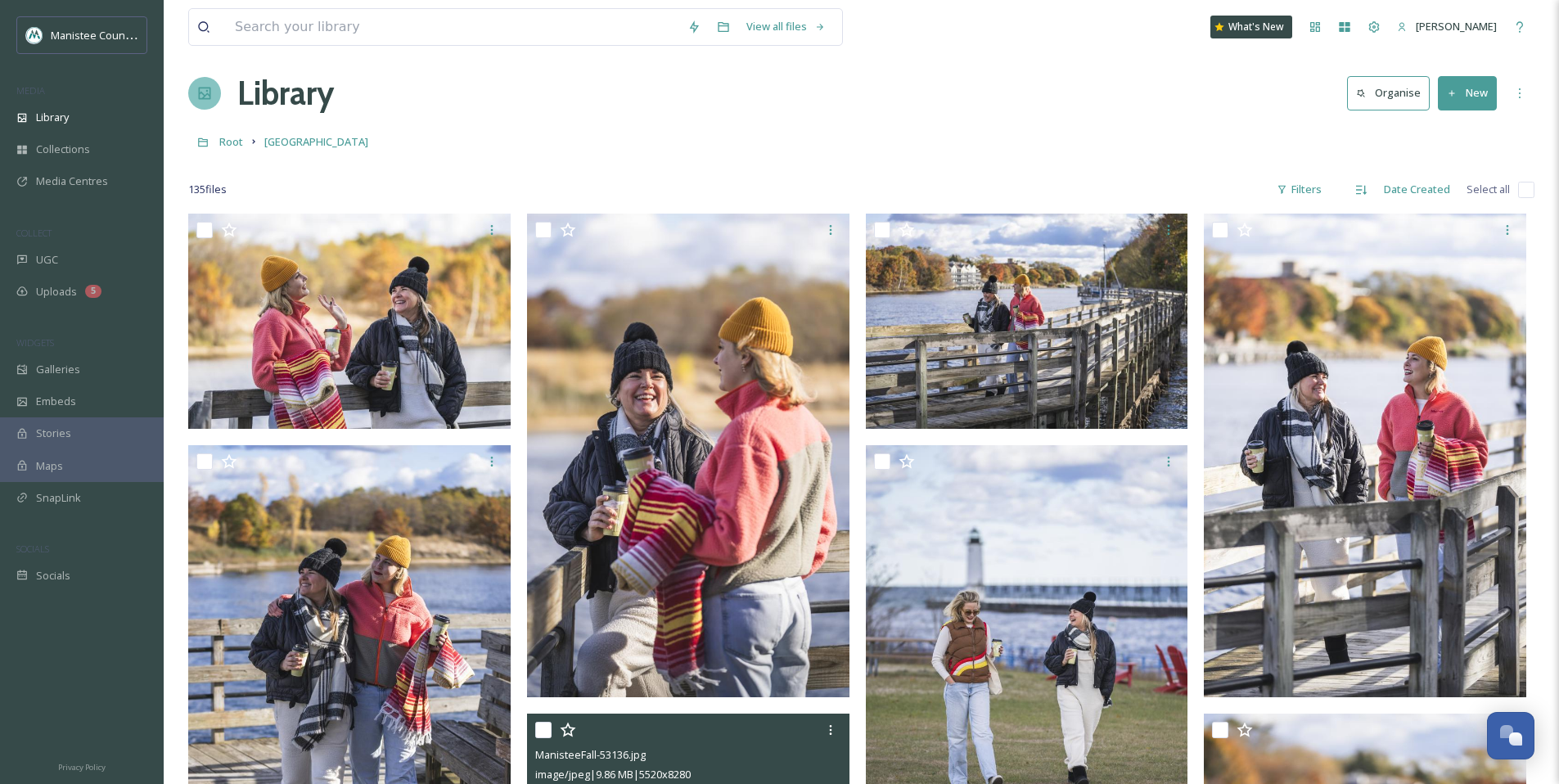
scroll to position [7, 0]
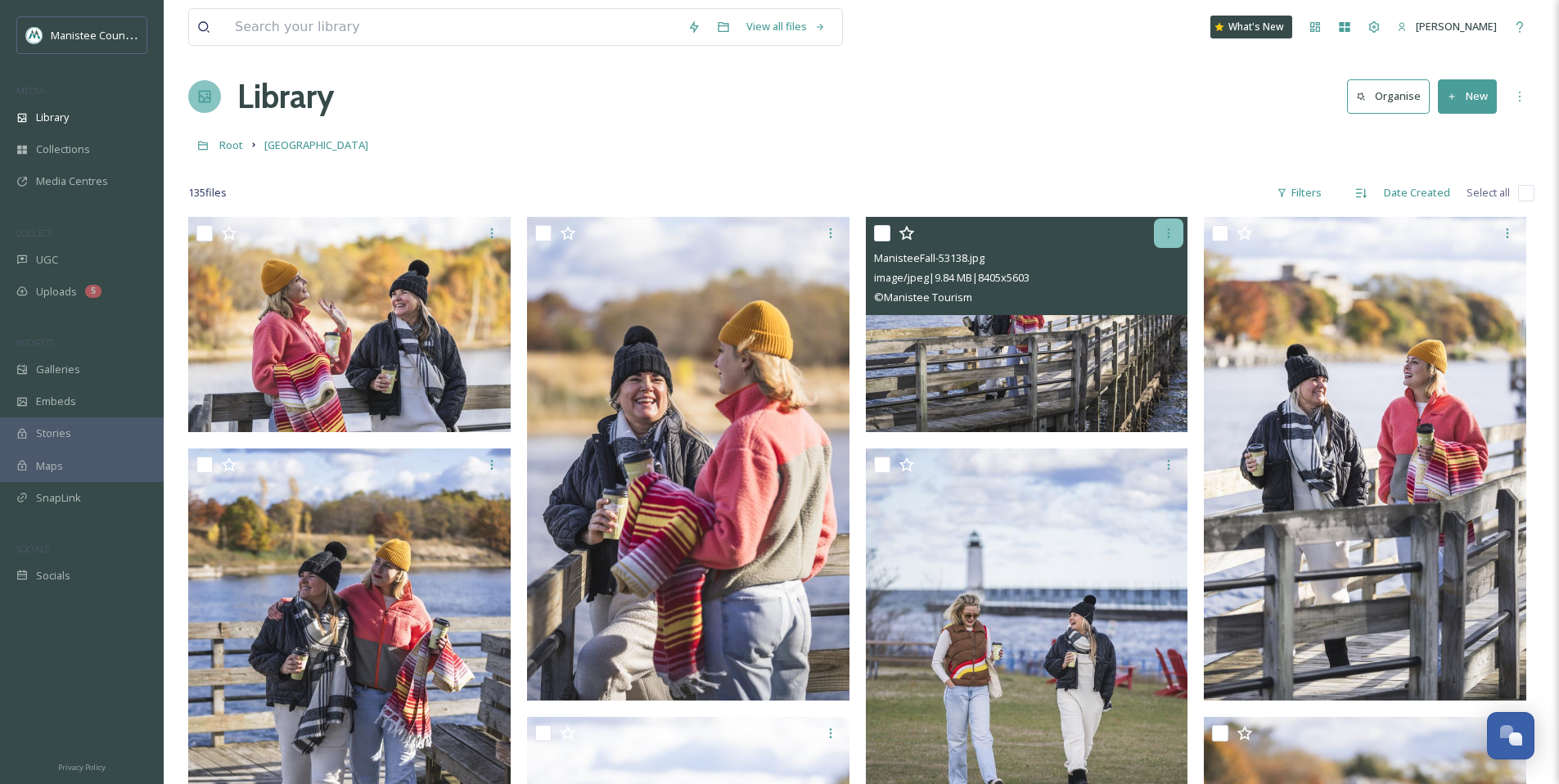
click at [1169, 227] on icon at bounding box center [1169, 234] width 13 height 13
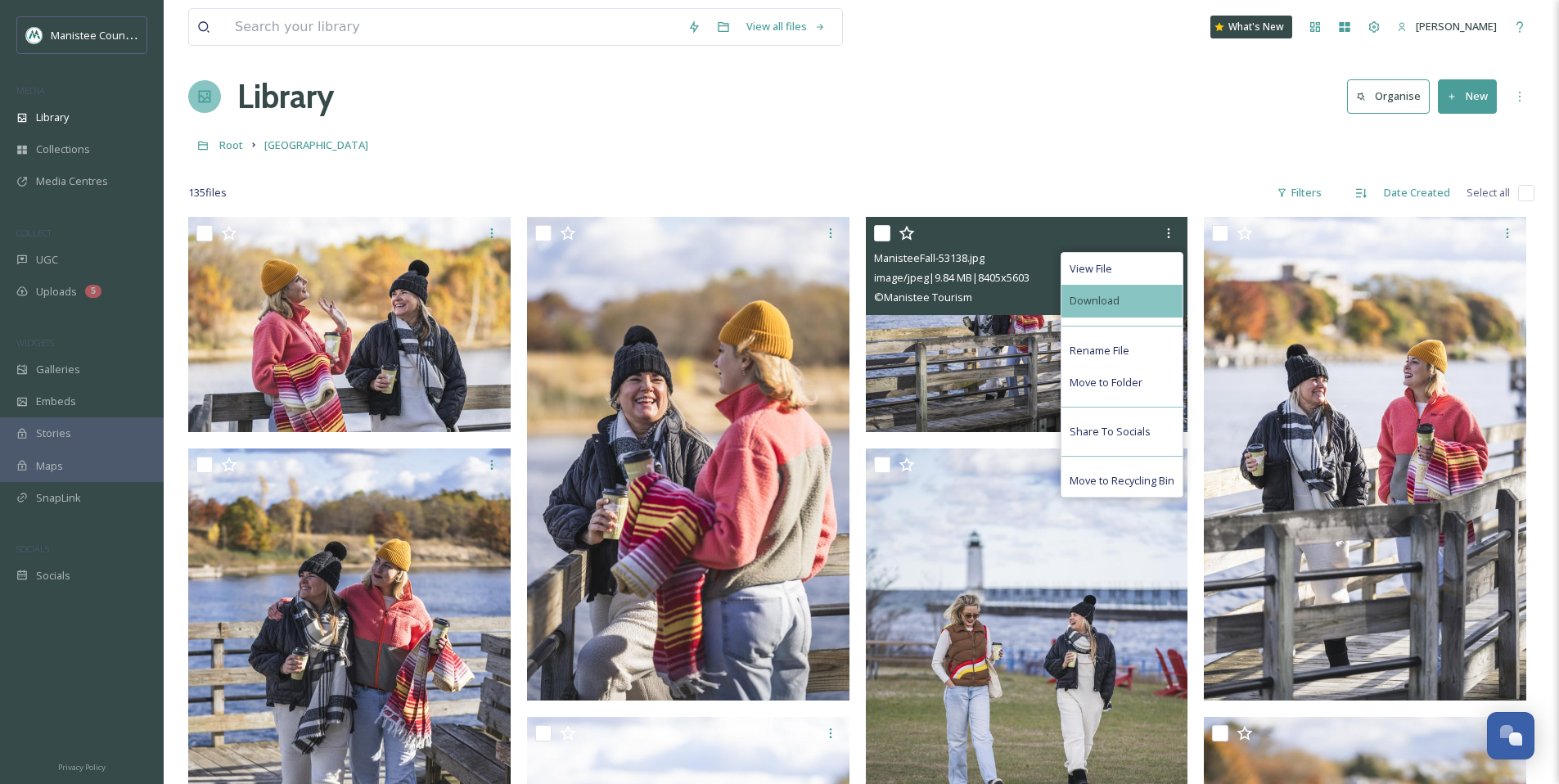
click at [1120, 292] on div "Download" at bounding box center [1121, 300] width 121 height 32
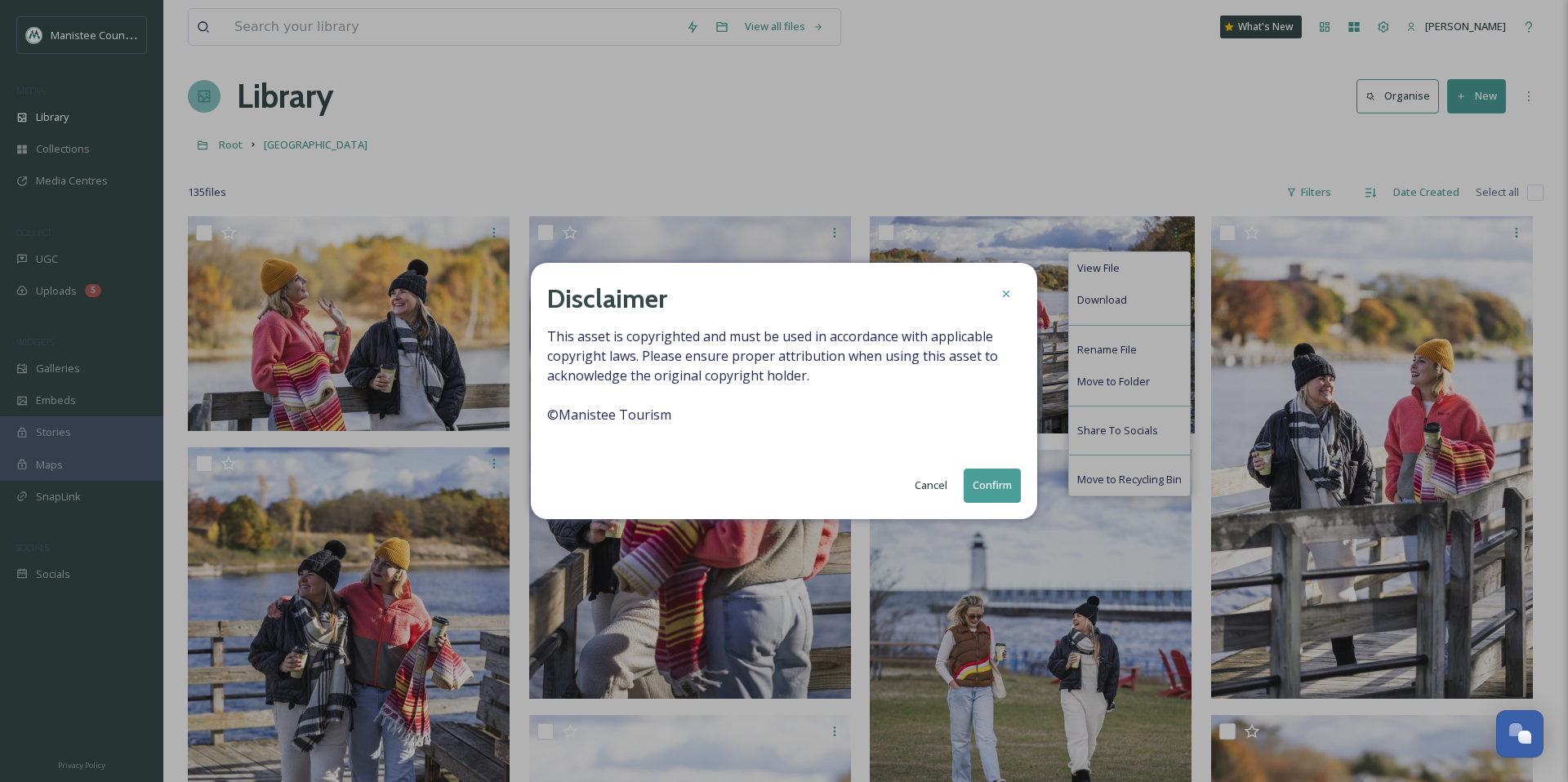
click at [997, 493] on button "Confirm" at bounding box center [992, 485] width 57 height 33
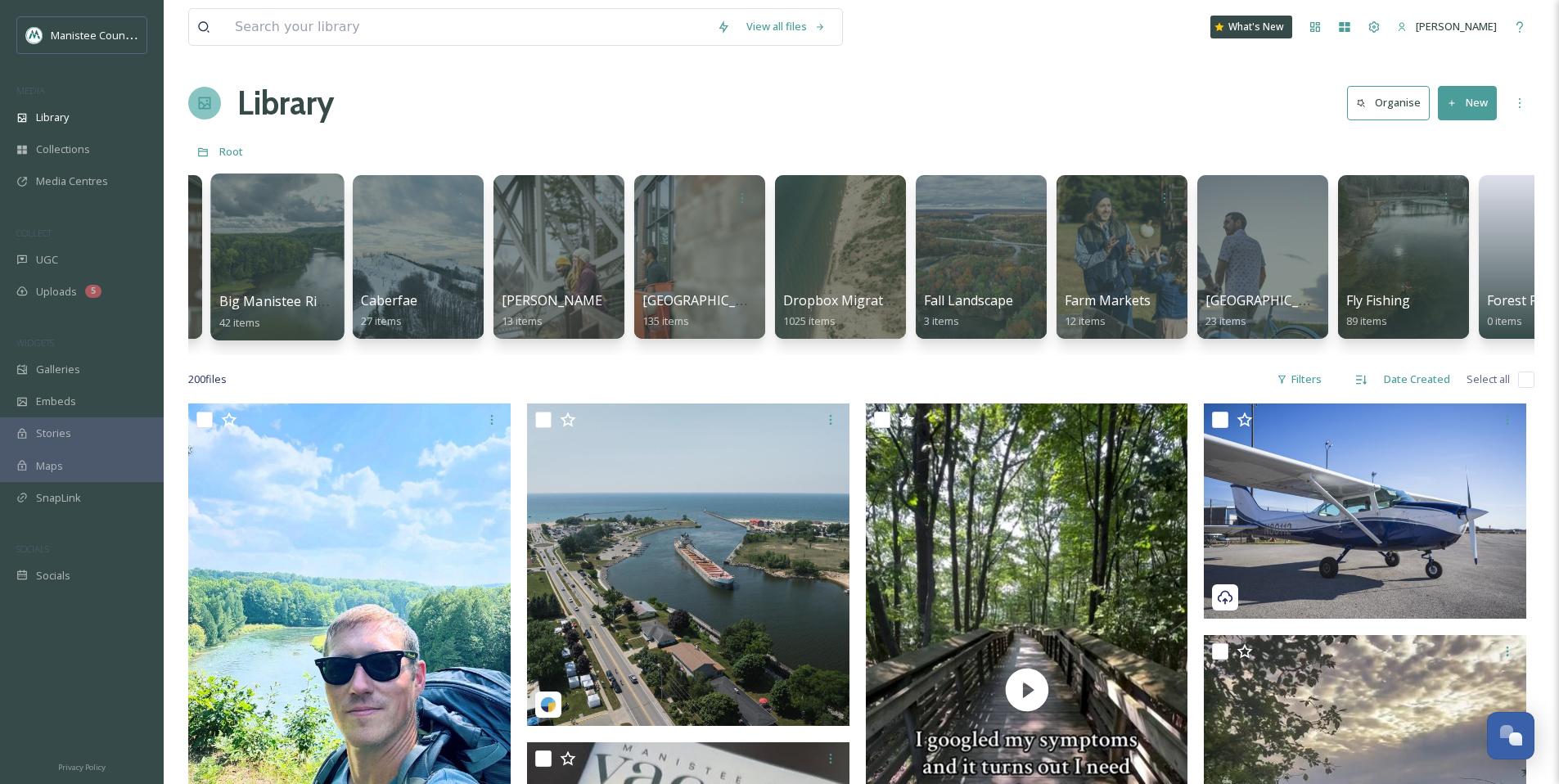
scroll to position [0, 1431]
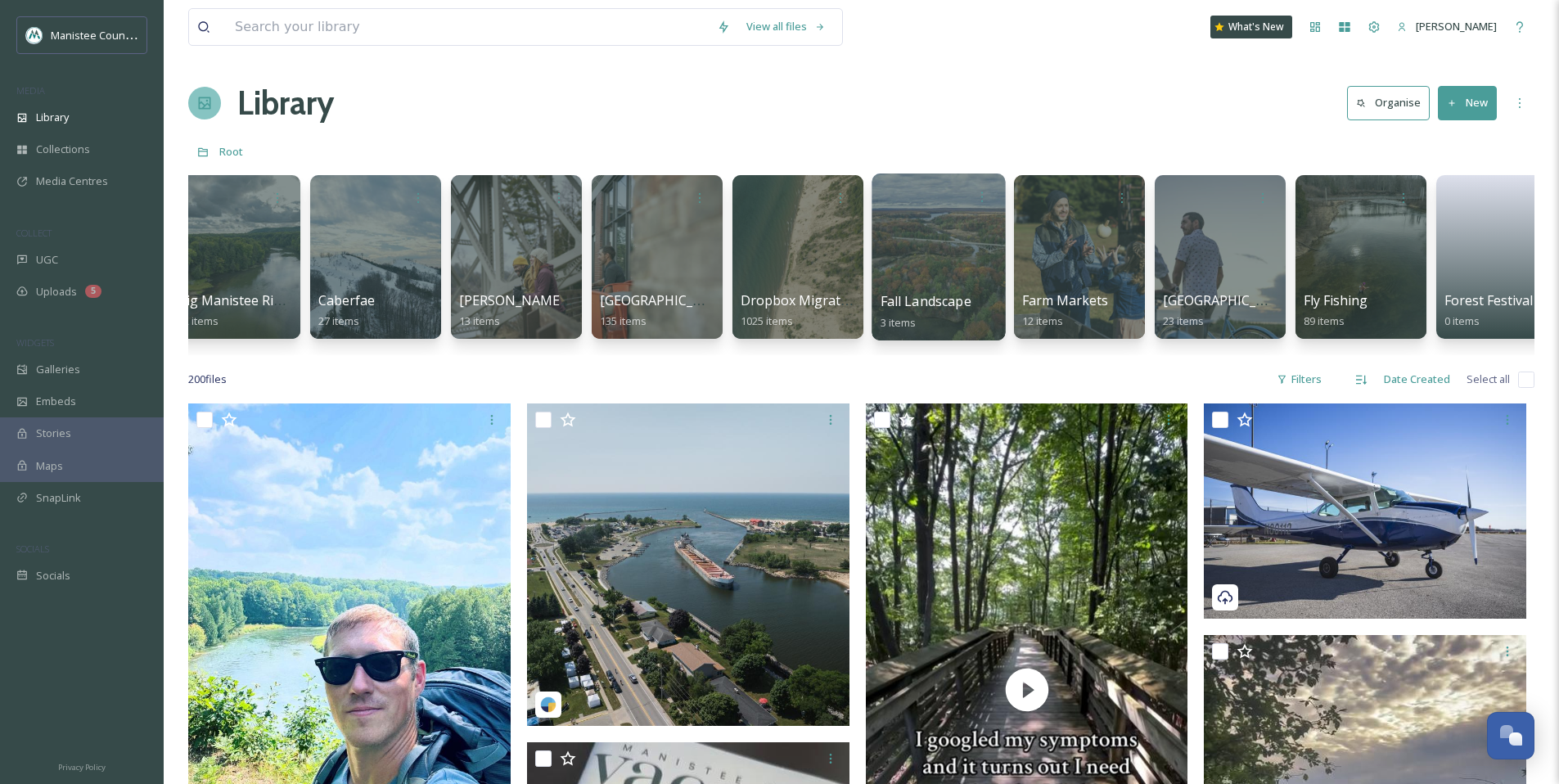
click at [943, 240] on div at bounding box center [938, 257] width 133 height 167
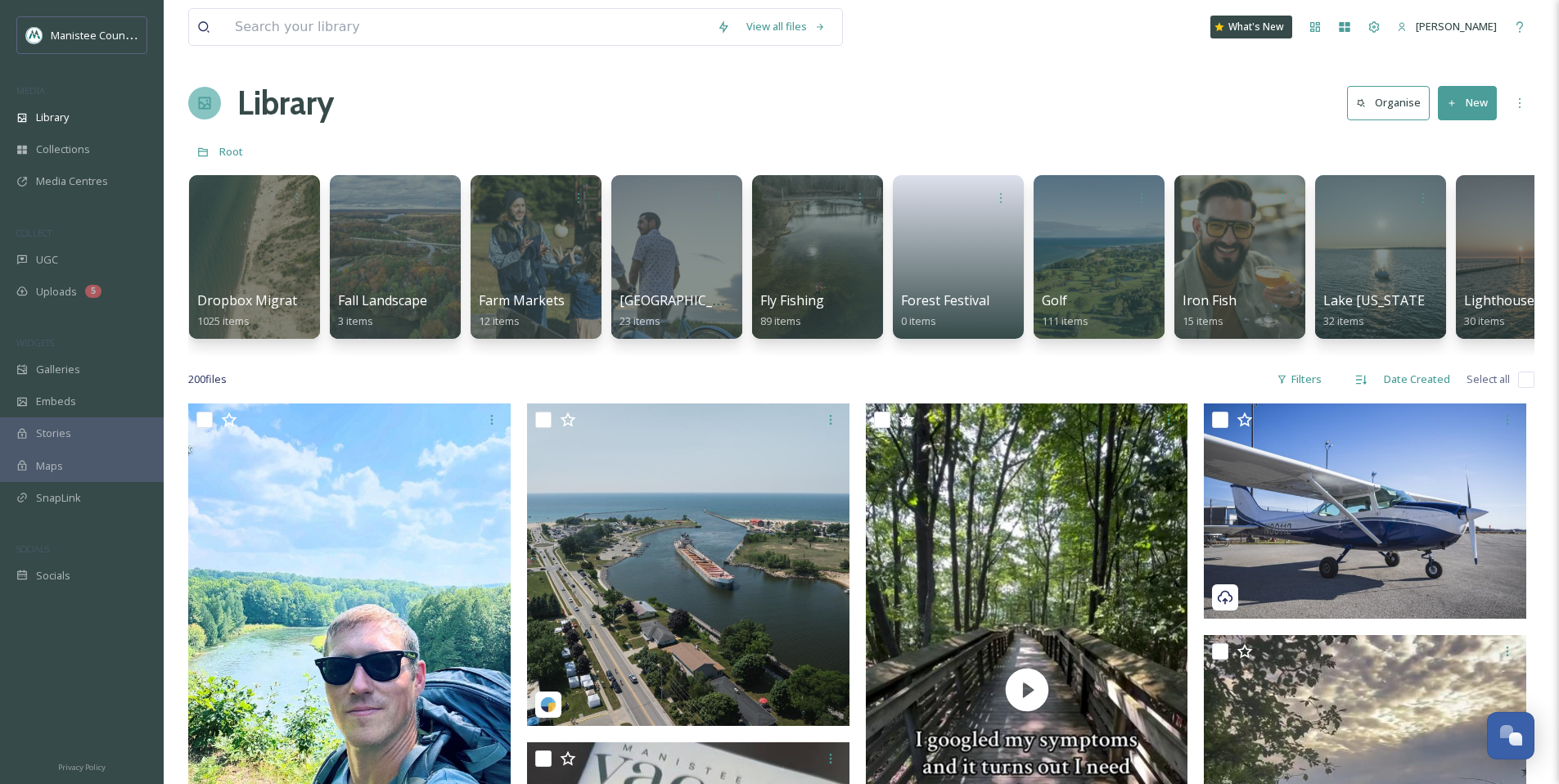
scroll to position [0, 2040]
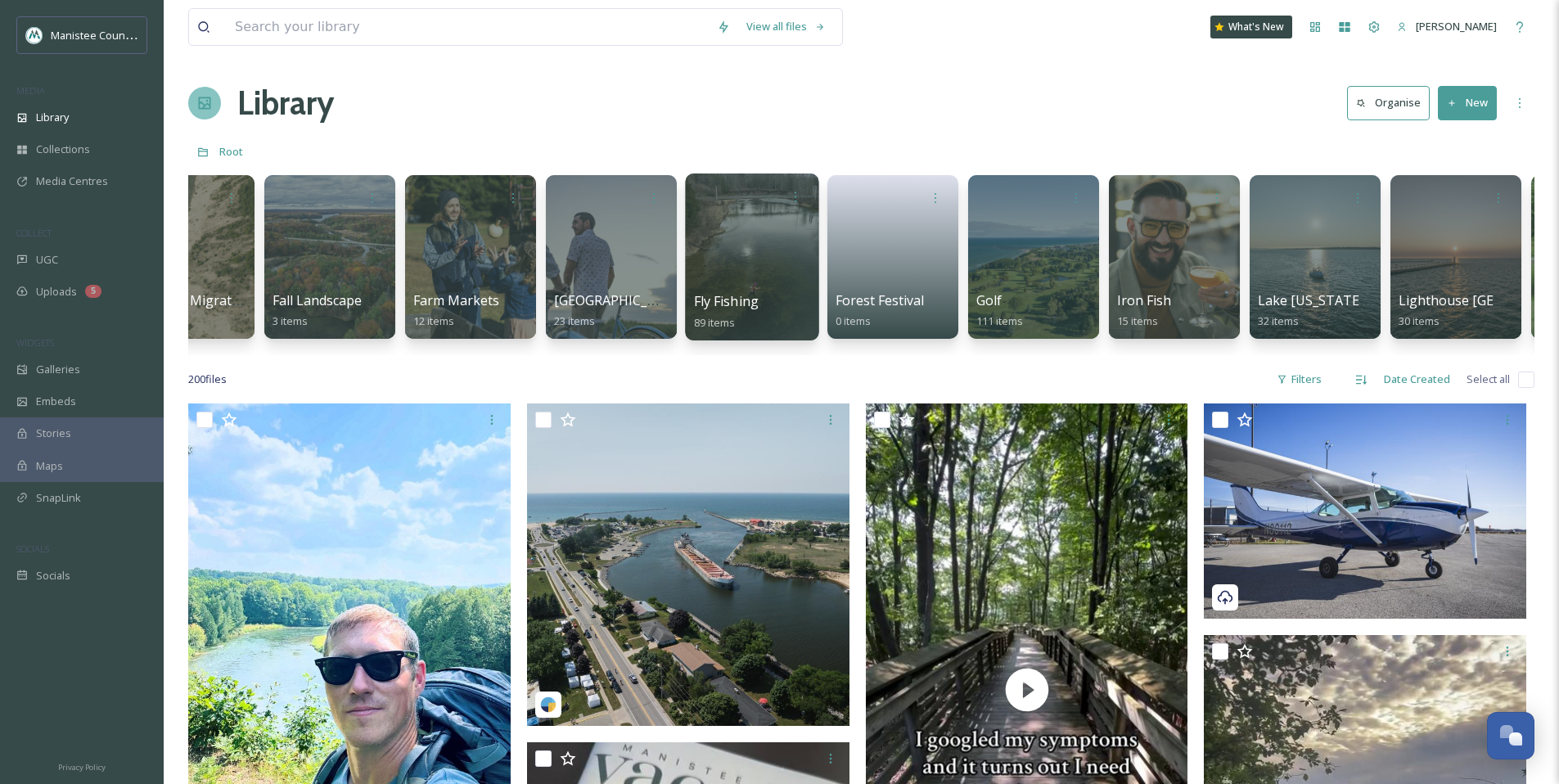
click at [763, 287] on div at bounding box center [752, 257] width 133 height 167
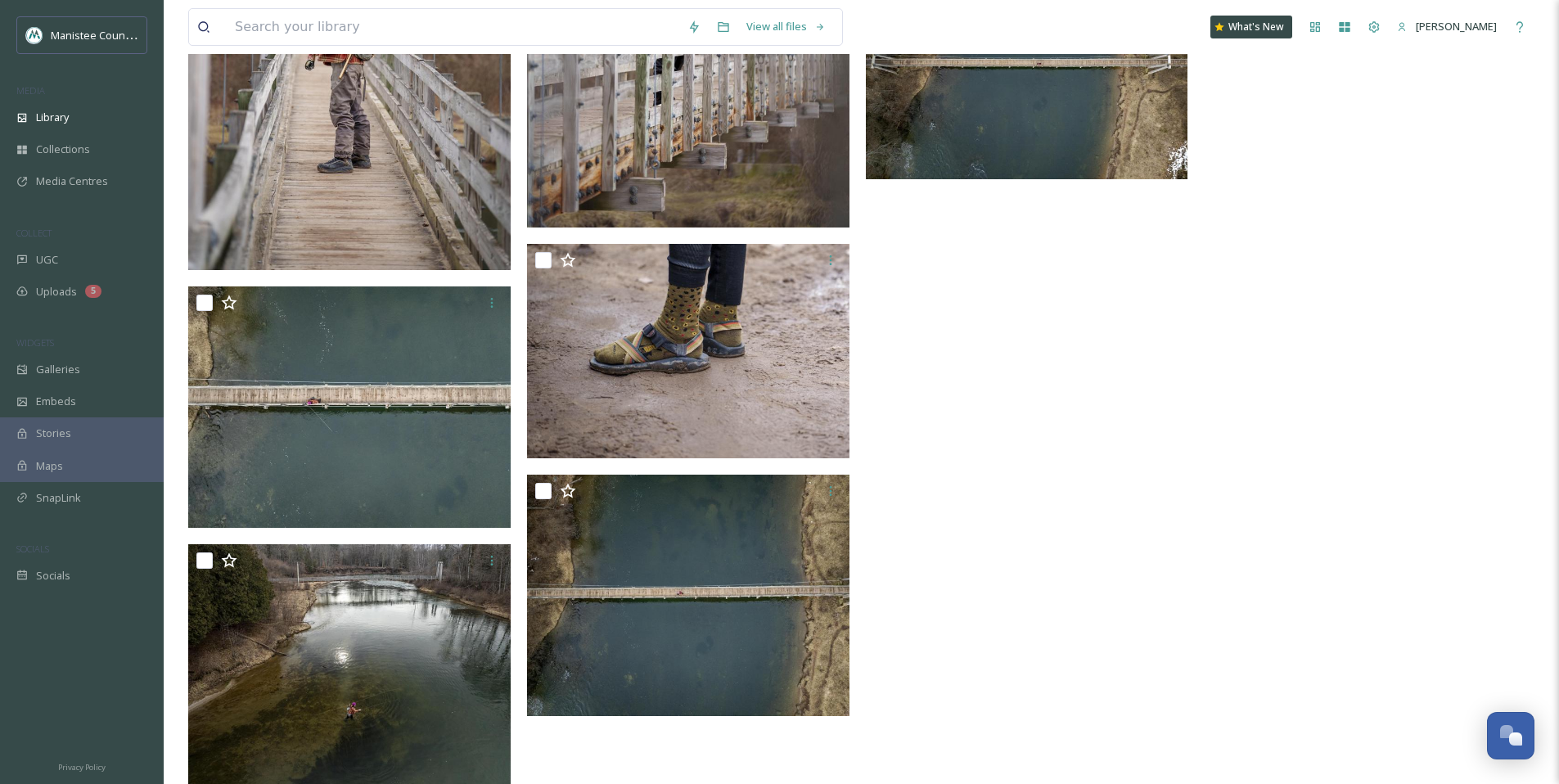
scroll to position [6516, 0]
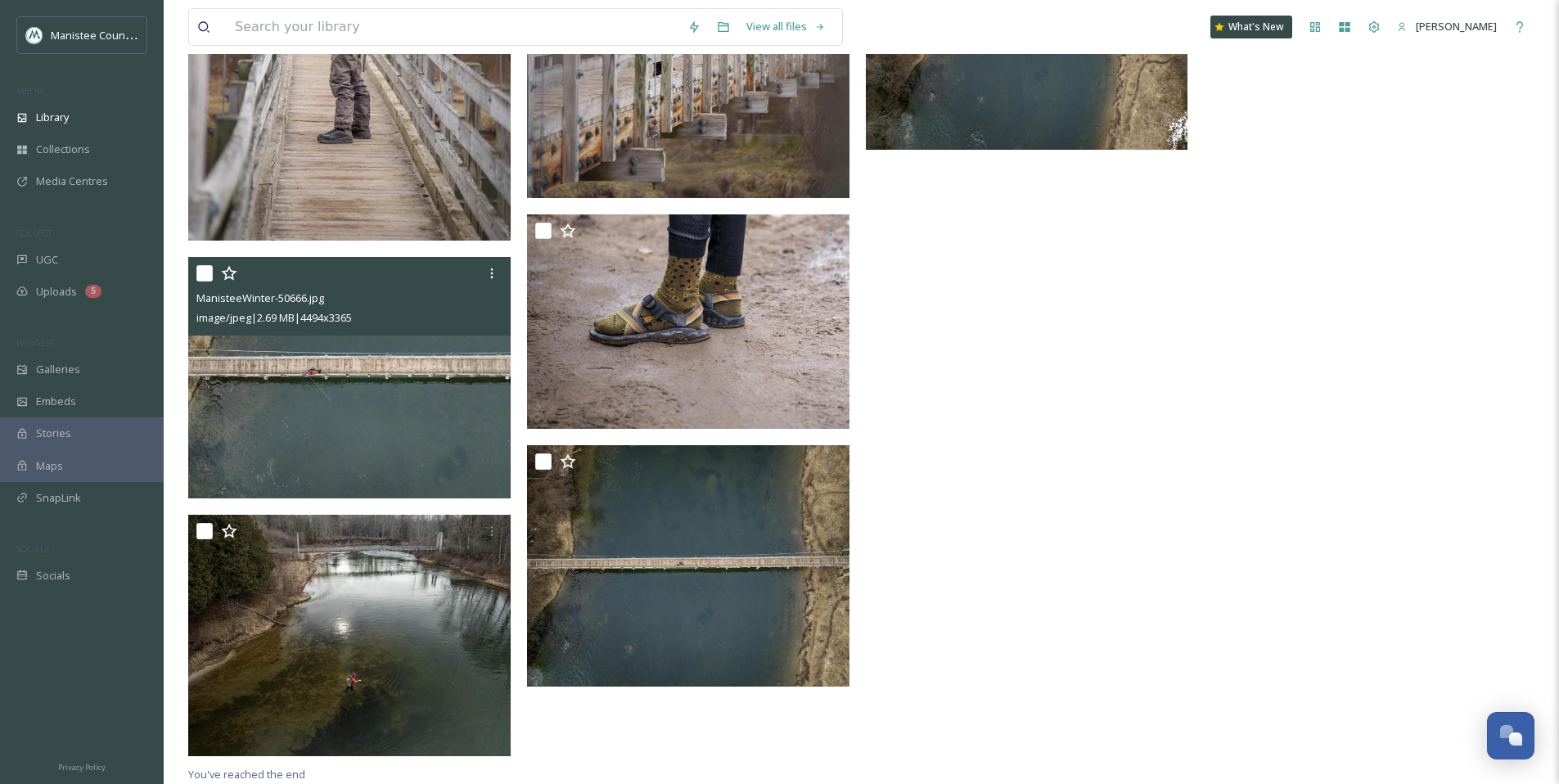
click at [359, 372] on img at bounding box center [350, 377] width 323 height 241
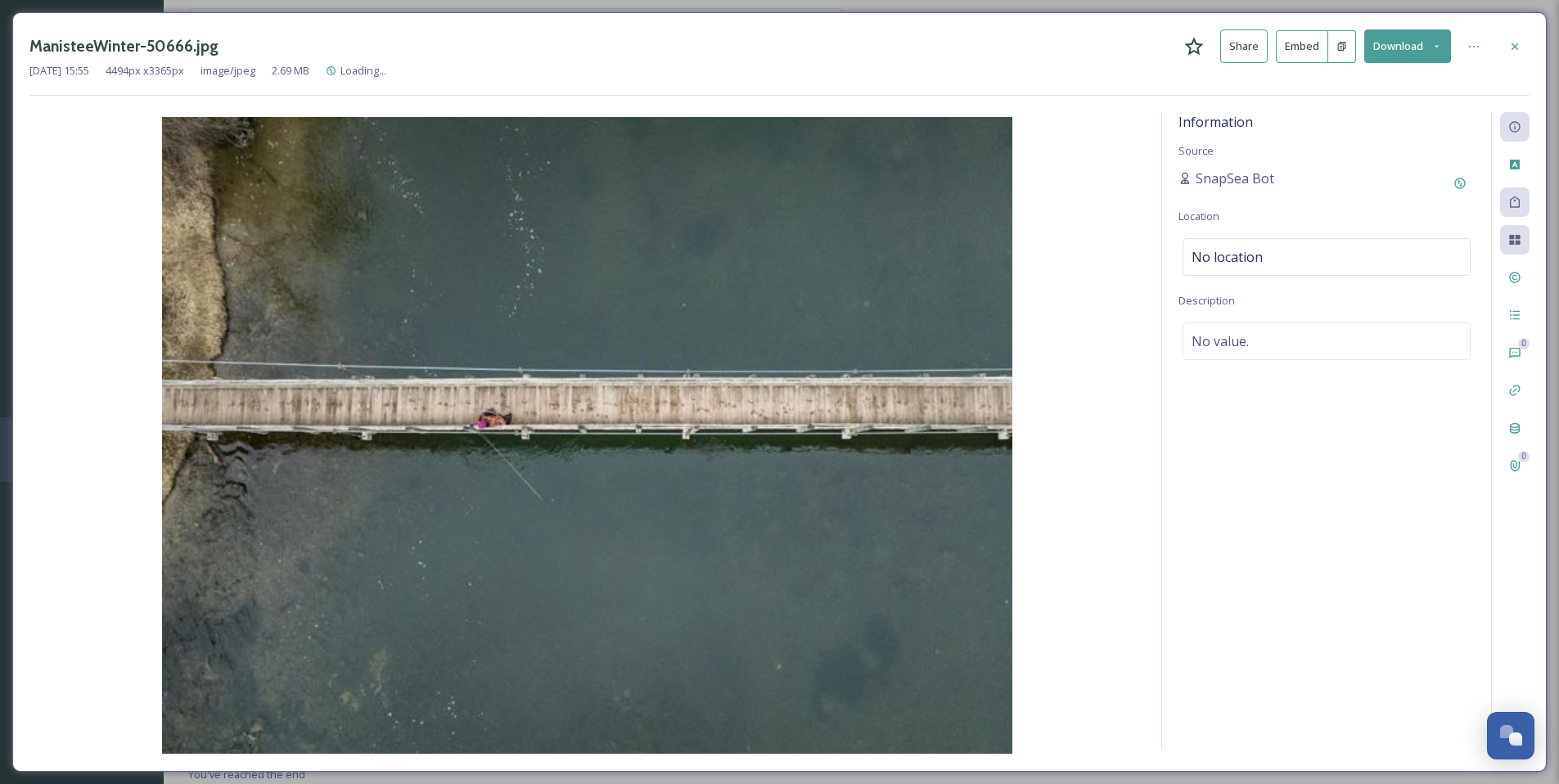
scroll to position [6445, 0]
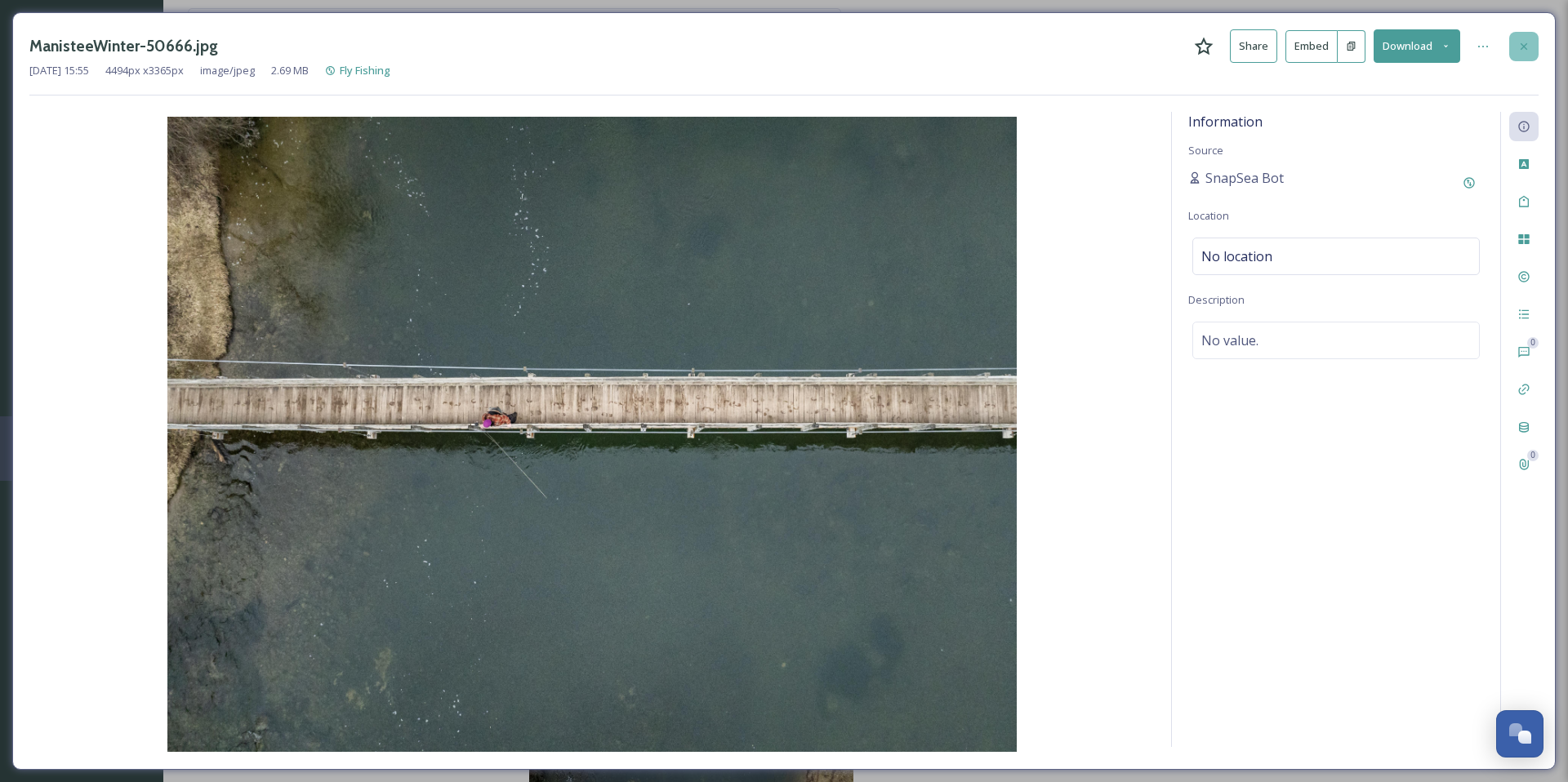
click at [1519, 45] on icon at bounding box center [1524, 47] width 13 height 13
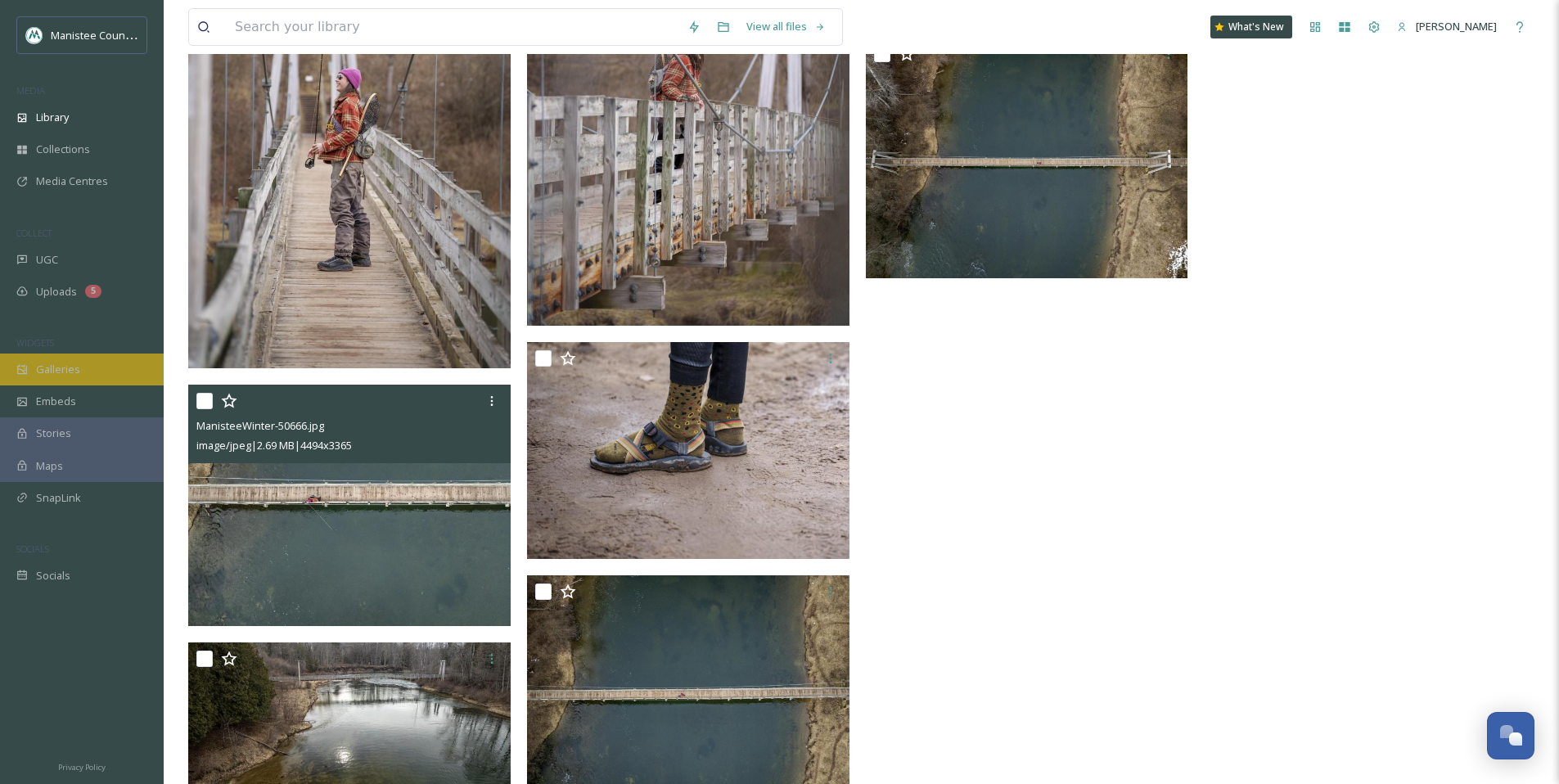
click at [138, 357] on div "Galleries" at bounding box center [82, 369] width 163 height 32
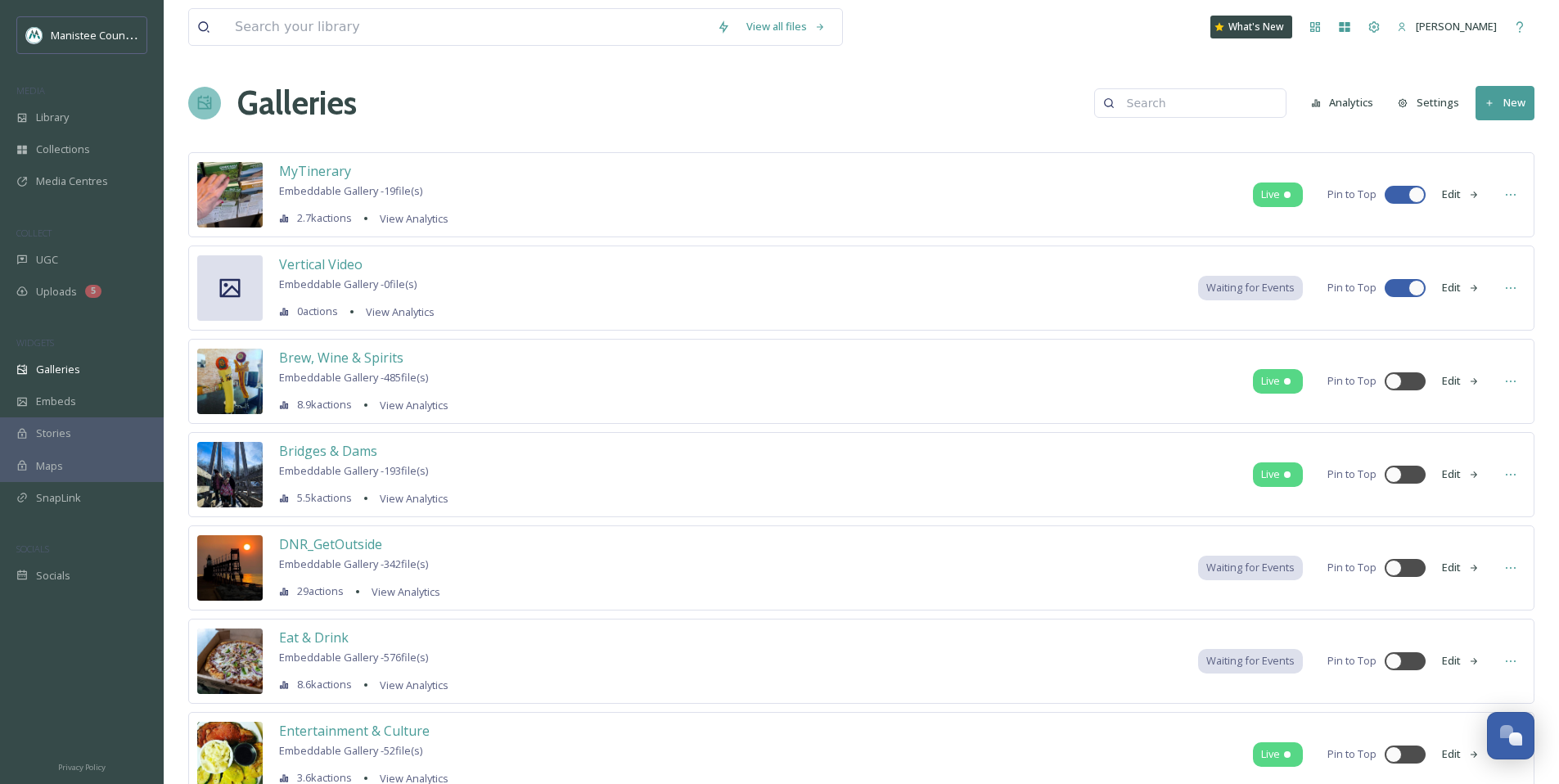
click at [87, 118] on div "Library" at bounding box center [82, 118] width 163 height 32
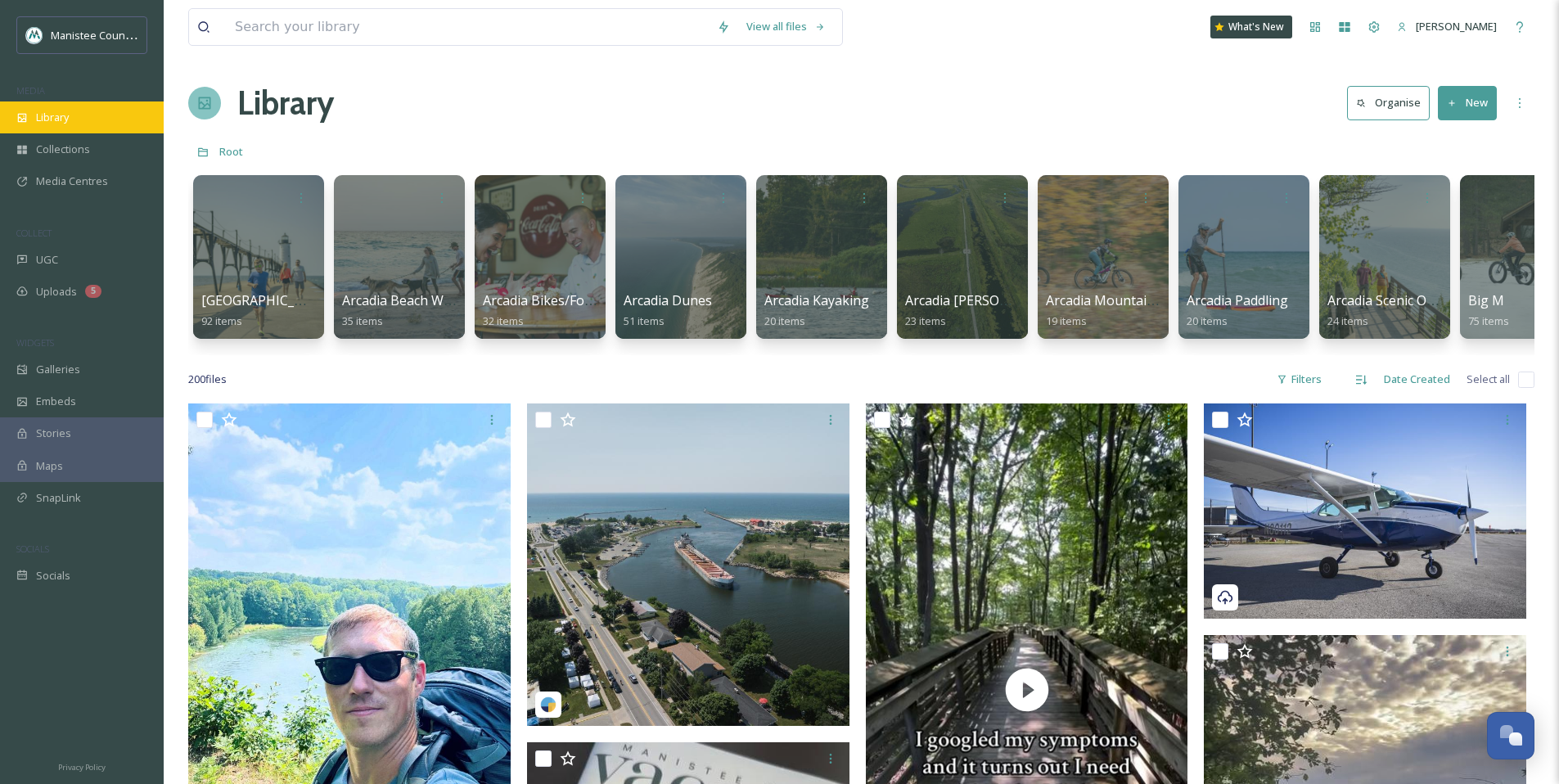
click at [66, 109] on span "Library" at bounding box center [52, 117] width 33 height 16
